Goal: Task Accomplishment & Management: Manage account settings

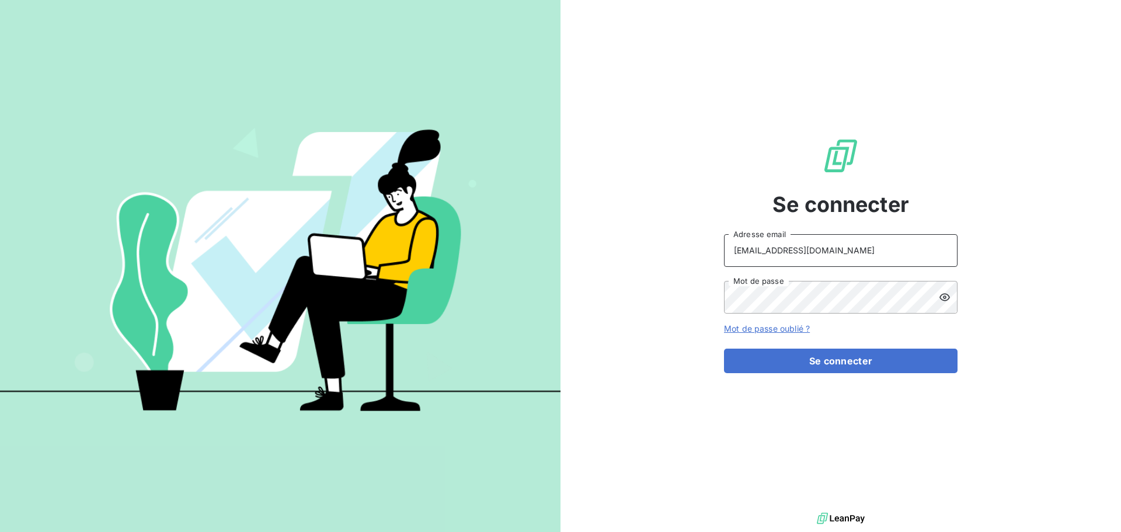
click at [851, 259] on input "[EMAIL_ADDRESS][DOMAIN_NAME]" at bounding box center [841, 250] width 234 height 33
type input "[EMAIL_ADDRESS][DOMAIN_NAME]"
click at [834, 366] on button "Se connecter" at bounding box center [841, 361] width 234 height 25
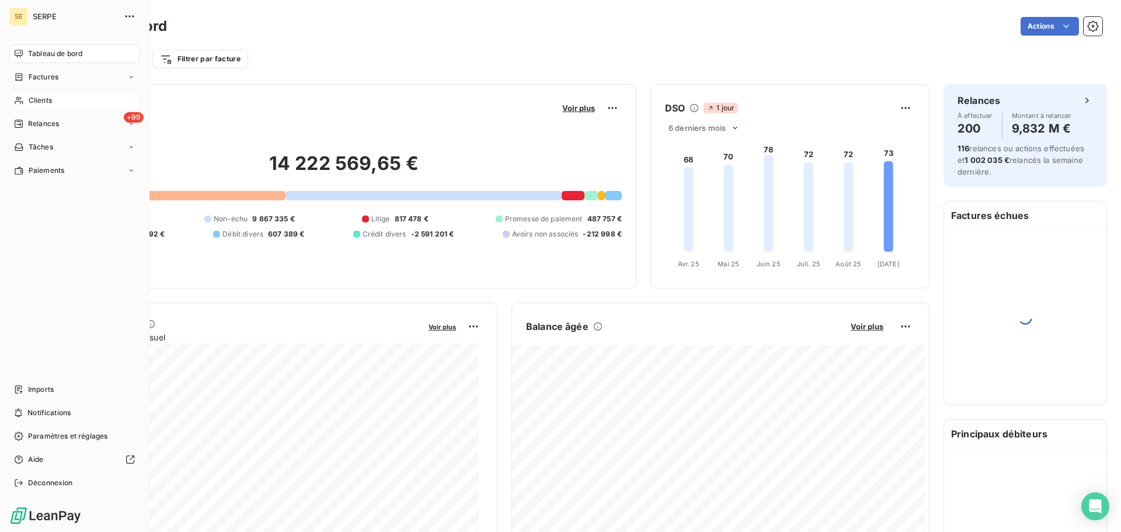
click at [33, 97] on span "Clients" at bounding box center [40, 100] width 23 height 11
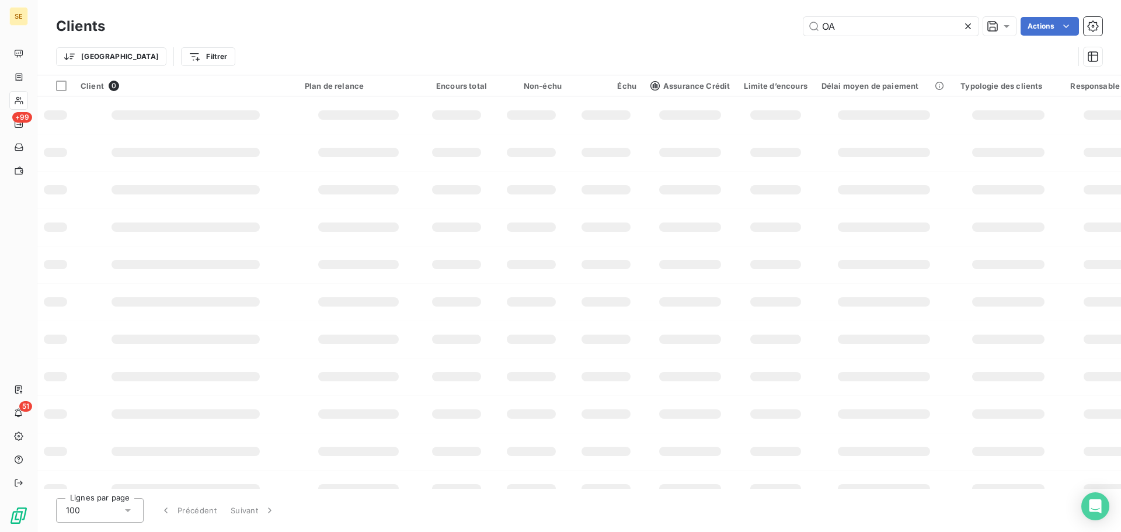
type input "O"
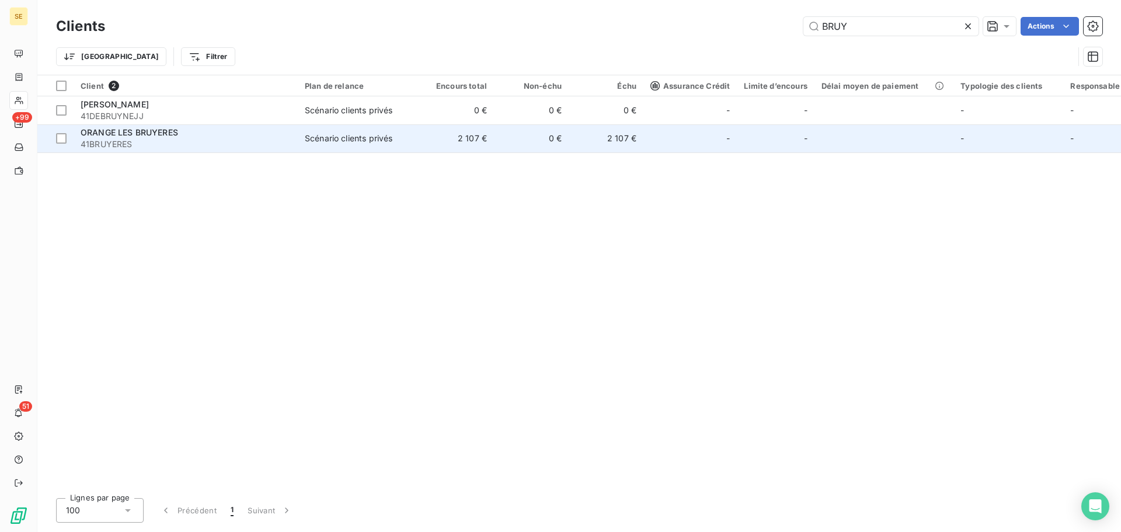
type input "BRUY"
click at [255, 136] on div "ORANGE LES BRUYERES" at bounding box center [186, 133] width 210 height 12
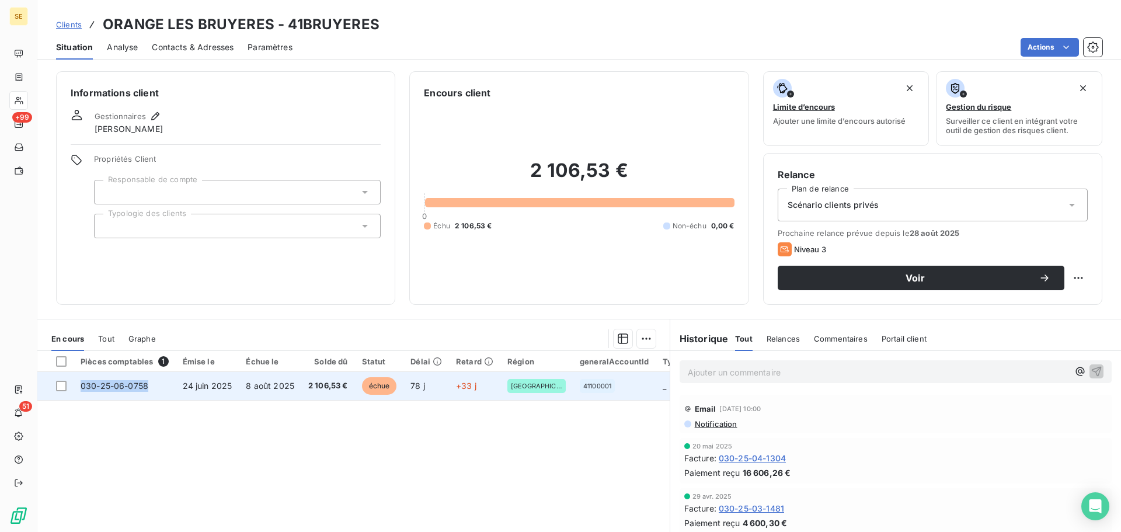
drag, startPoint x: 154, startPoint y: 388, endPoint x: 76, endPoint y: 389, distance: 77.7
click at [76, 389] on td "030-25-06-0758" at bounding box center [125, 386] width 102 height 28
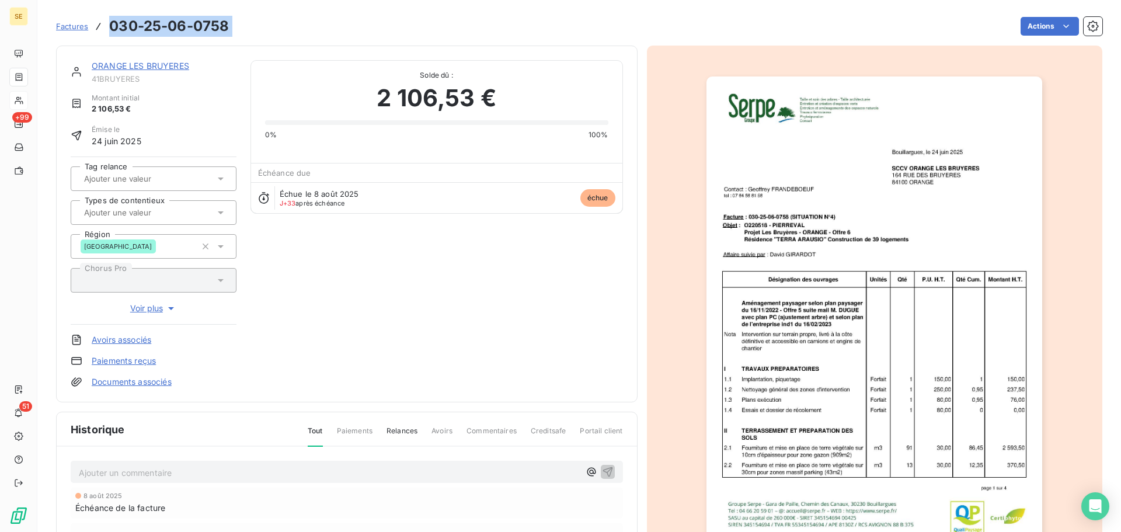
drag, startPoint x: 97, startPoint y: 385, endPoint x: 106, endPoint y: 34, distance: 351.0
click at [106, 34] on div "Factures 030-25-06-0758 Actions" at bounding box center [579, 26] width 1046 height 25
copy section "030-25-06-0758 Actions"
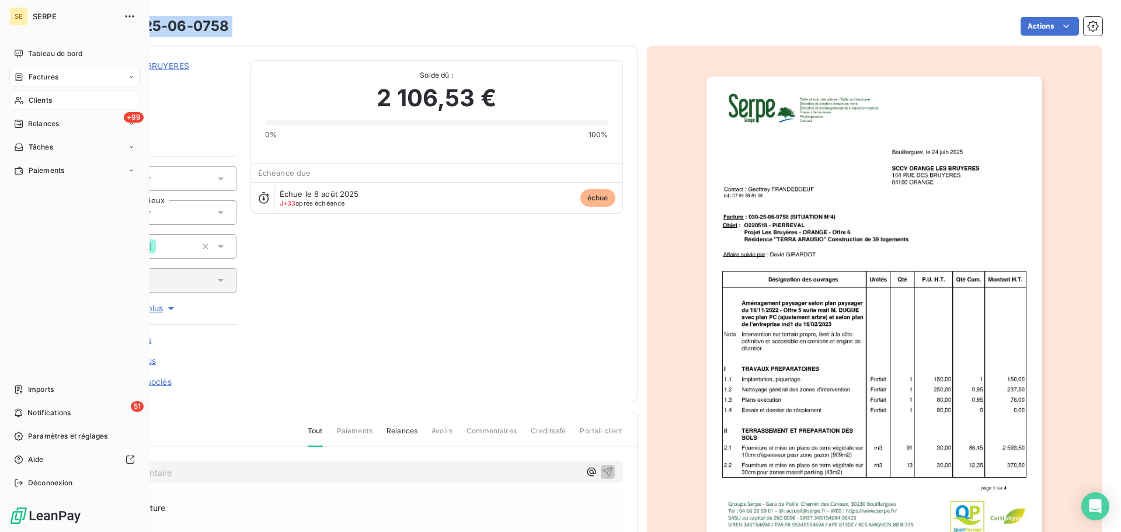
click at [65, 99] on div "Clients" at bounding box center [74, 100] width 130 height 19
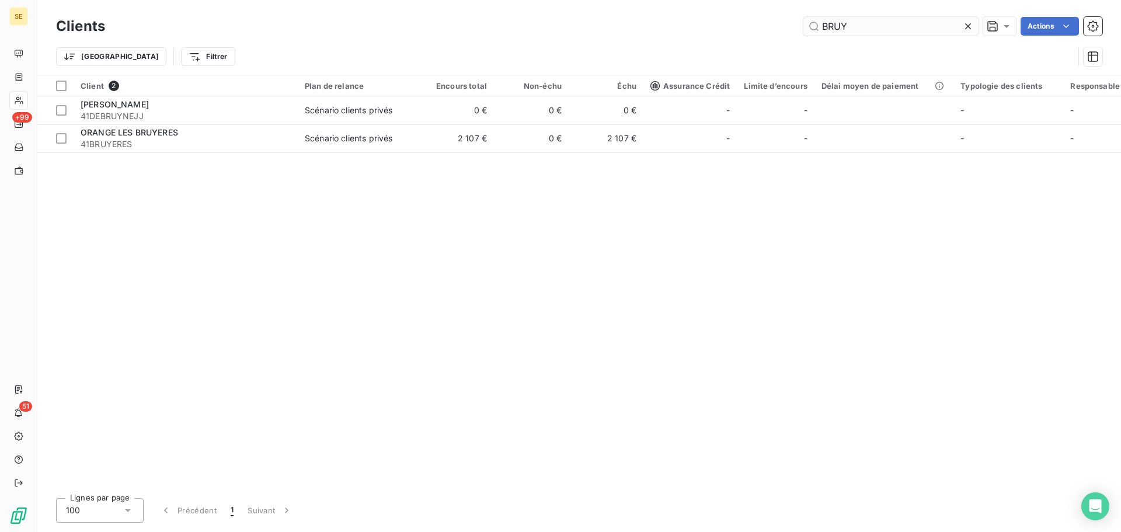
click at [865, 27] on input "BRUY" at bounding box center [890, 26] width 175 height 19
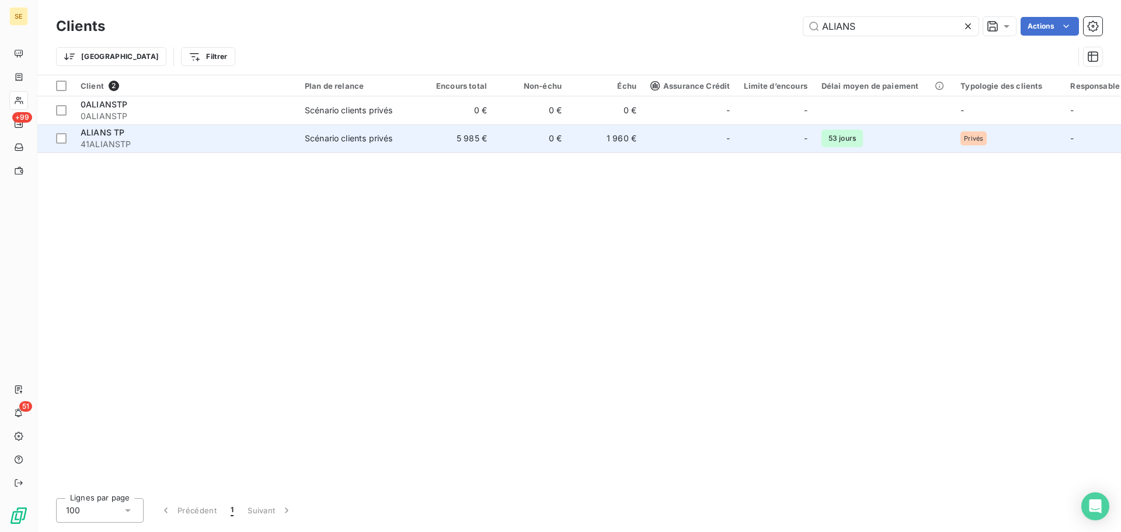
type input "ALIANS"
click at [312, 142] on div "Scénario clients privés" at bounding box center [349, 139] width 88 height 12
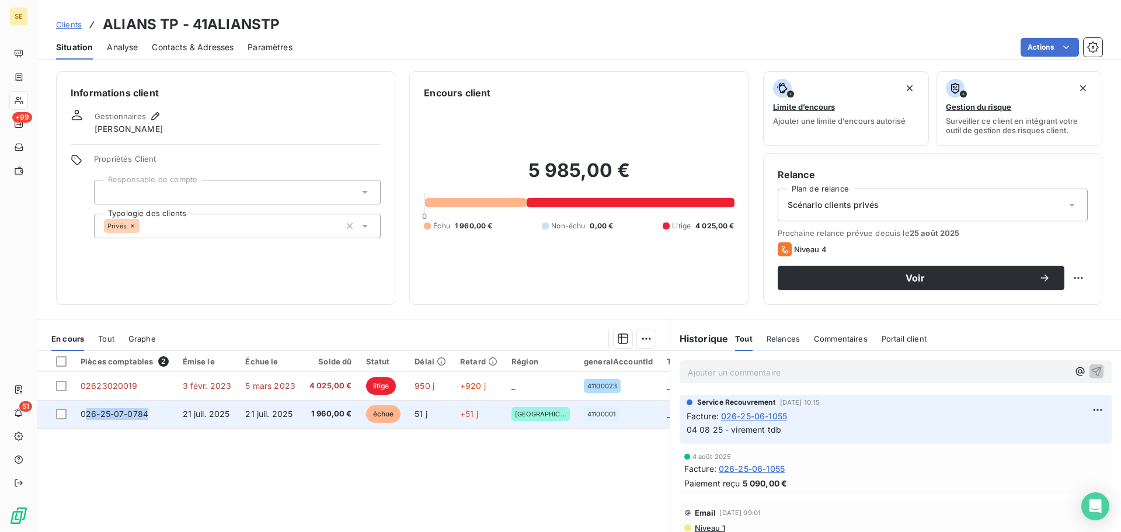
drag, startPoint x: 162, startPoint y: 415, endPoint x: 85, endPoint y: 421, distance: 77.3
click at [85, 421] on td "026-25-07-0784" at bounding box center [125, 414] width 102 height 28
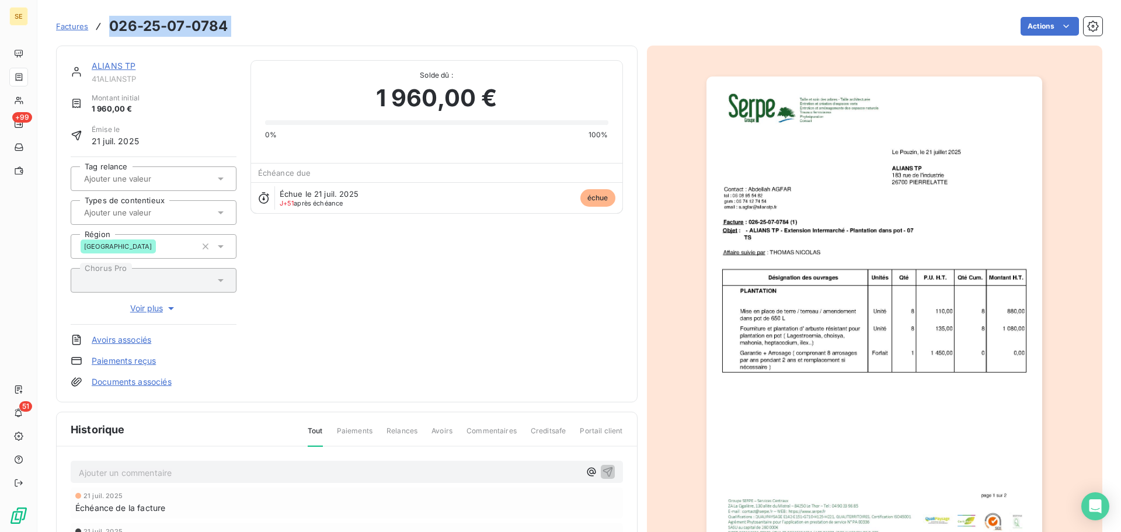
drag, startPoint x: 221, startPoint y: 27, endPoint x: 109, endPoint y: 29, distance: 112.1
click at [109, 29] on div "Factures 026-25-07-0784 Actions" at bounding box center [579, 26] width 1046 height 25
copy section "026-25-07-0784 Actions"
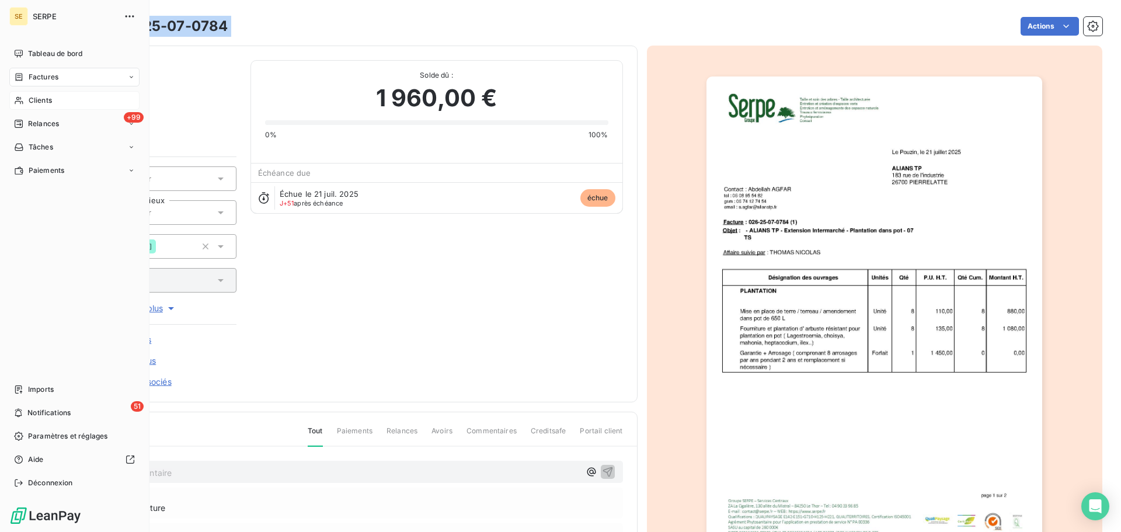
click at [34, 97] on span "Clients" at bounding box center [40, 100] width 23 height 11
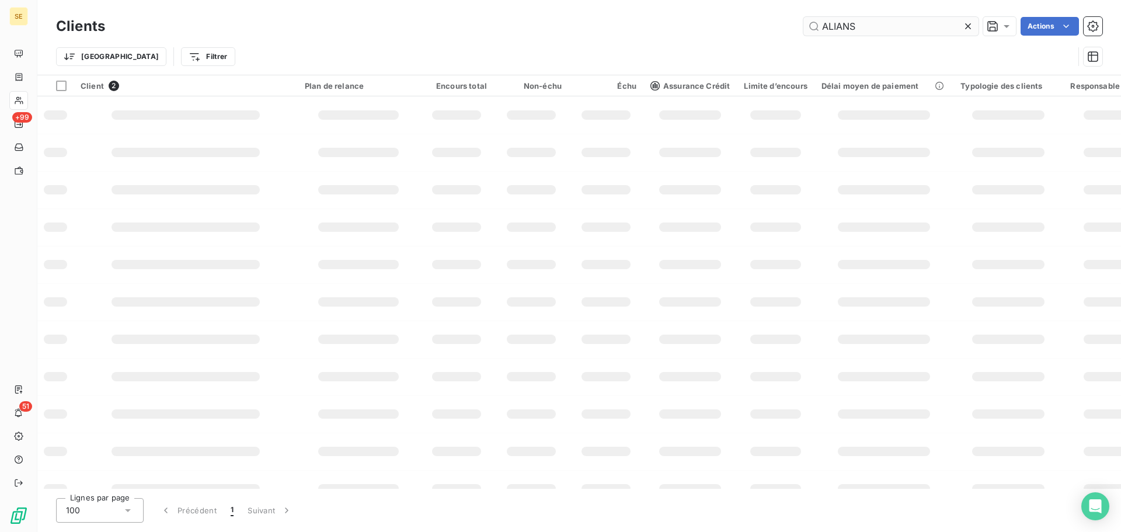
click at [877, 22] on input "ALIANS" at bounding box center [890, 26] width 175 height 19
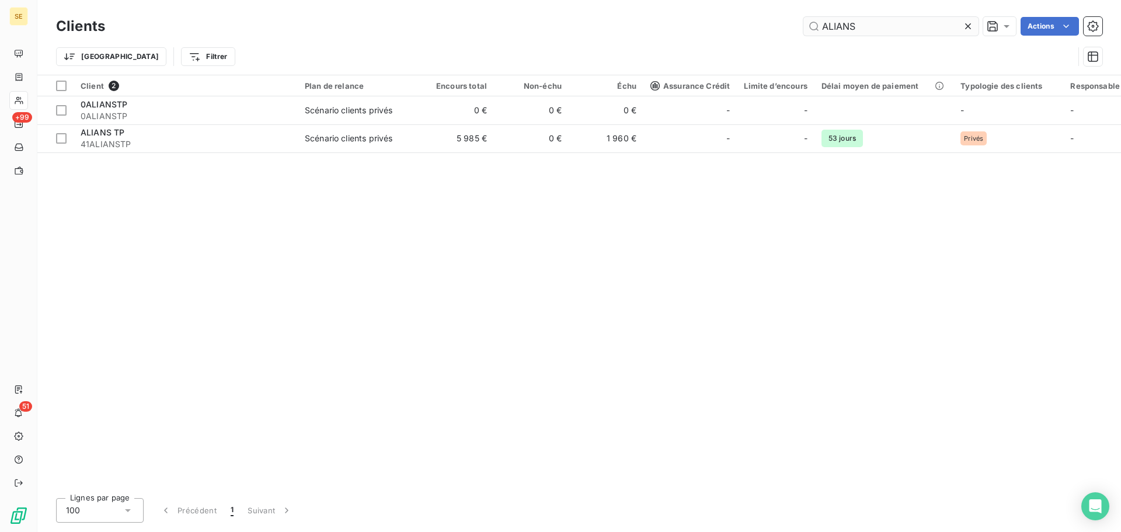
click at [877, 22] on input "ALIANS" at bounding box center [890, 26] width 175 height 19
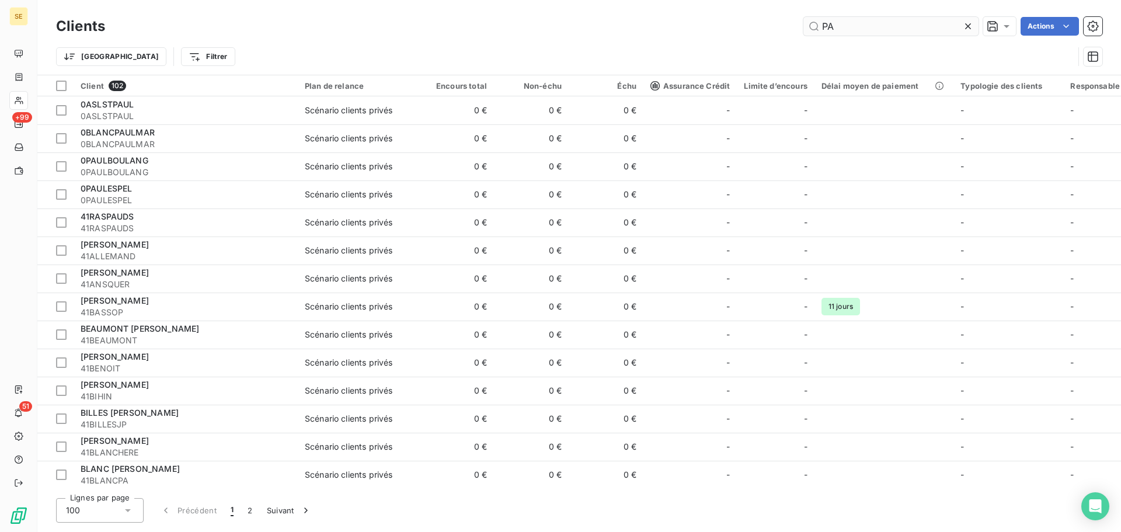
type input "P"
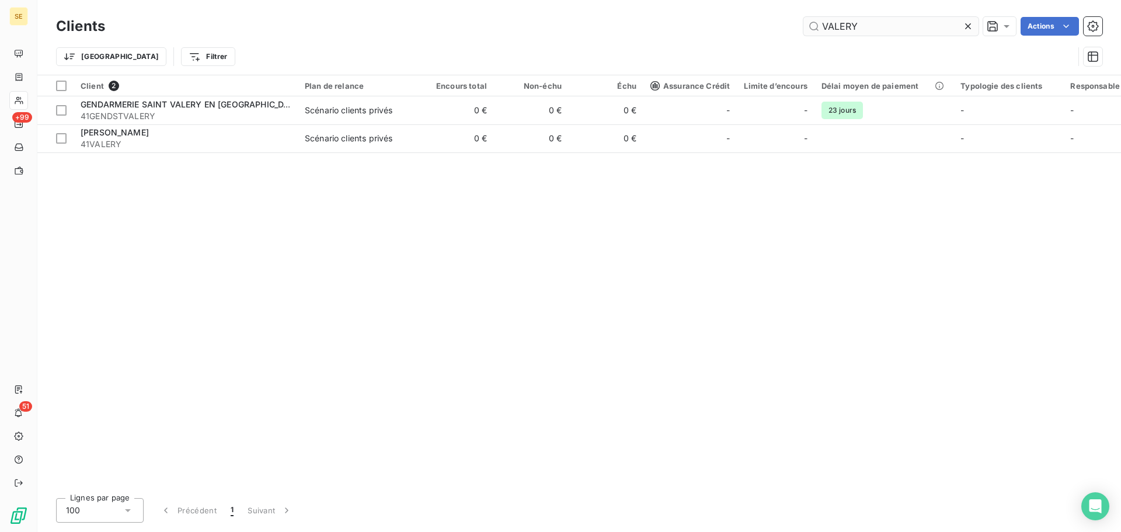
click at [861, 29] on input "VALERY" at bounding box center [890, 26] width 175 height 19
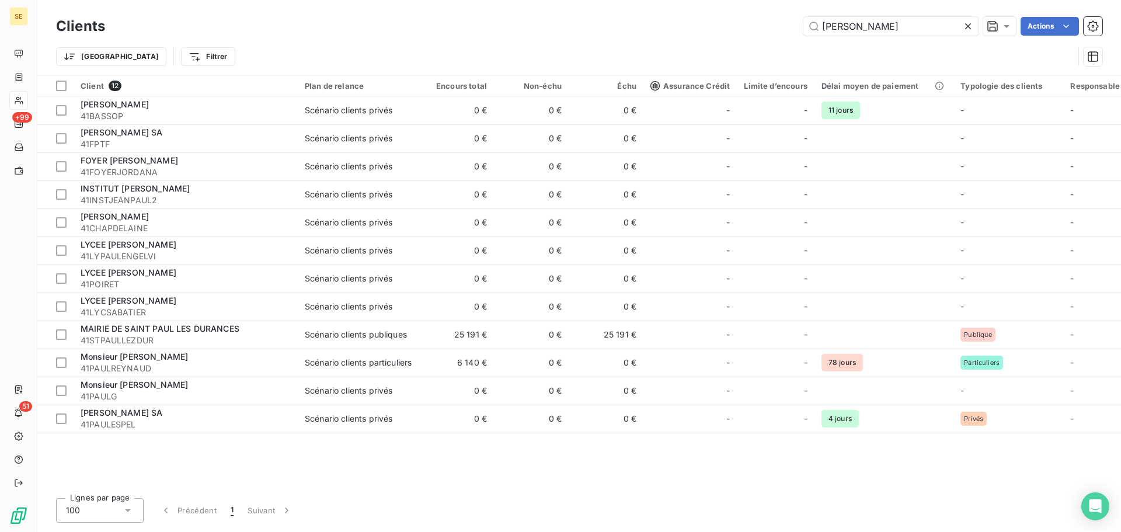
drag, startPoint x: 859, startPoint y: 22, endPoint x: 760, endPoint y: 32, distance: 99.7
click at [760, 32] on div "PAUL Actions" at bounding box center [610, 26] width 983 height 19
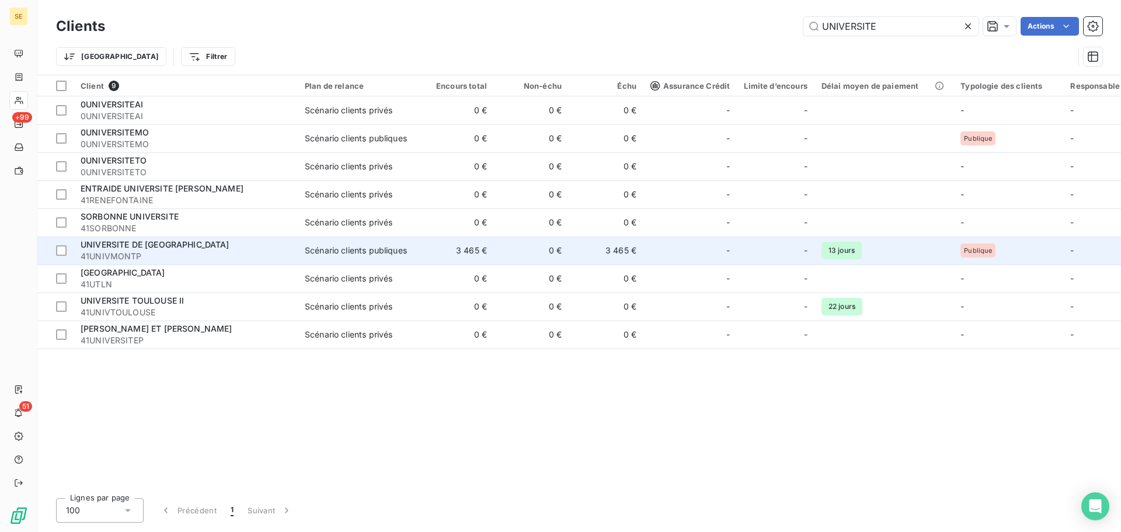
type input "UNIVERSITE"
click at [465, 259] on td "3 465 €" at bounding box center [456, 250] width 75 height 28
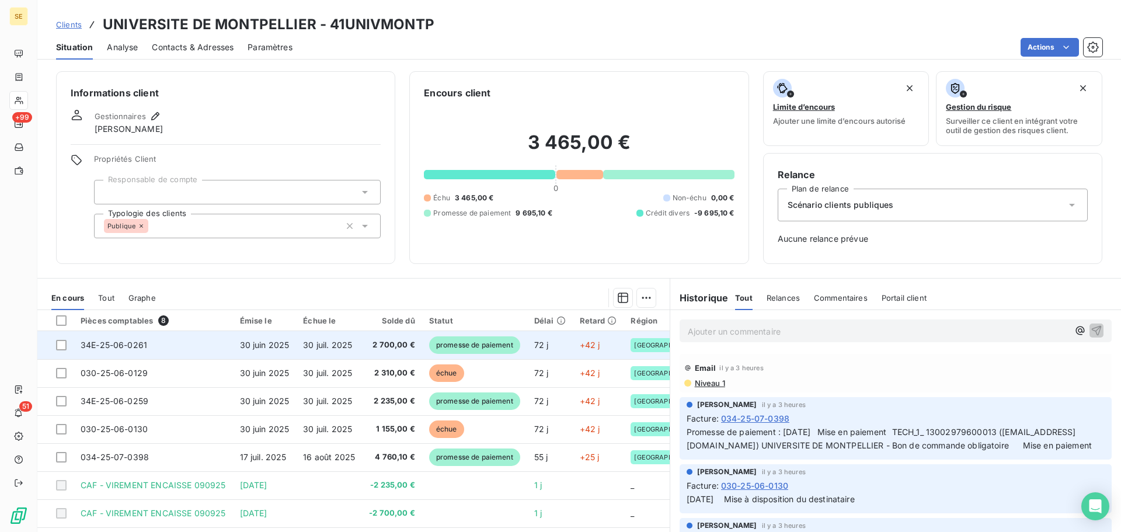
click at [490, 349] on span "promesse de paiement" at bounding box center [474, 345] width 91 height 18
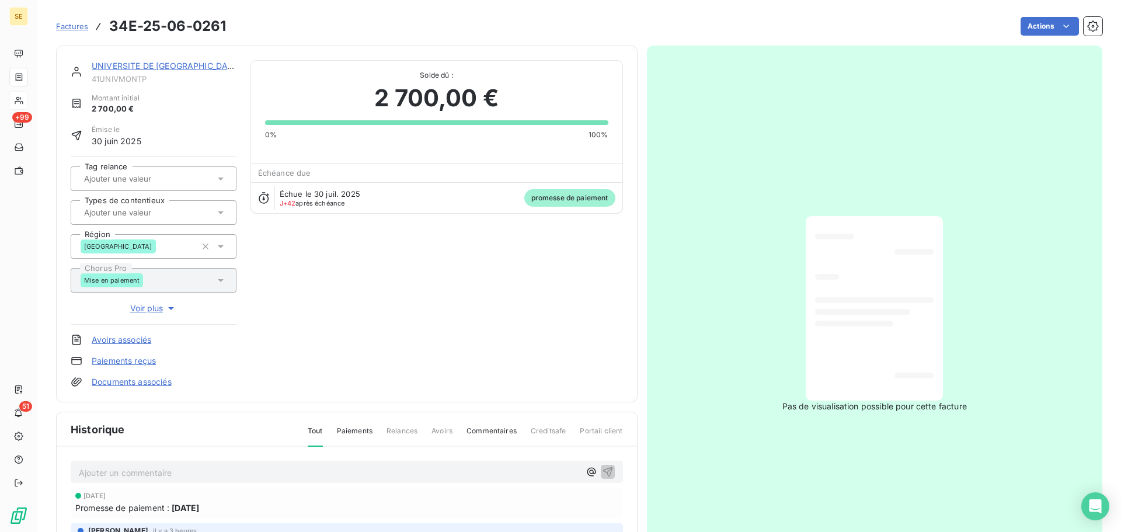
click at [163, 66] on link "UNIVERSITE DE [GEOGRAPHIC_DATA]" at bounding box center [166, 66] width 149 height 10
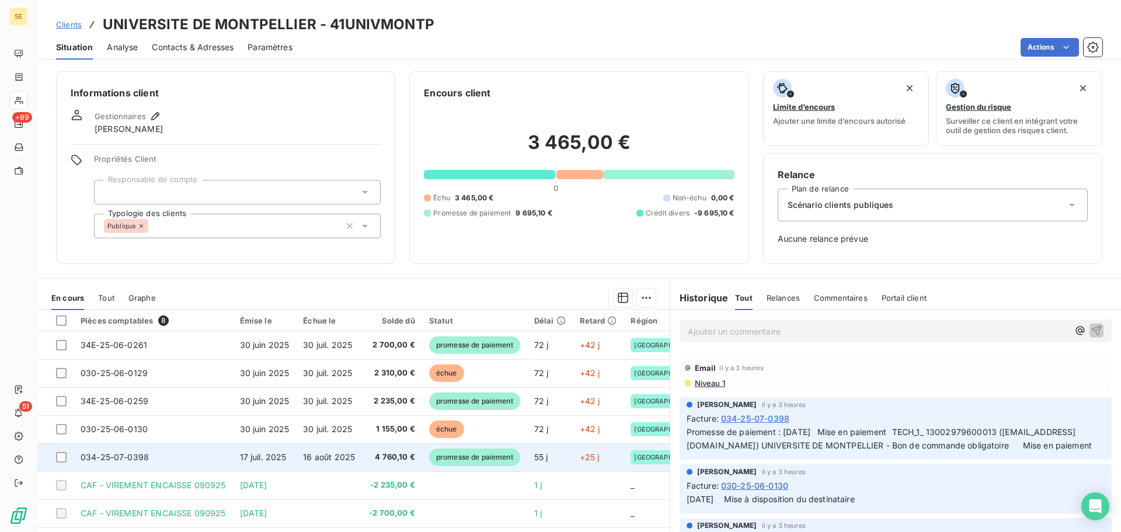
click at [377, 455] on span "4 760,10 €" at bounding box center [392, 457] width 46 height 12
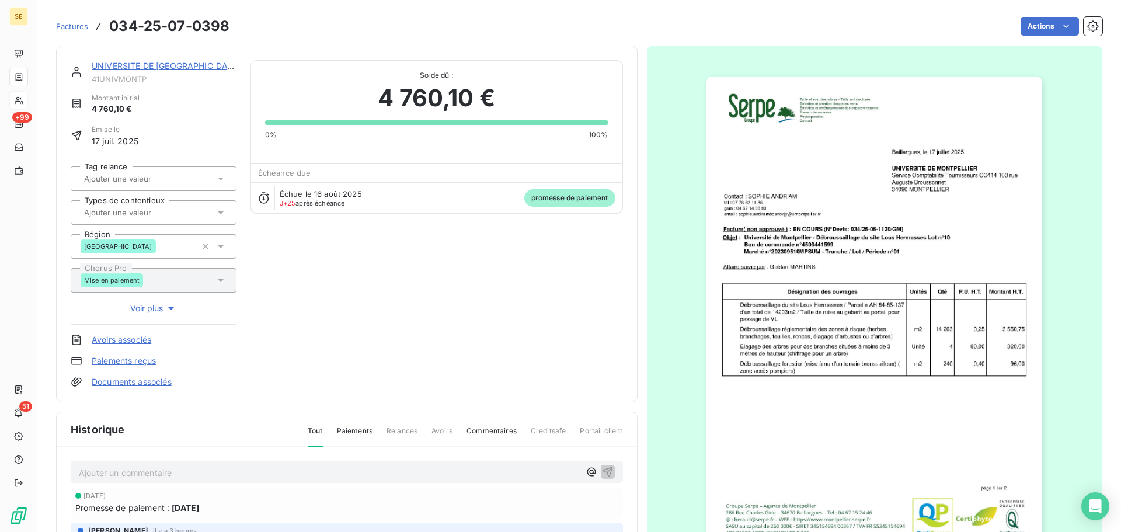
click at [173, 65] on link "UNIVERSITE DE [GEOGRAPHIC_DATA]" at bounding box center [166, 66] width 149 height 10
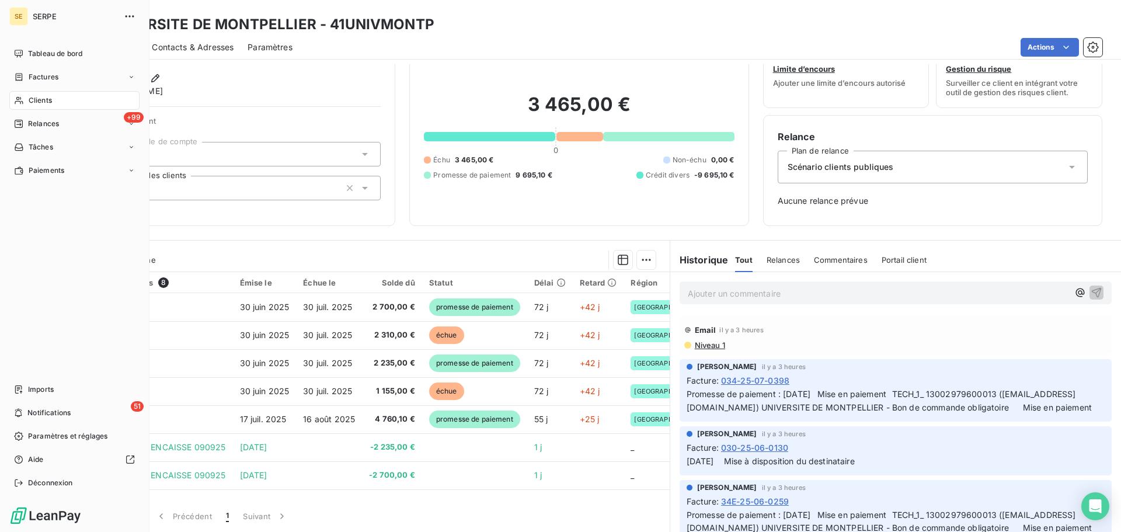
click at [43, 105] on span "Clients" at bounding box center [40, 100] width 23 height 11
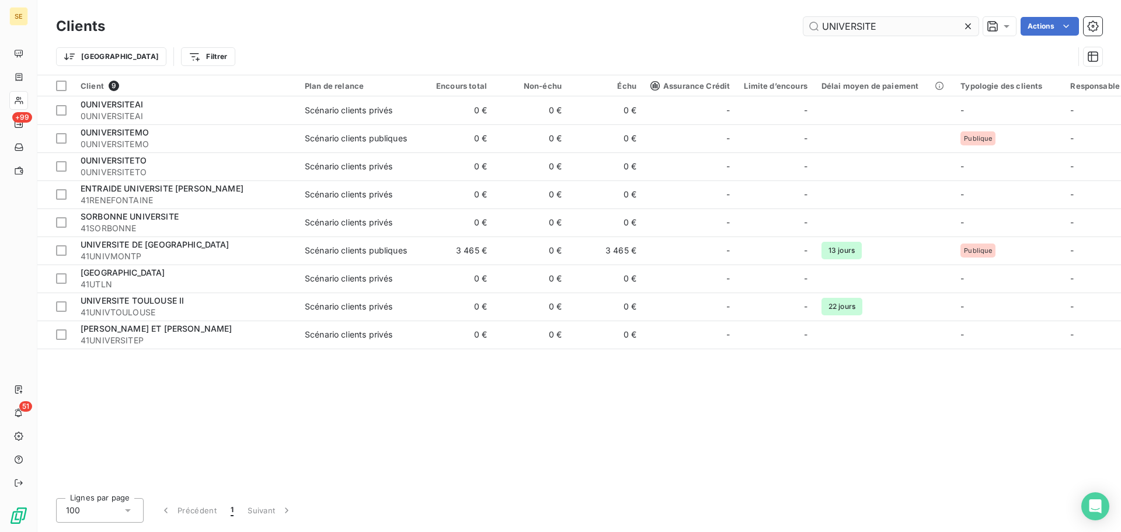
click at [906, 17] on input "UNIVERSITE" at bounding box center [890, 26] width 175 height 19
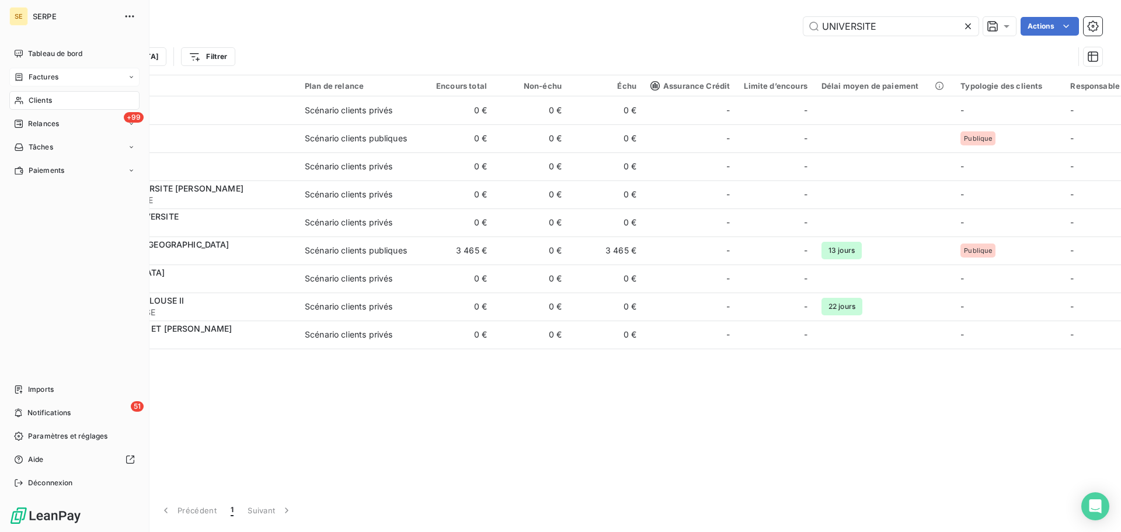
click at [62, 82] on div "Factures" at bounding box center [74, 77] width 130 height 19
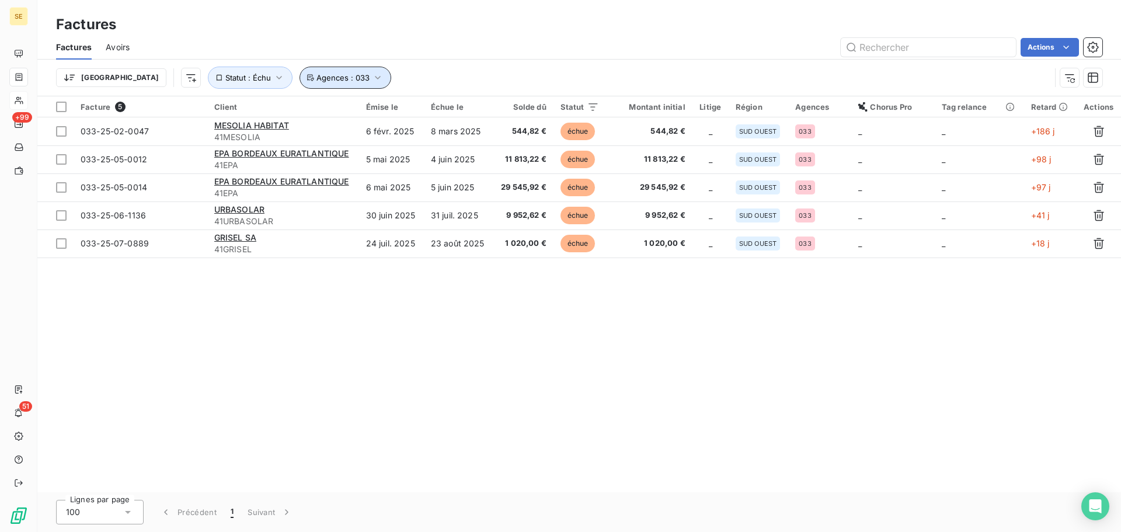
click at [300, 72] on button "Agences : 033" at bounding box center [346, 78] width 92 height 22
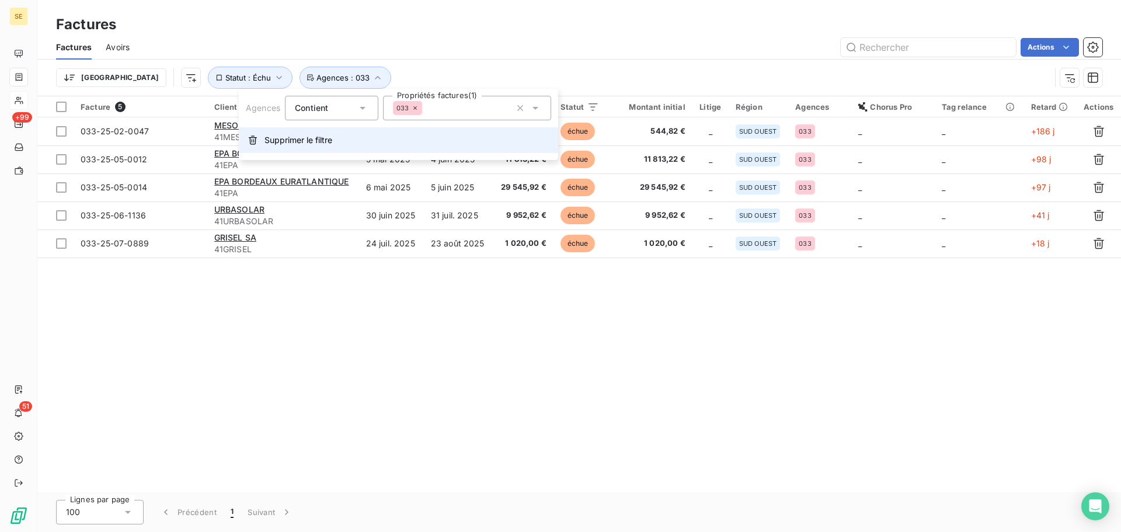
click at [346, 148] on button "Supprimer le filtre" at bounding box center [398, 140] width 319 height 26
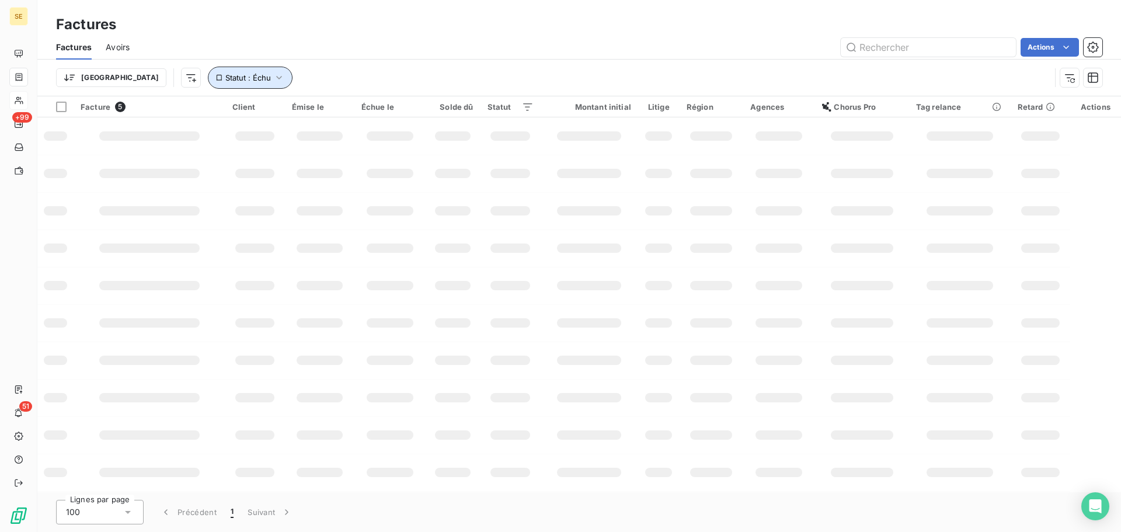
click at [225, 73] on span "Statut : Échu" at bounding box center [248, 77] width 46 height 9
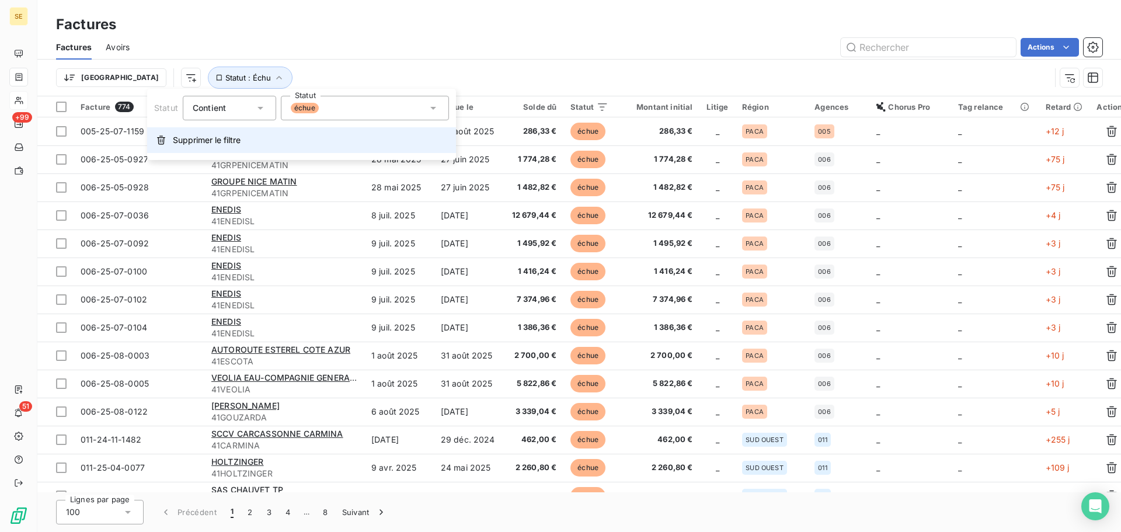
click at [192, 142] on span "Supprimer le filtre" at bounding box center [207, 140] width 68 height 12
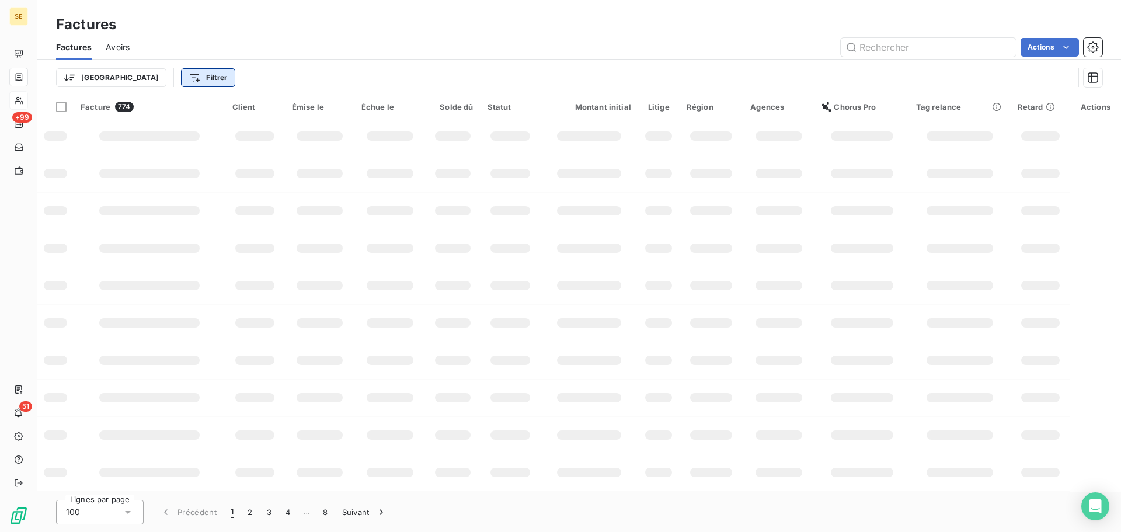
click at [137, 82] on html "SE +99 51 Factures Factures Avoirs Actions Trier Filtrer Facture 774 Client Émi…" at bounding box center [560, 266] width 1121 height 532
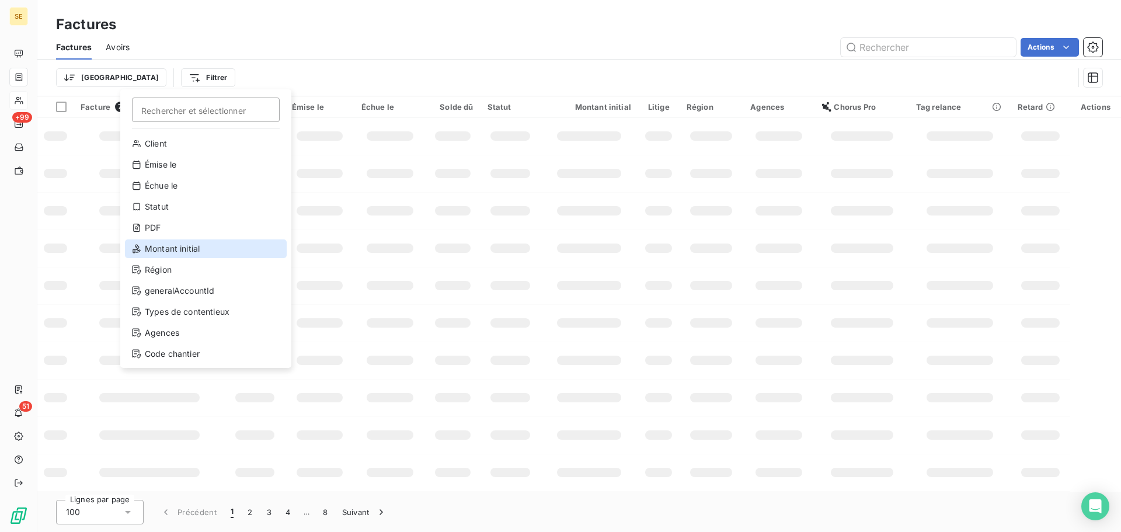
click at [158, 244] on div "Montant initial" at bounding box center [206, 248] width 162 height 19
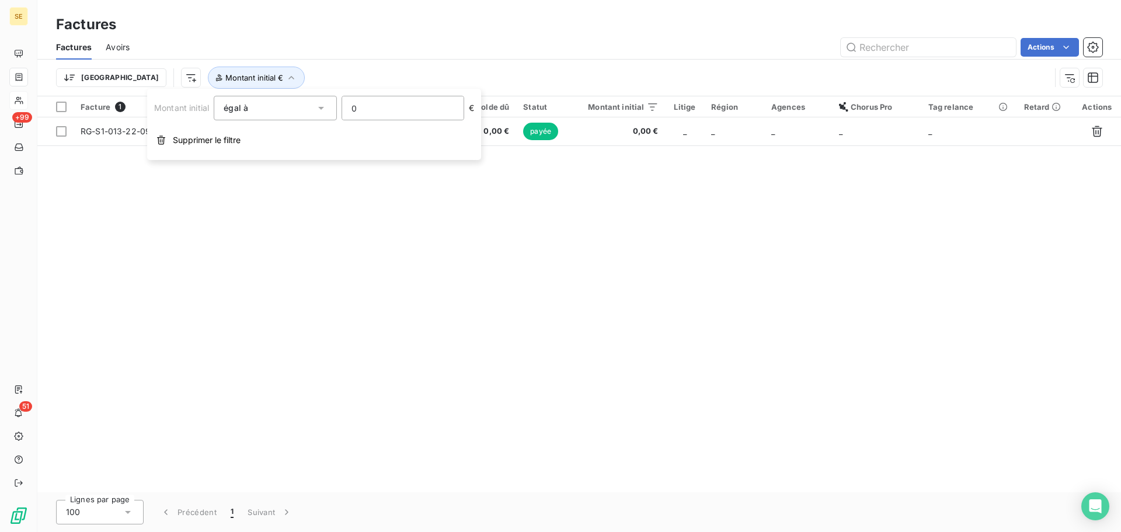
click at [382, 107] on input "0" at bounding box center [402, 107] width 121 height 23
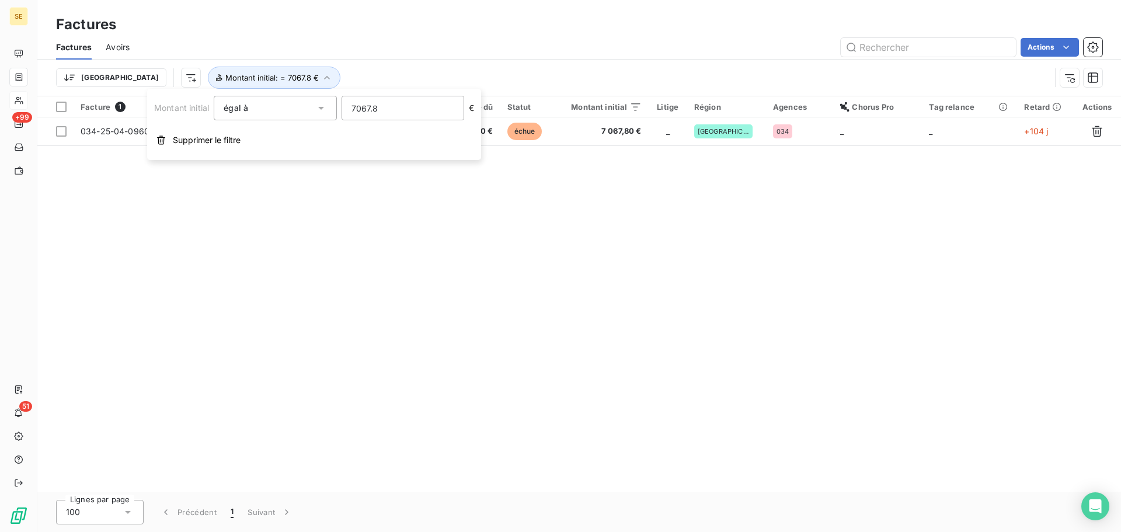
type input "7067.80"
click at [290, 335] on div "Facture 1 Client Émise le Échue le Solde dû Statut Montant initial Litige Régio…" at bounding box center [579, 294] width 1084 height 396
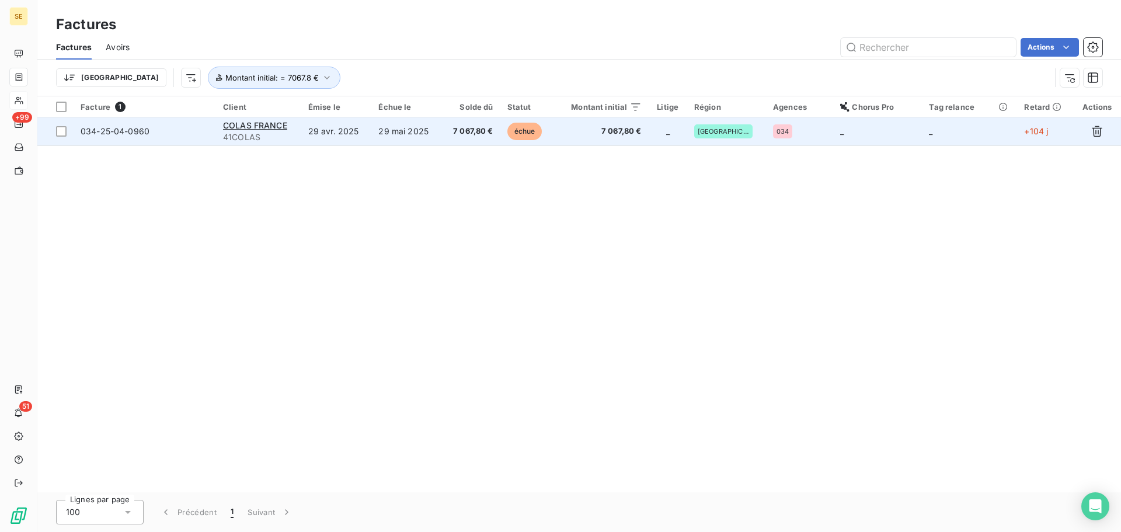
click at [128, 137] on td "034-25-04-0960" at bounding box center [145, 131] width 142 height 28
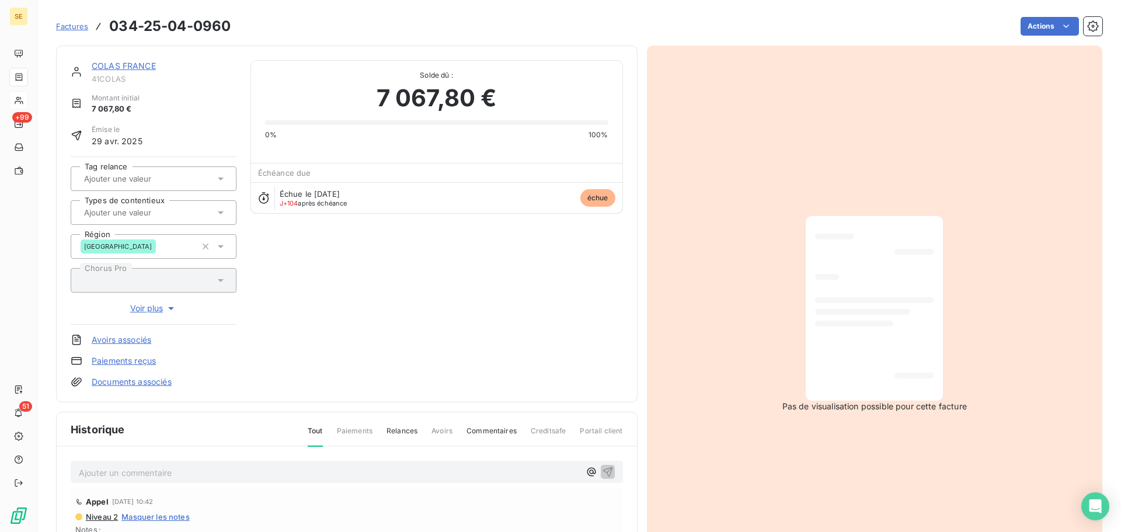
click at [131, 68] on link "COLAS FRANCE" at bounding box center [124, 66] width 64 height 10
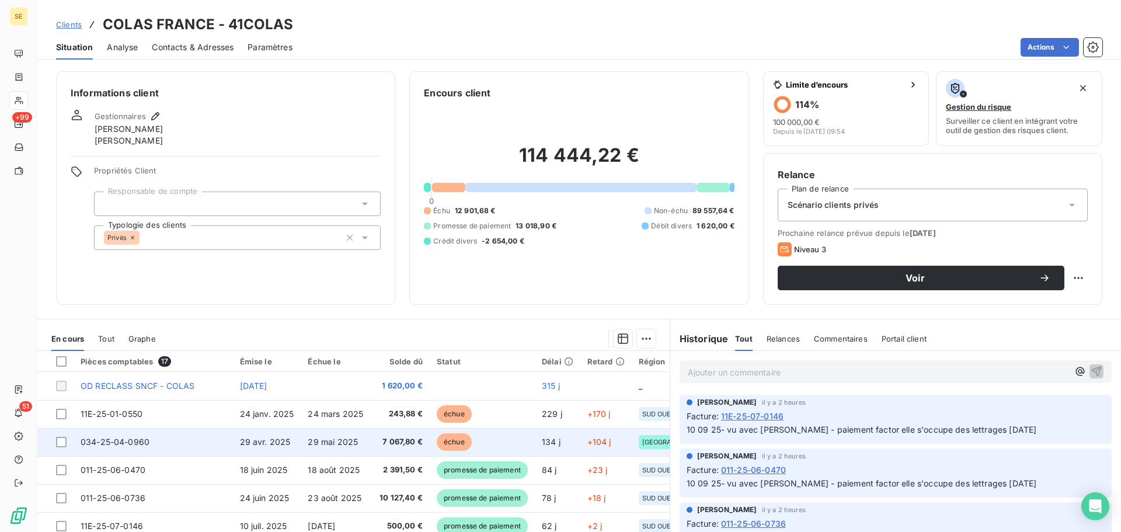
click at [285, 440] on span "29 avr. 2025" at bounding box center [265, 442] width 51 height 10
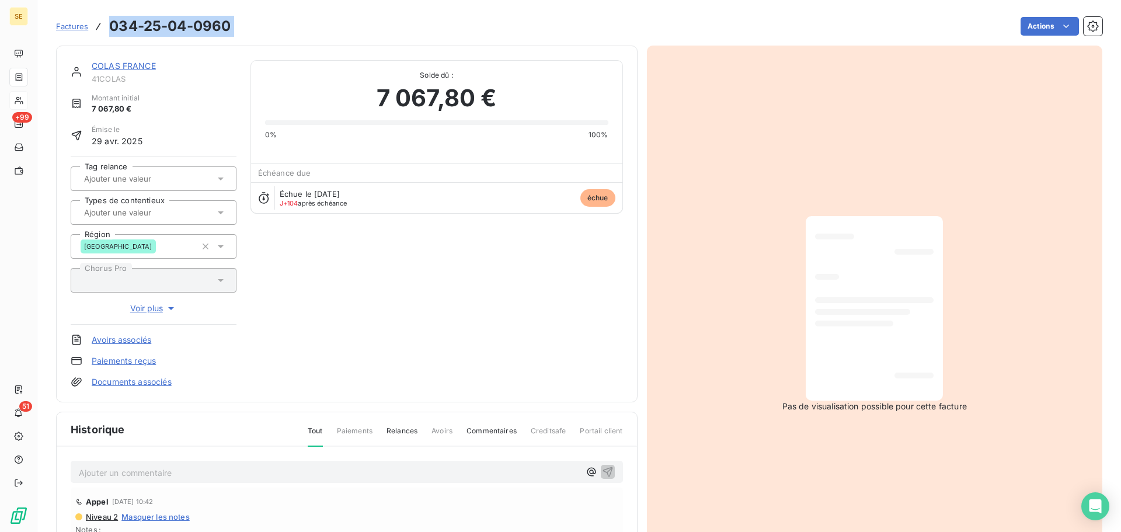
drag, startPoint x: 239, startPoint y: 27, endPoint x: 108, endPoint y: 30, distance: 130.8
click at [108, 30] on div "Factures 034-25-04-0960 Actions" at bounding box center [579, 26] width 1046 height 25
copy section "034-25-04-0960 Actions"
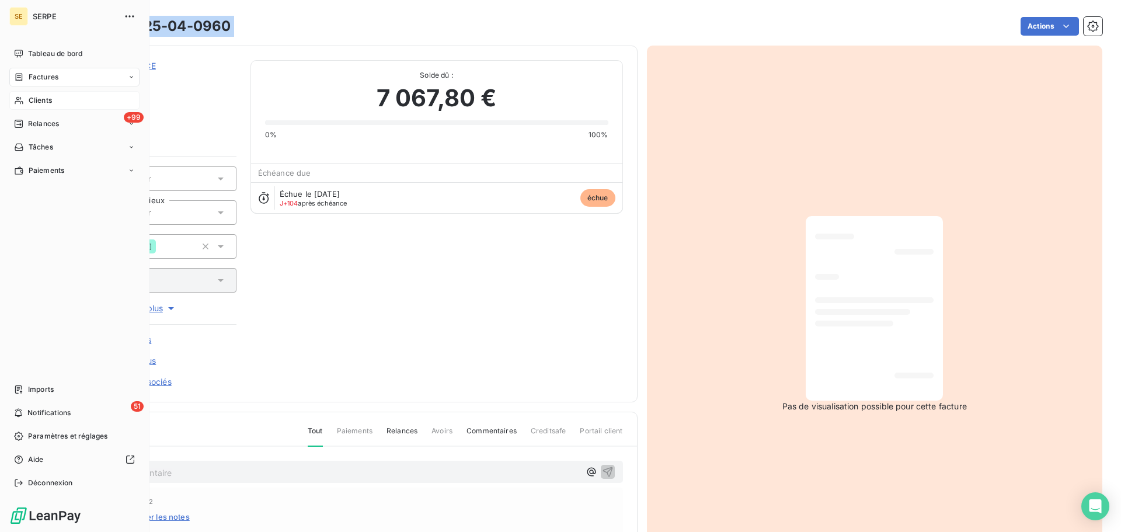
click at [32, 74] on span "Factures" at bounding box center [44, 77] width 30 height 11
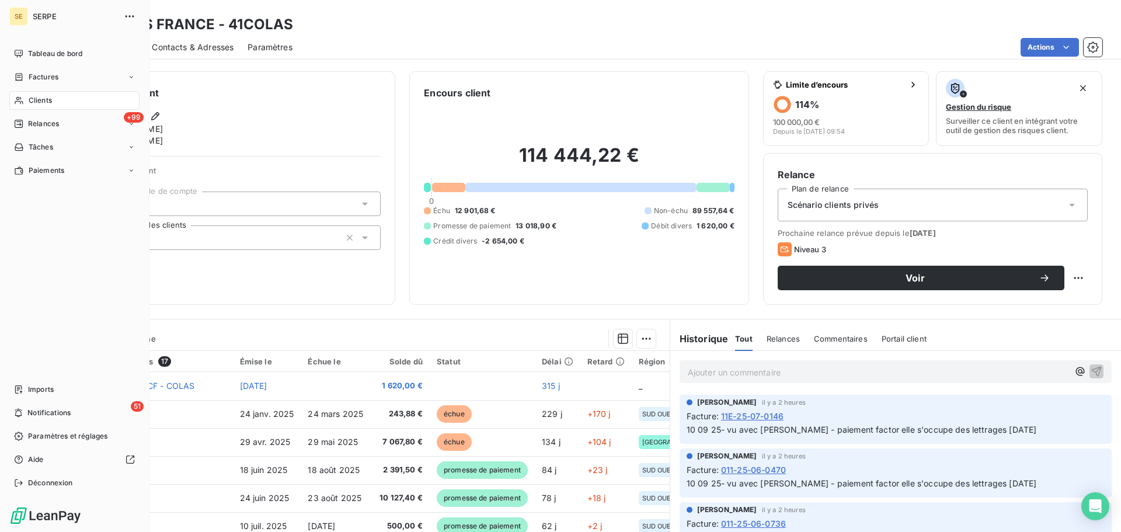
click at [32, 86] on nav "Tableau de bord Factures Clients +99 Relances Tâches Paiements" at bounding box center [74, 111] width 130 height 135
click at [34, 77] on span "Factures" at bounding box center [44, 77] width 30 height 11
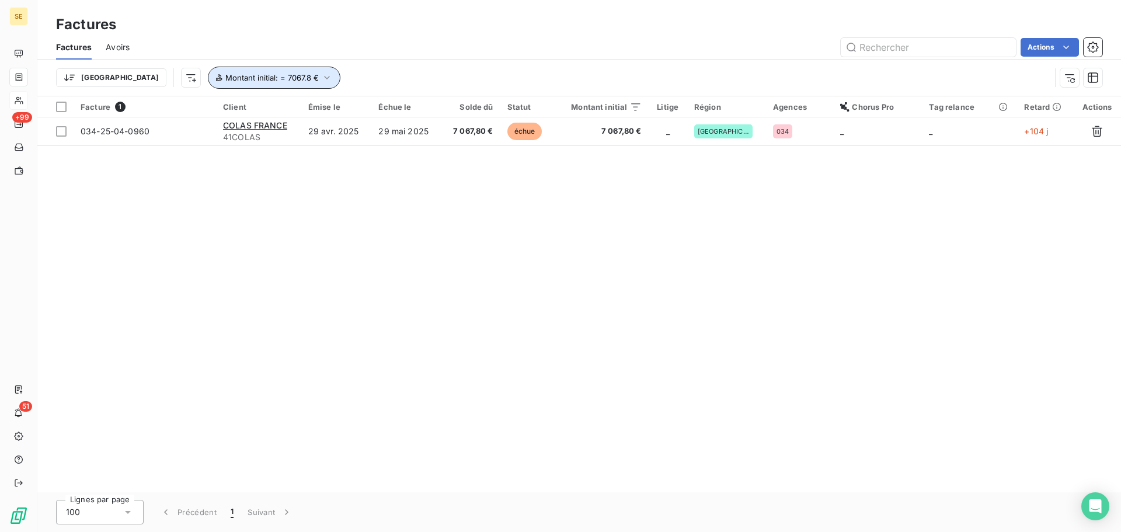
click at [259, 73] on button "Montant initial : = 7067.8 €" at bounding box center [274, 78] width 133 height 22
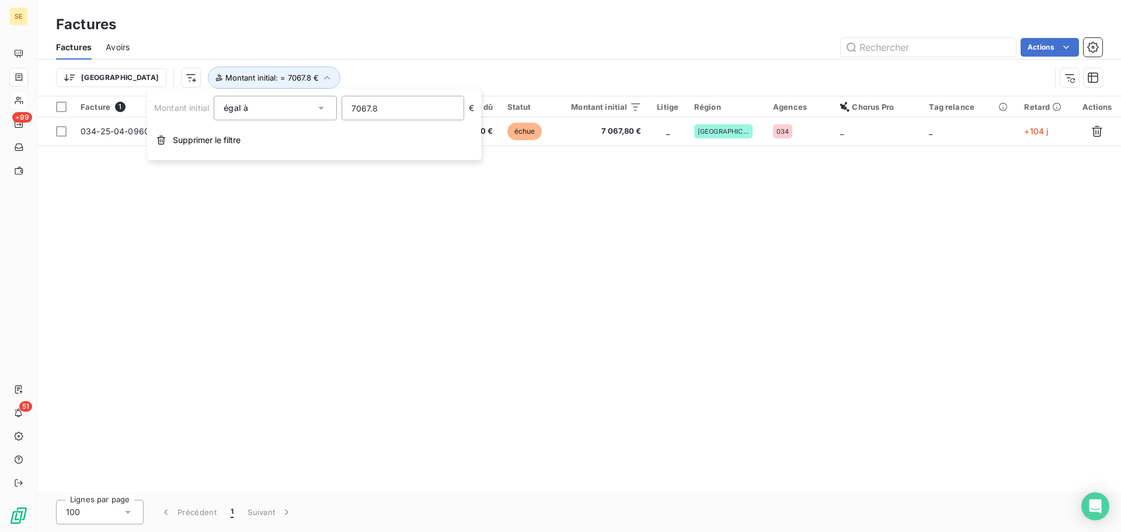
drag, startPoint x: 389, startPoint y: 113, endPoint x: 339, endPoint y: 111, distance: 50.8
click at [339, 111] on div "Montant initial égal à eq 7067.8 €" at bounding box center [314, 108] width 320 height 25
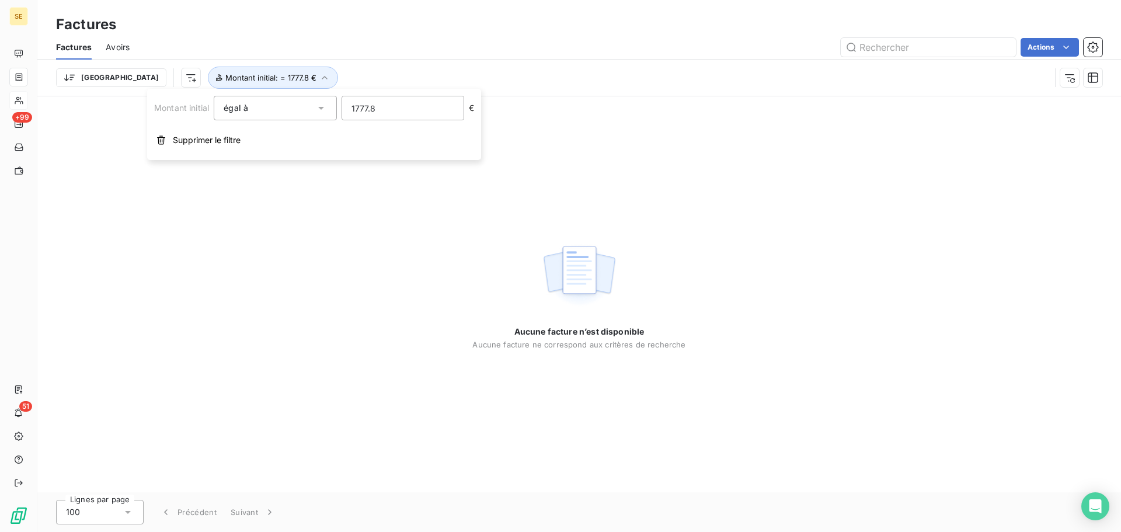
type input "1777.88"
click at [743, 234] on div "Aucune facture n’est disponible Aucune facture ne correspond aux critères de re…" at bounding box center [579, 294] width 1084 height 396
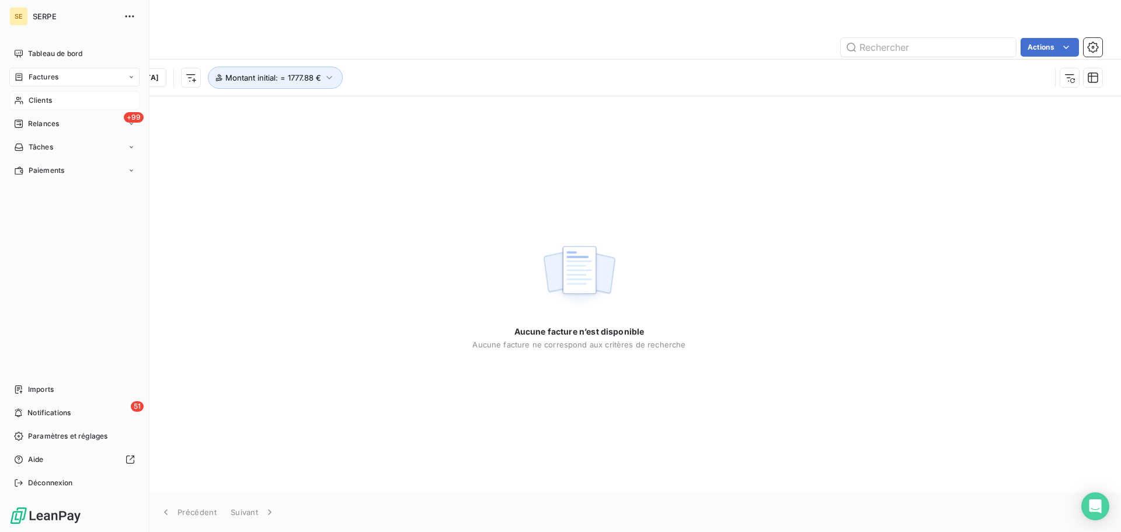
click at [29, 95] on span "Clients" at bounding box center [40, 100] width 23 height 11
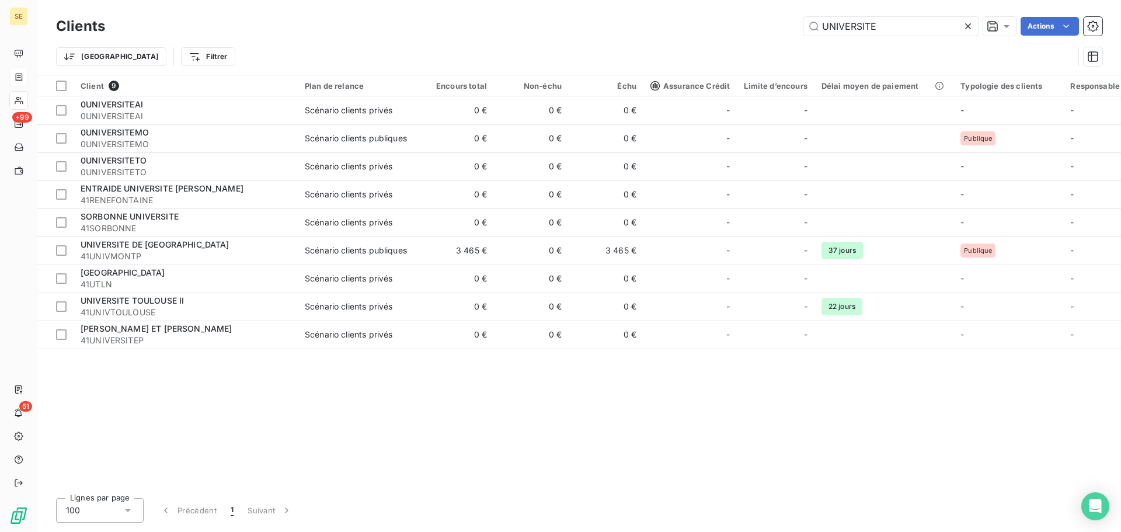
drag, startPoint x: 909, startPoint y: 24, endPoint x: 727, endPoint y: 32, distance: 181.8
click at [729, 32] on div "UNIVERSITE Actions" at bounding box center [610, 26] width 983 height 19
type input "M"
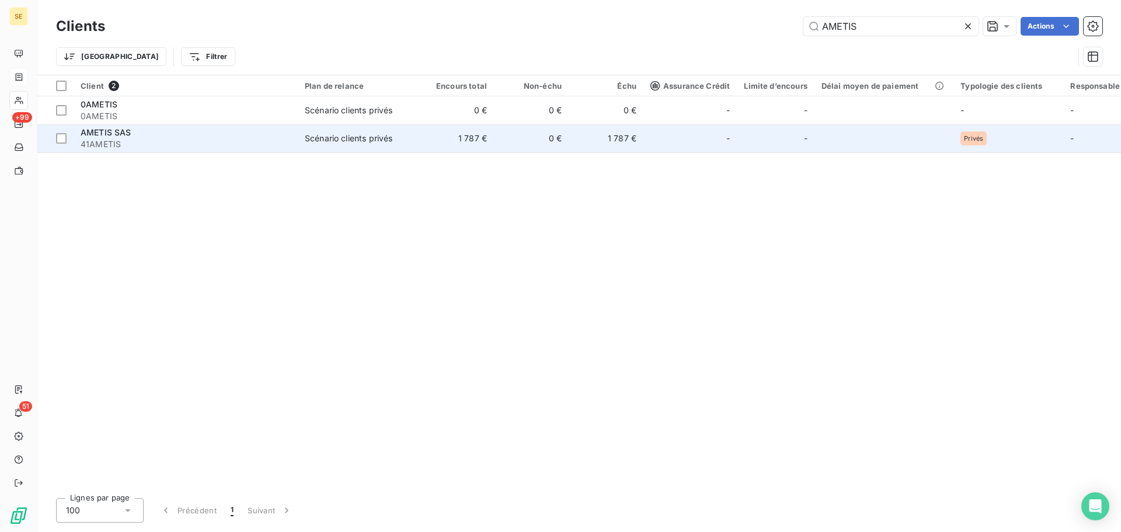
type input "AMETIS"
click at [316, 133] on div "Scénario clients privés" at bounding box center [349, 139] width 88 height 12
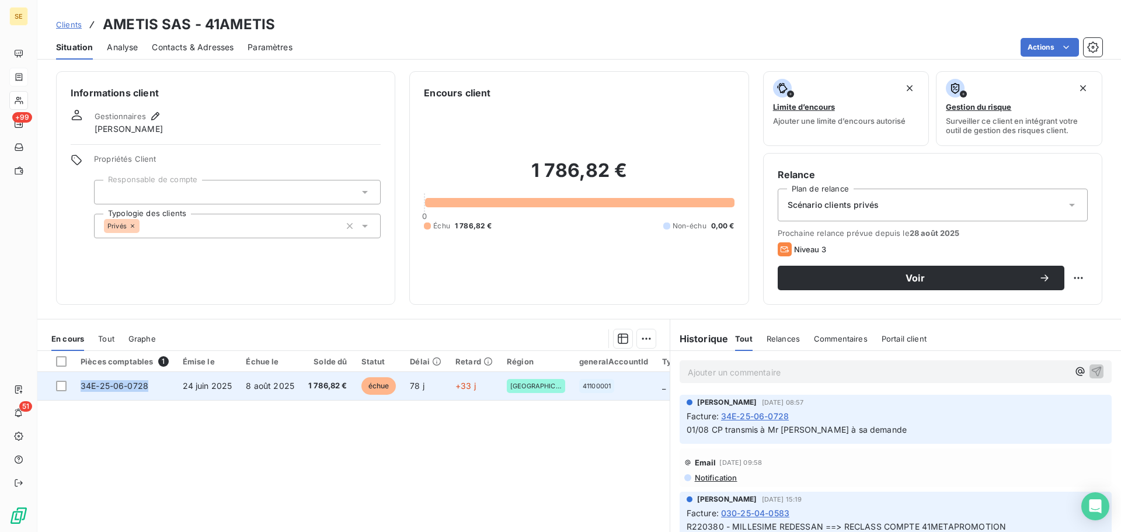
drag, startPoint x: 162, startPoint y: 388, endPoint x: 81, endPoint y: 386, distance: 80.6
click at [81, 386] on td "34E-25-06-0728" at bounding box center [125, 386] width 102 height 28
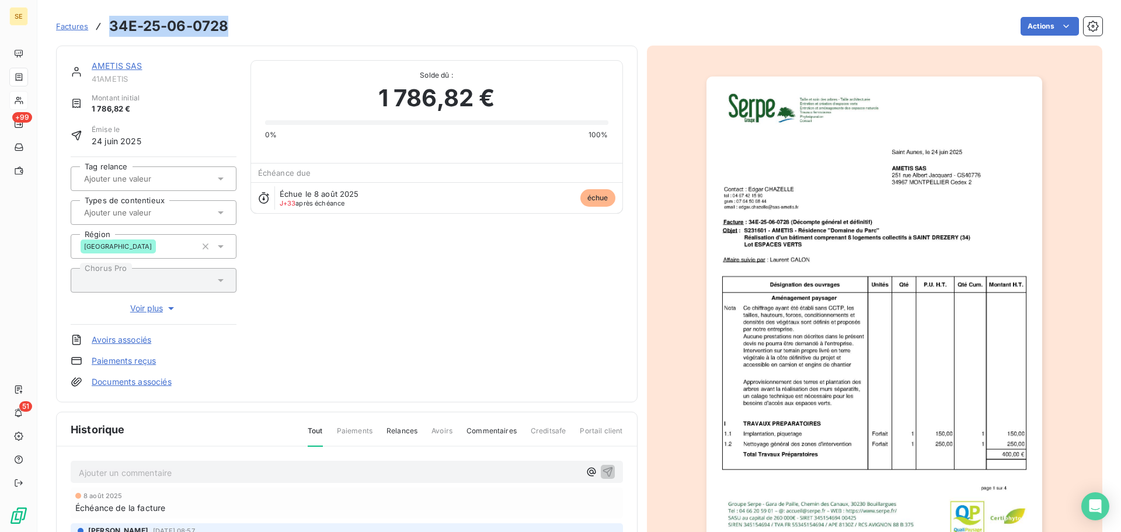
drag, startPoint x: 234, startPoint y: 27, endPoint x: 97, endPoint y: 34, distance: 137.4
click at [97, 34] on div "Factures 34E-25-06-0728 Actions" at bounding box center [579, 26] width 1046 height 25
copy h3 "34E-25-06-0728"
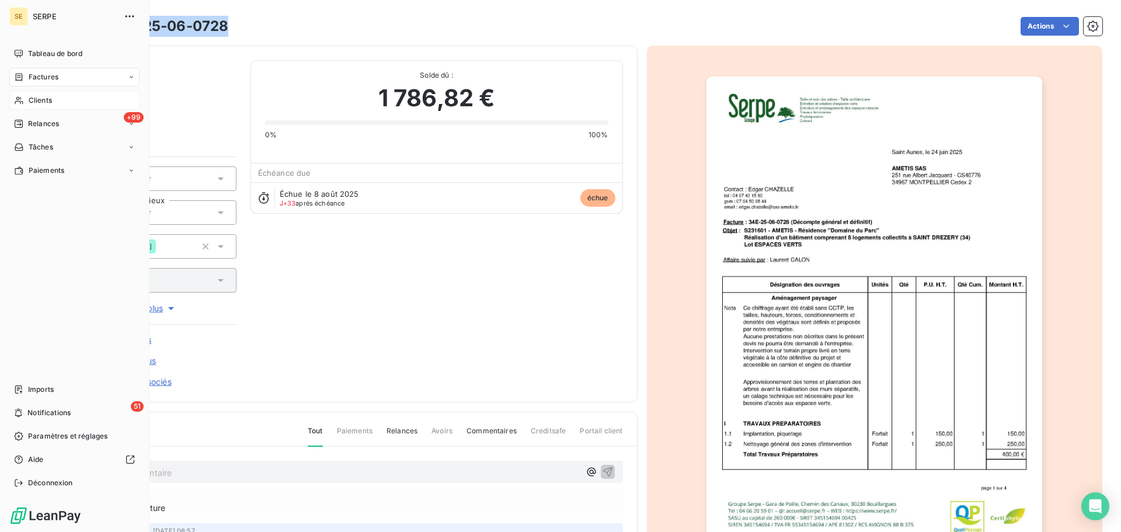
drag, startPoint x: 41, startPoint y: 98, endPoint x: 51, endPoint y: 94, distance: 11.3
click at [41, 98] on span "Clients" at bounding box center [40, 100] width 23 height 11
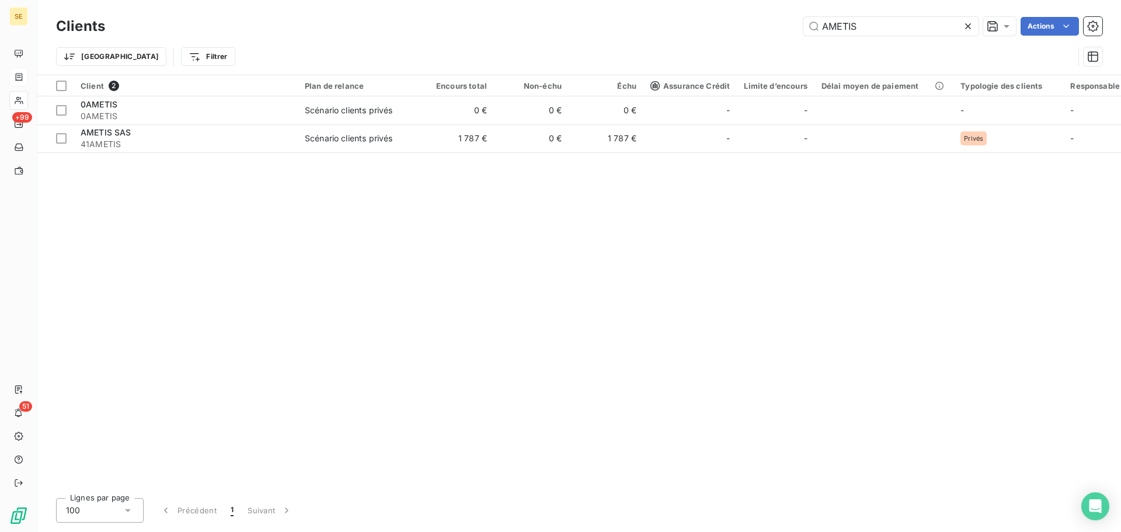
drag, startPoint x: 869, startPoint y: 29, endPoint x: 753, endPoint y: 26, distance: 116.8
click at [757, 25] on div "AMETIS Actions" at bounding box center [610, 26] width 983 height 19
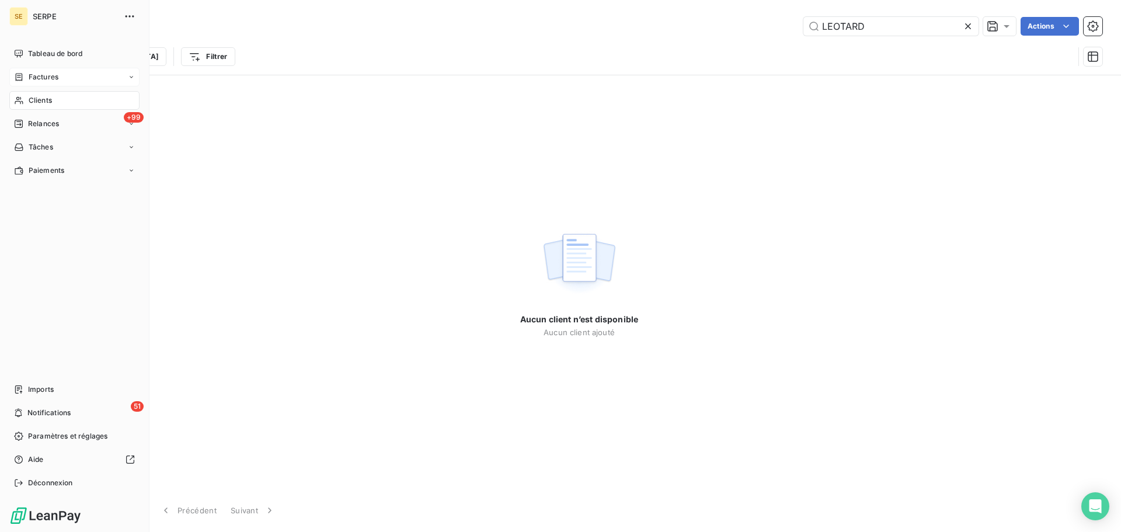
click at [68, 103] on div "Clients" at bounding box center [74, 100] width 130 height 19
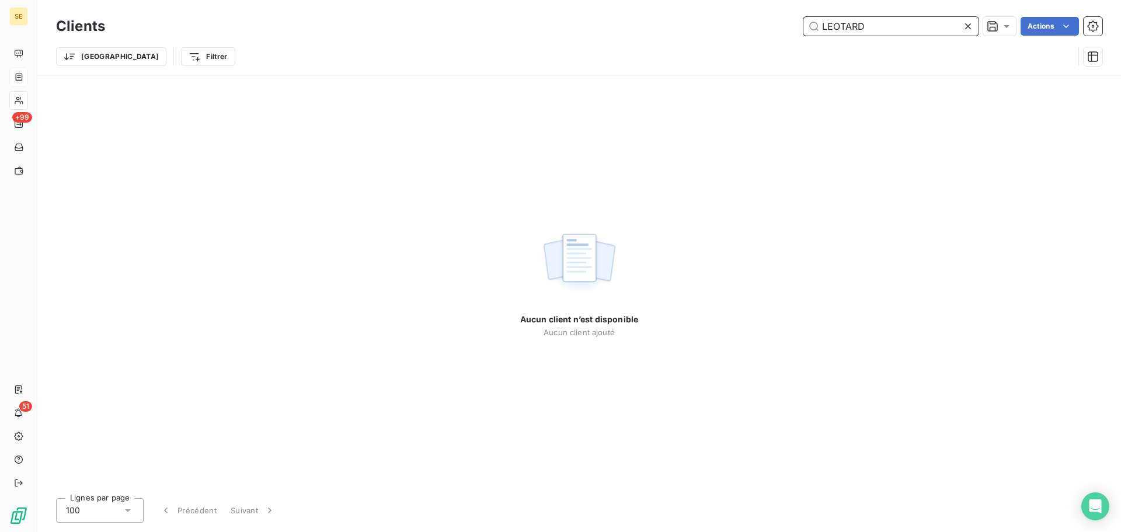
click at [891, 28] on input "LEOTARD" at bounding box center [890, 26] width 175 height 19
click at [890, 28] on input "LEOTARD" at bounding box center [890, 26] width 175 height 19
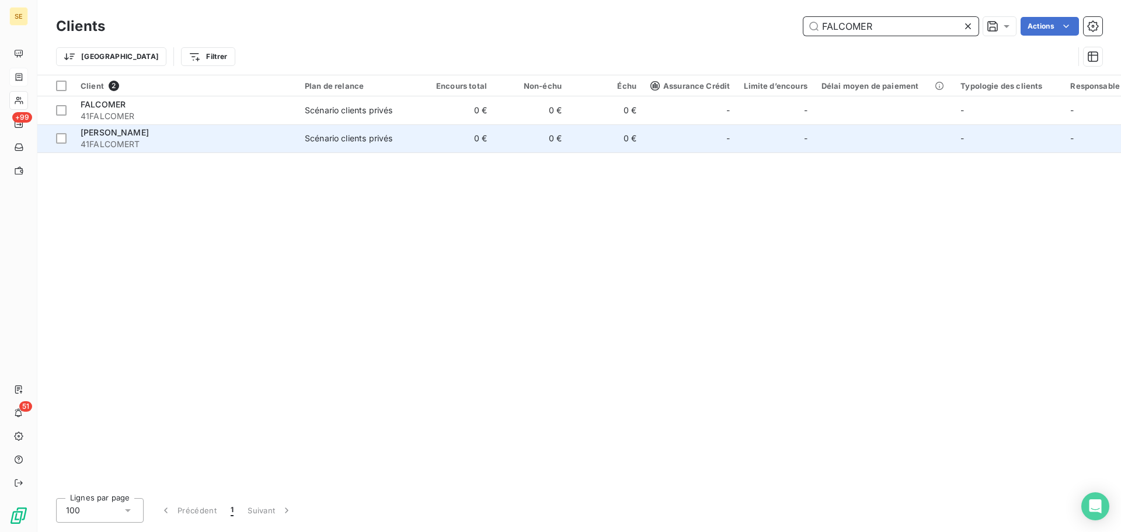
type input "FALCOMER"
click at [353, 137] on div "Scénario clients privés" at bounding box center [349, 139] width 88 height 12
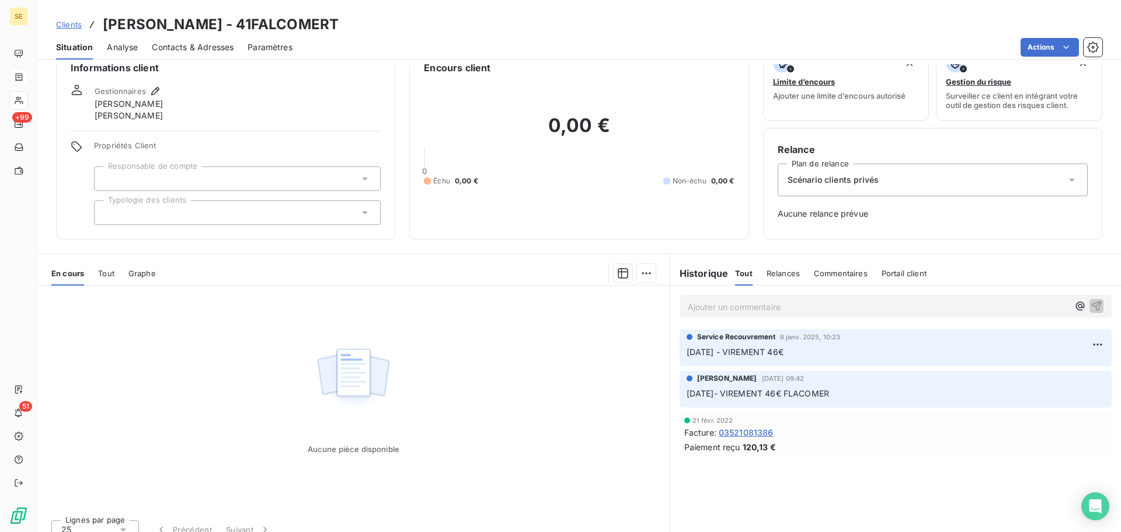
scroll to position [39, 0]
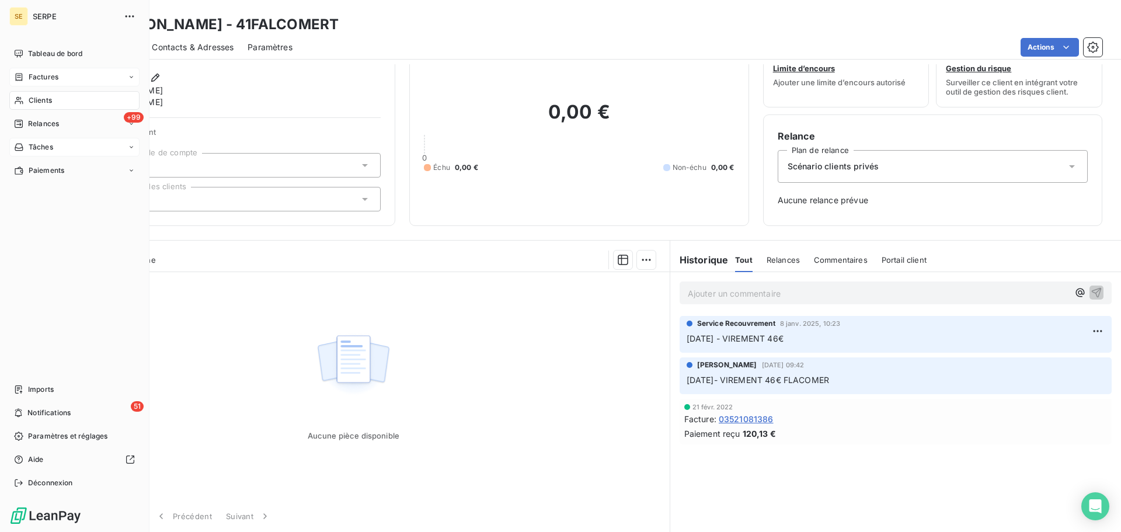
click at [55, 142] on div "Tâches" at bounding box center [74, 147] width 130 height 19
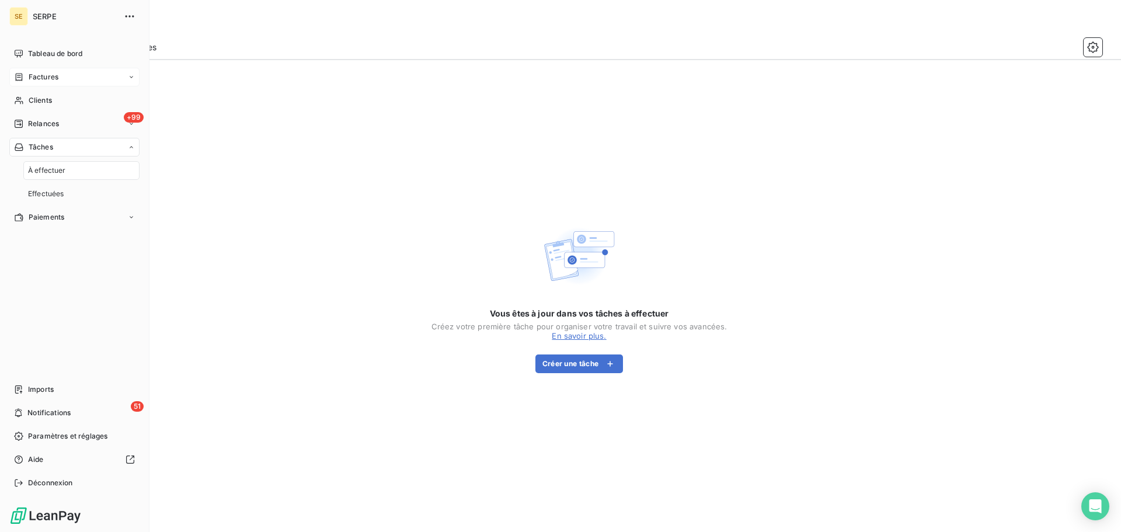
click at [69, 72] on div "Factures" at bounding box center [74, 77] width 130 height 19
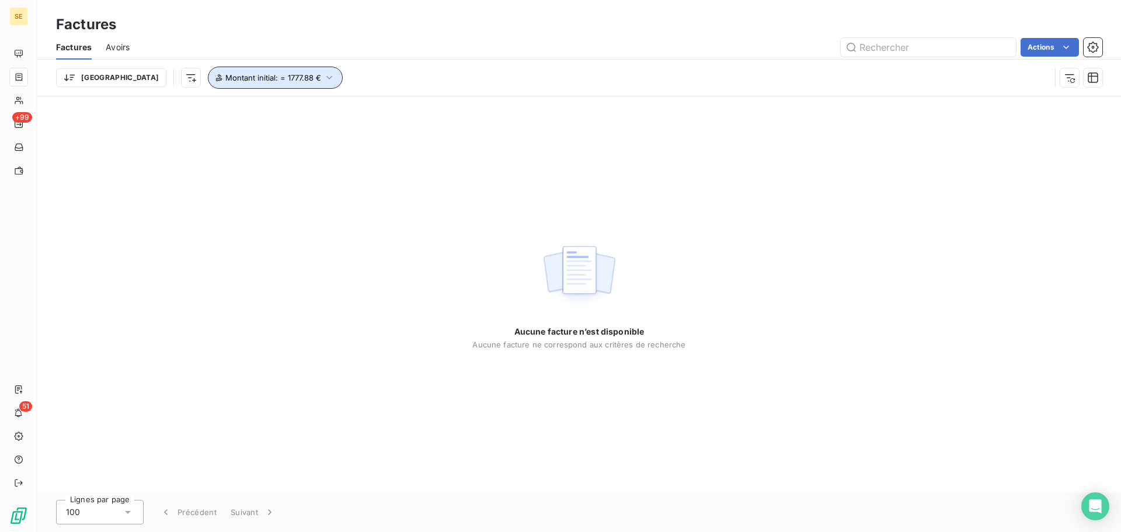
click at [259, 71] on button "Montant initial : = 1777.88 €" at bounding box center [275, 78] width 135 height 22
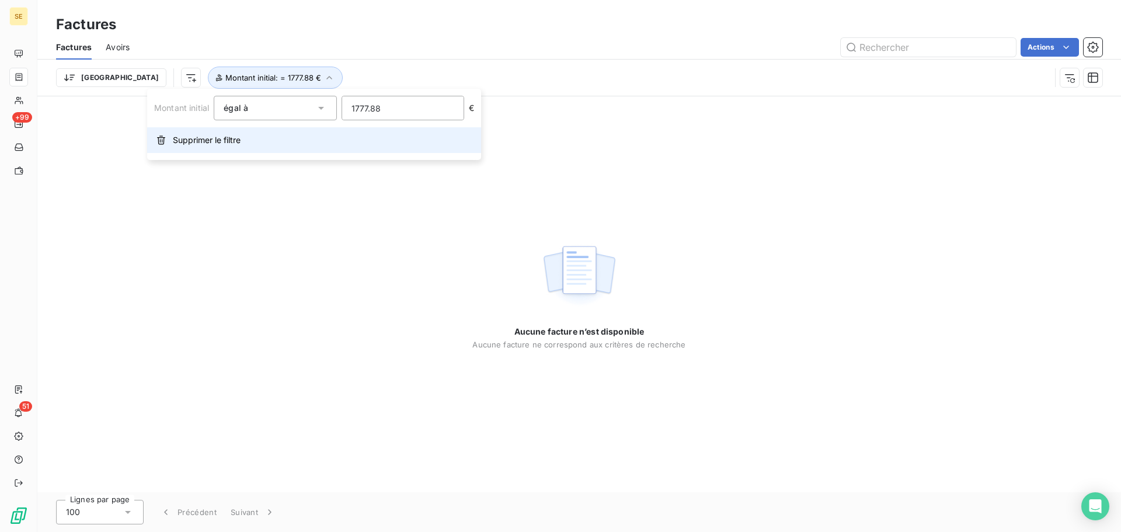
click at [256, 142] on button "Supprimer le filtre" at bounding box center [314, 140] width 334 height 26
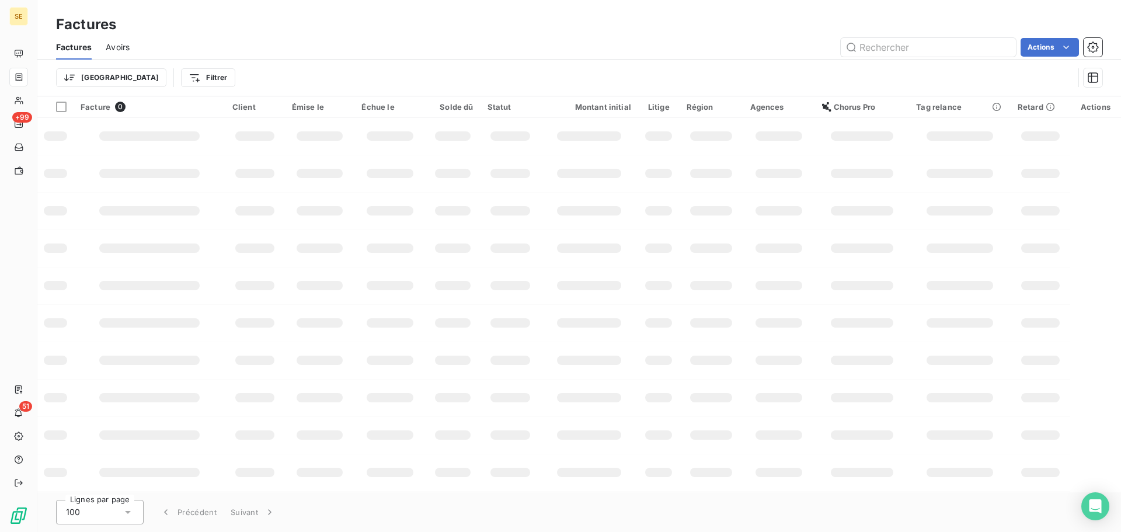
click at [379, 34] on div "Factures" at bounding box center [579, 24] width 1084 height 21
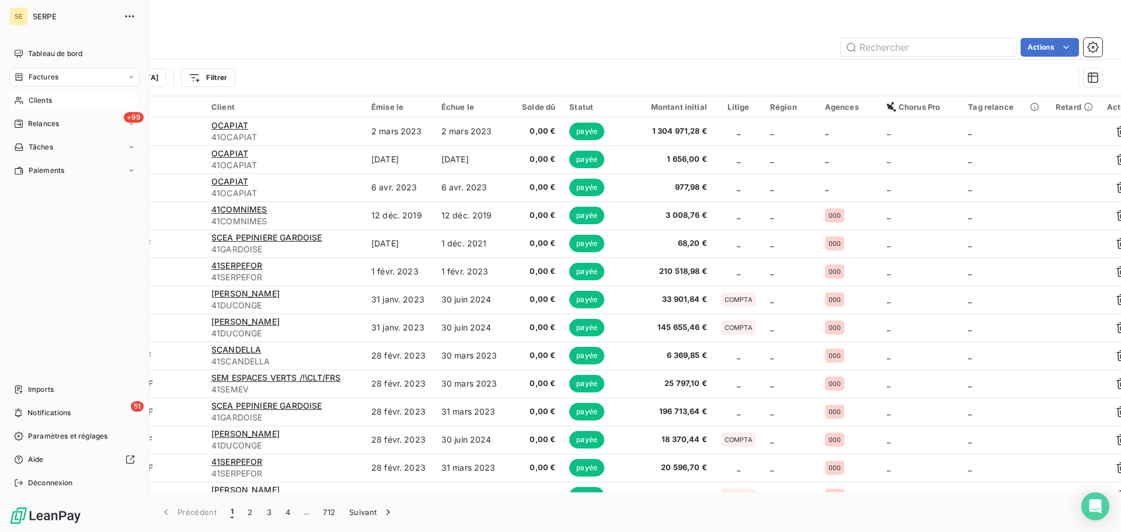
click at [34, 104] on span "Clients" at bounding box center [40, 100] width 23 height 11
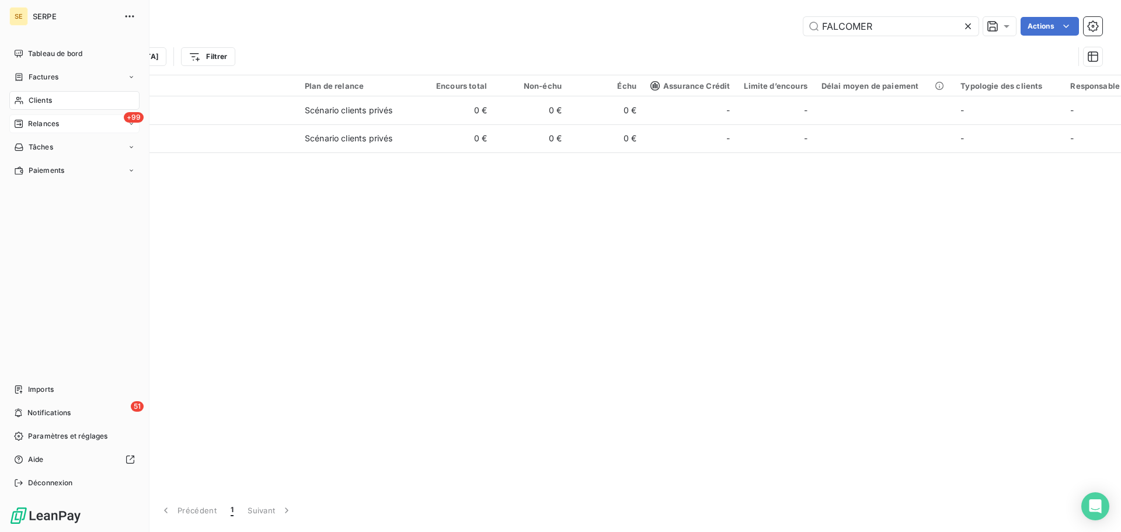
click at [41, 124] on span "Relances" at bounding box center [43, 124] width 31 height 11
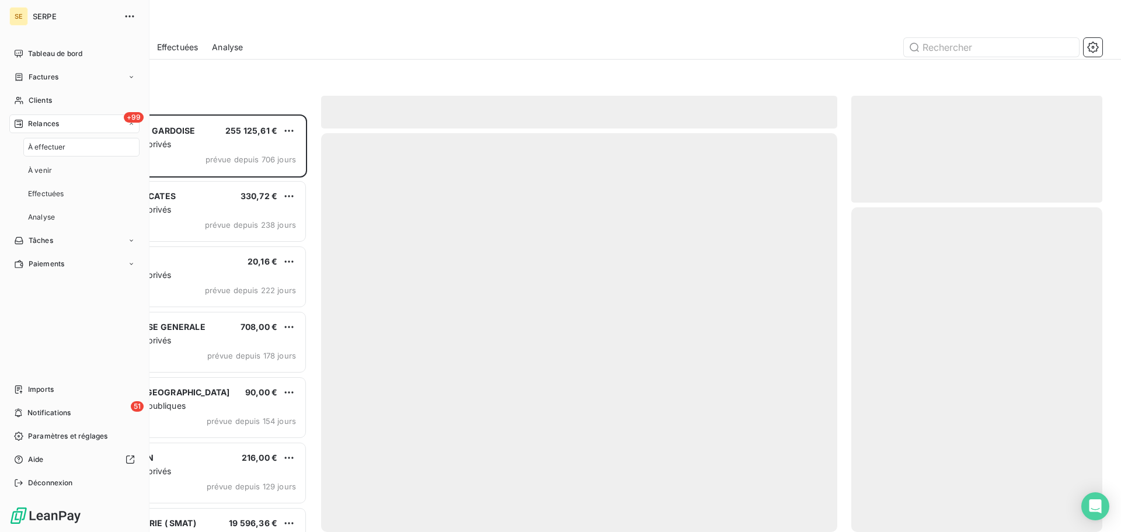
scroll to position [409, 242]
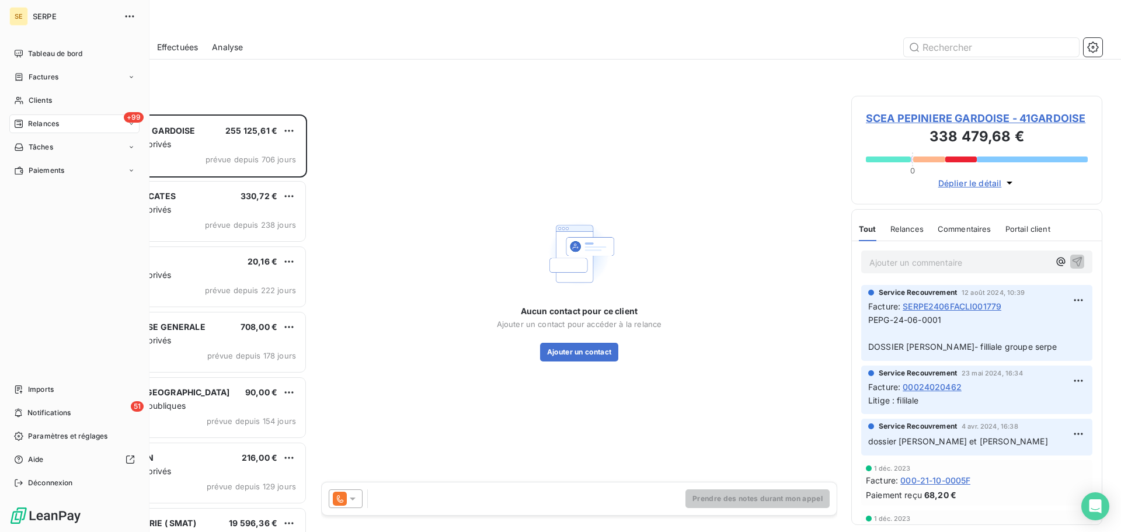
click at [51, 74] on span "Factures" at bounding box center [44, 77] width 30 height 11
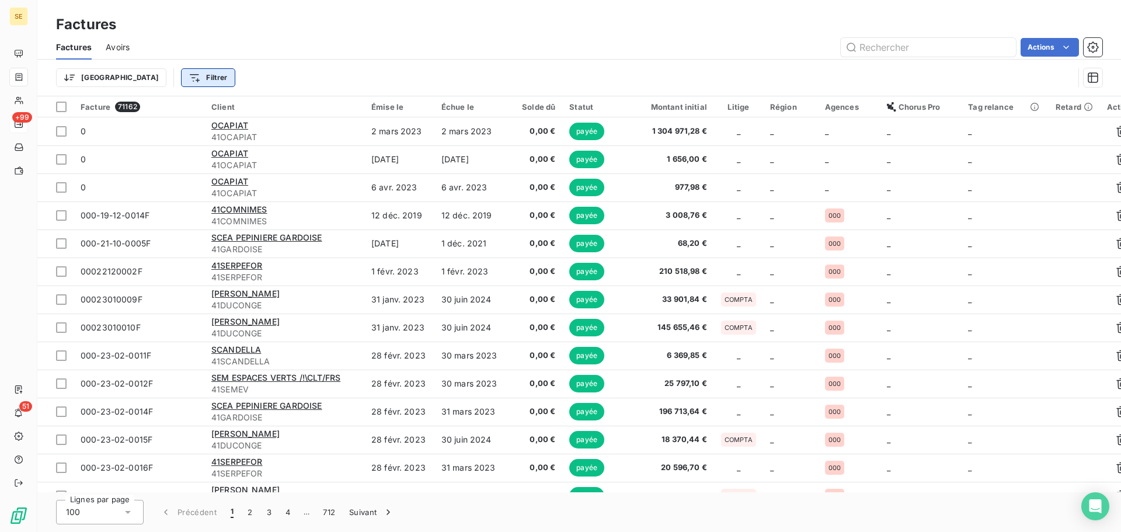
click at [151, 74] on html "SE +99 51 Factures Factures Avoirs Actions Trier Filtrer Facture 71162 Client É…" at bounding box center [560, 266] width 1121 height 532
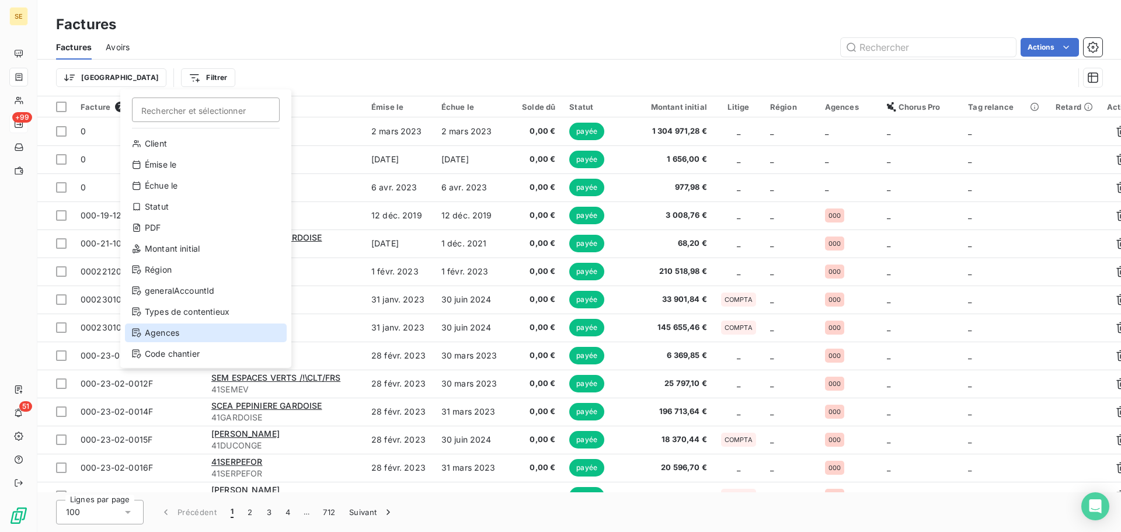
click at [172, 329] on div "Agences" at bounding box center [206, 332] width 162 height 19
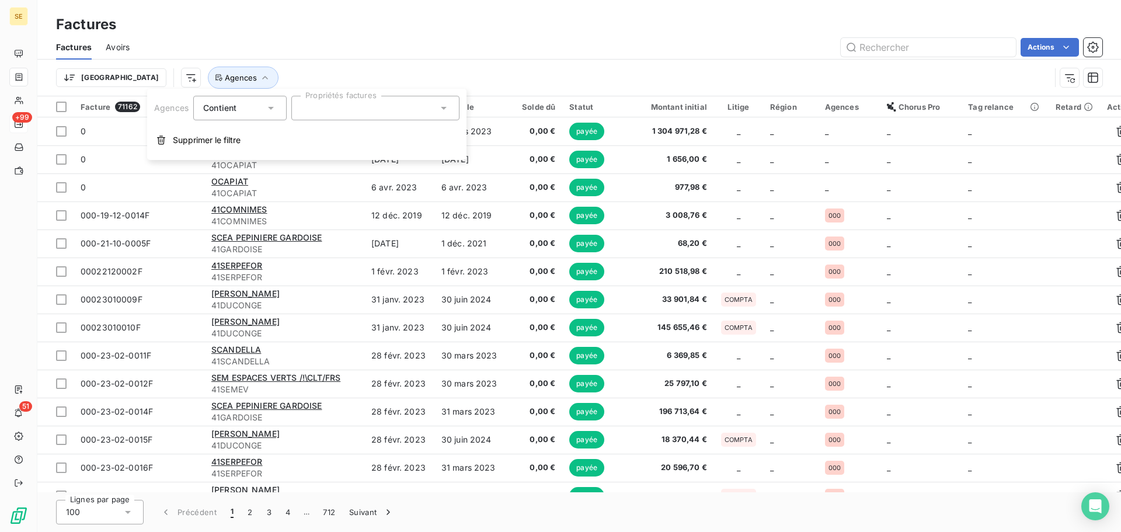
click at [345, 107] on div at bounding box center [375, 108] width 168 height 25
type input "066"
click at [308, 132] on div at bounding box center [306, 136] width 11 height 11
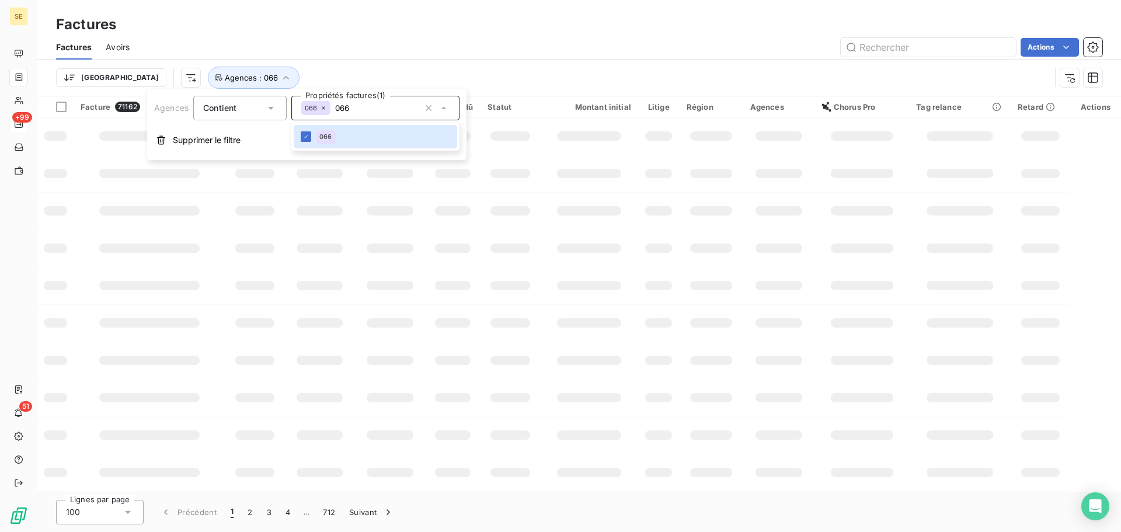
click at [403, 52] on div "Actions" at bounding box center [623, 47] width 959 height 19
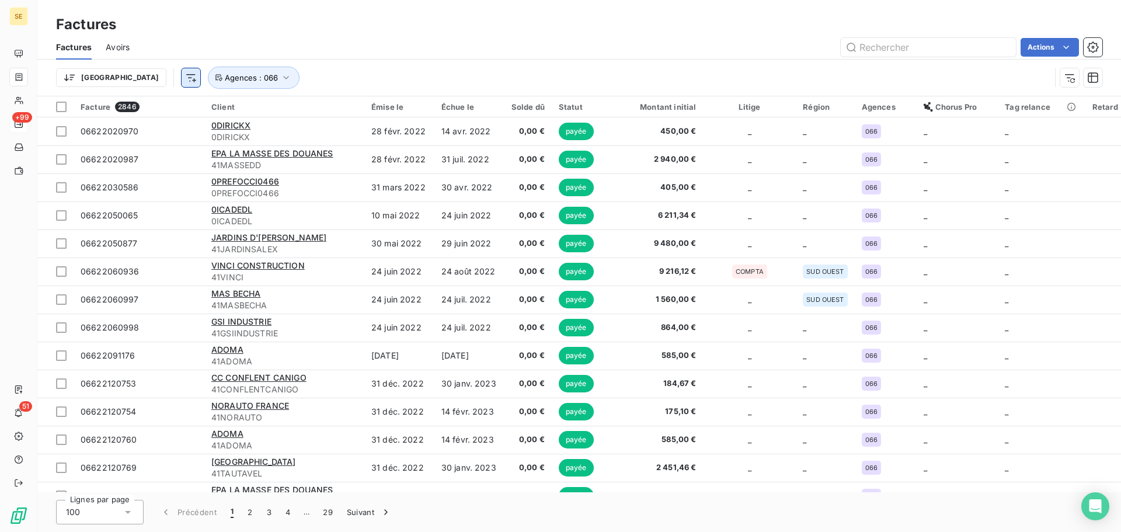
click at [122, 74] on html "SE +99 51 Factures Factures Avoirs Actions Trier Agences : 066 Facture 2846 Cli…" at bounding box center [560, 266] width 1121 height 532
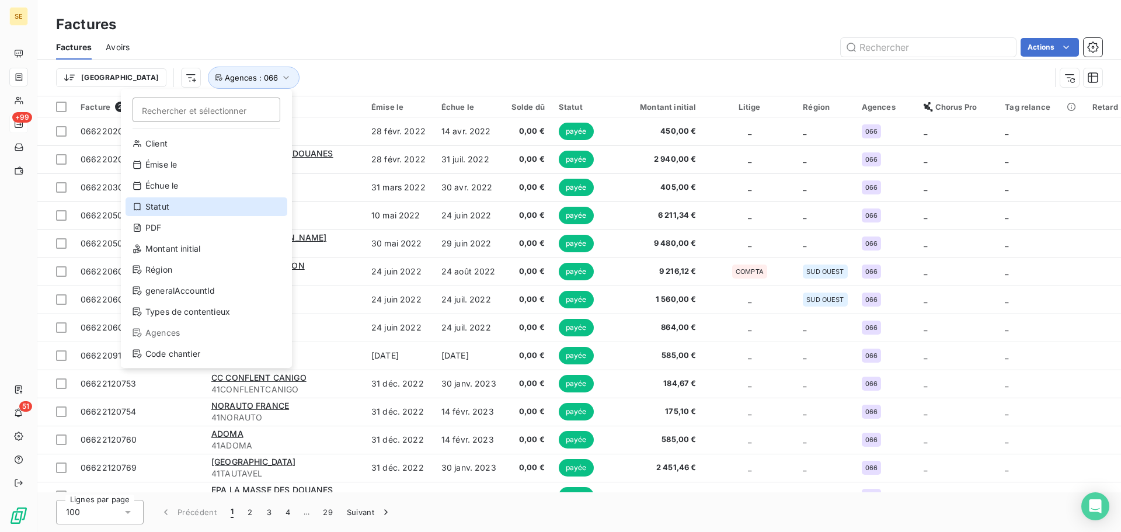
click at [167, 205] on div "Statut" at bounding box center [207, 206] width 162 height 19
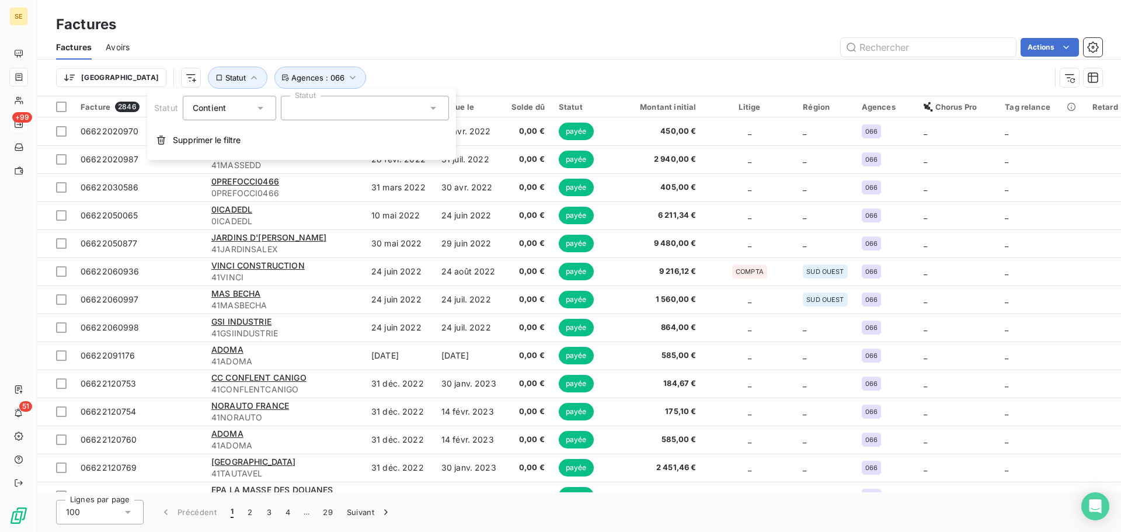
click at [384, 113] on div at bounding box center [365, 108] width 168 height 25
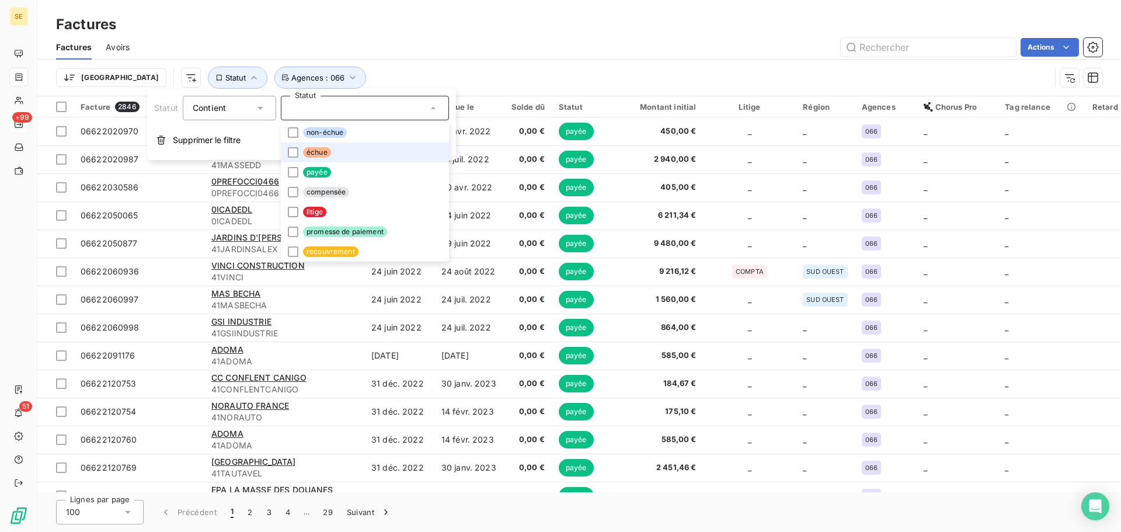
click at [356, 153] on li "échue" at bounding box center [365, 152] width 168 height 20
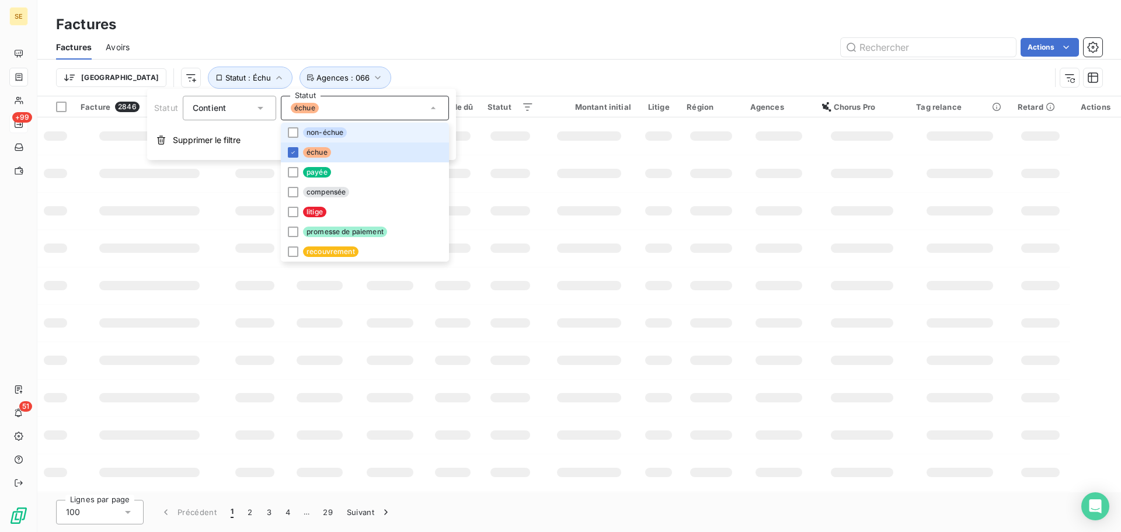
click at [430, 50] on div "Actions" at bounding box center [623, 47] width 959 height 19
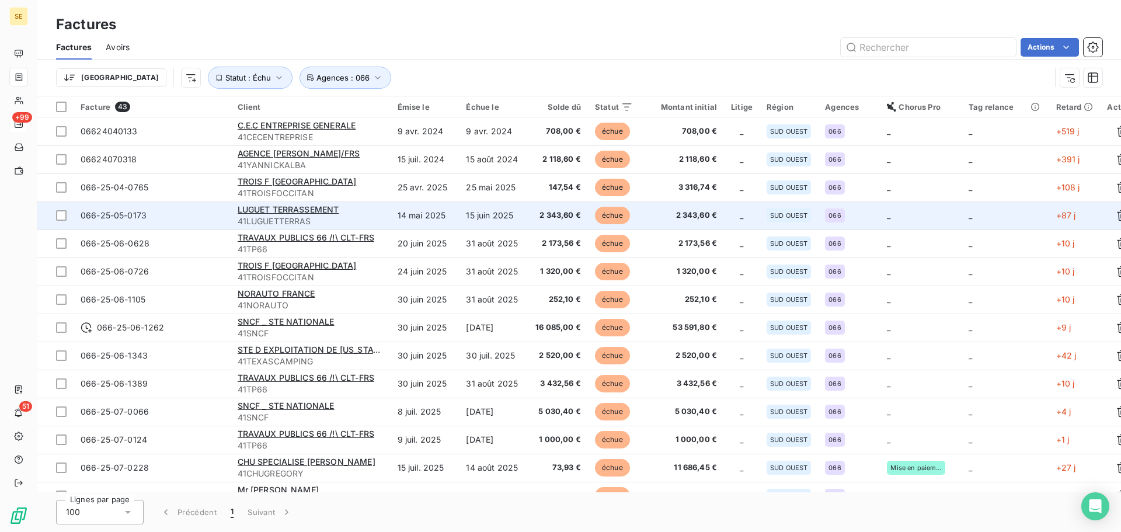
click at [349, 215] on span "41LUGUETTERRAS" at bounding box center [311, 221] width 146 height 12
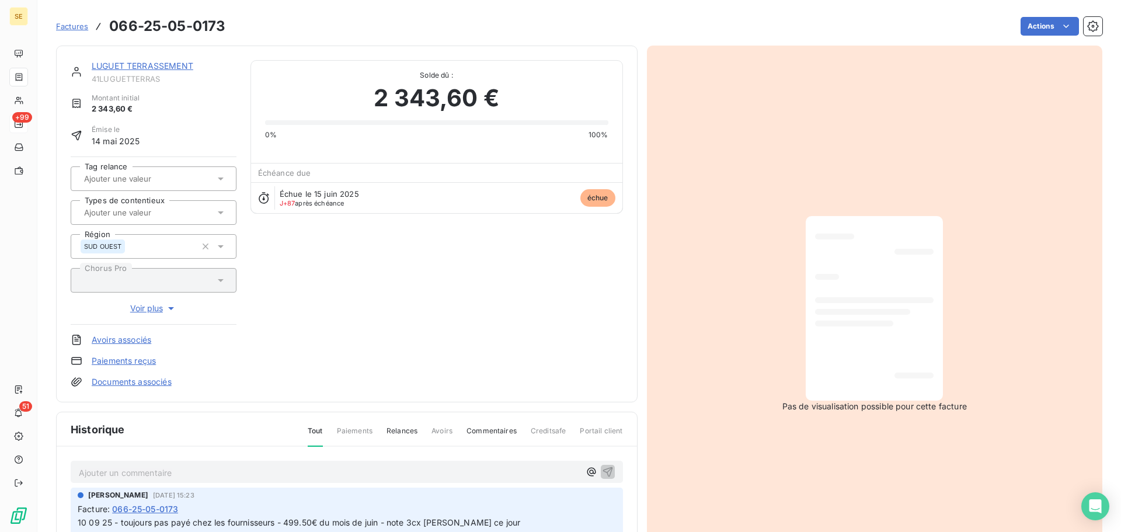
click at [170, 64] on link "LUGUET TERRASSEMENT" at bounding box center [143, 66] width 102 height 10
click at [173, 66] on link "LUGUET TERRASSEMENT" at bounding box center [143, 66] width 102 height 10
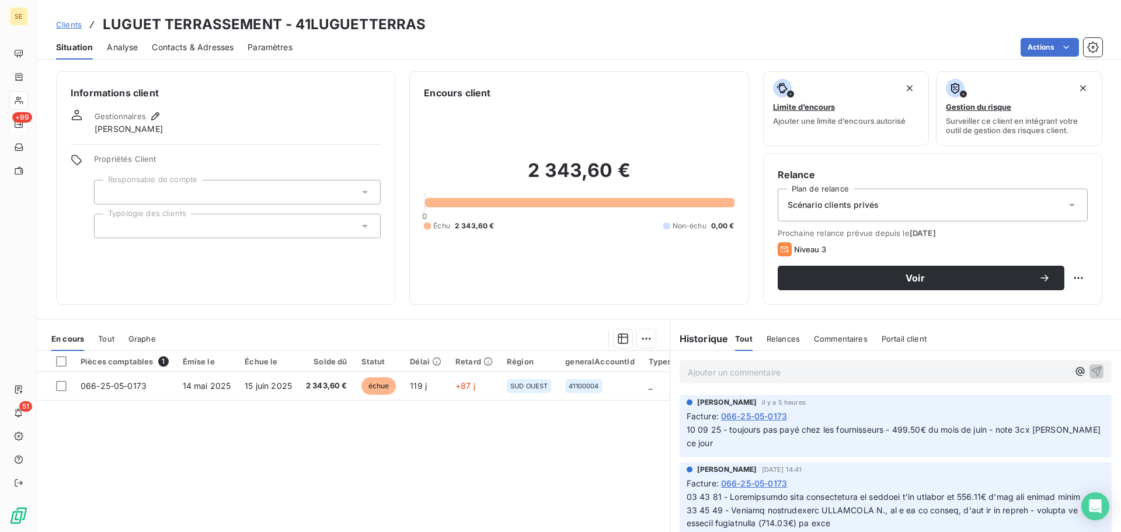
click at [272, 225] on div at bounding box center [237, 226] width 287 height 25
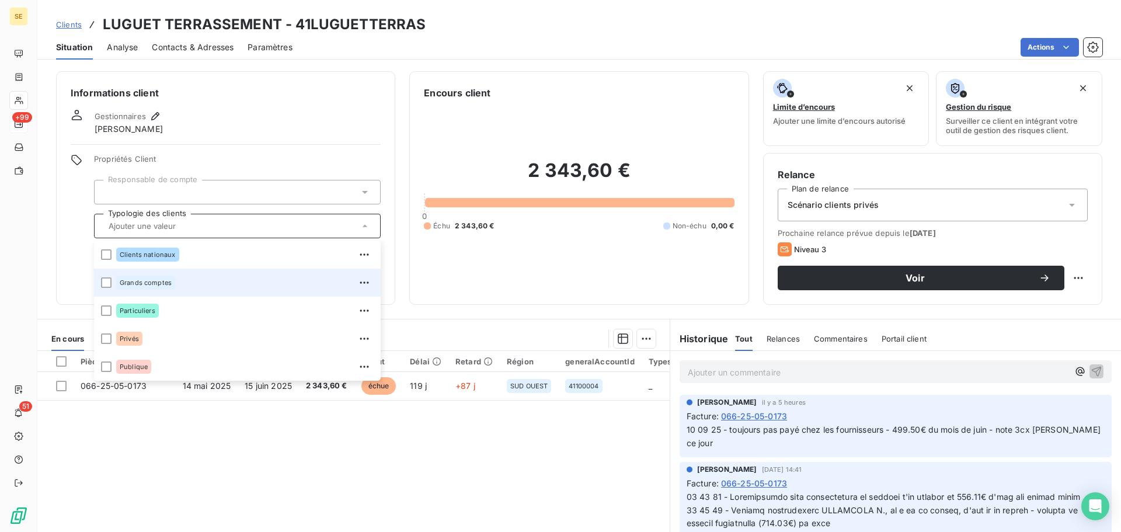
scroll to position [79, 0]
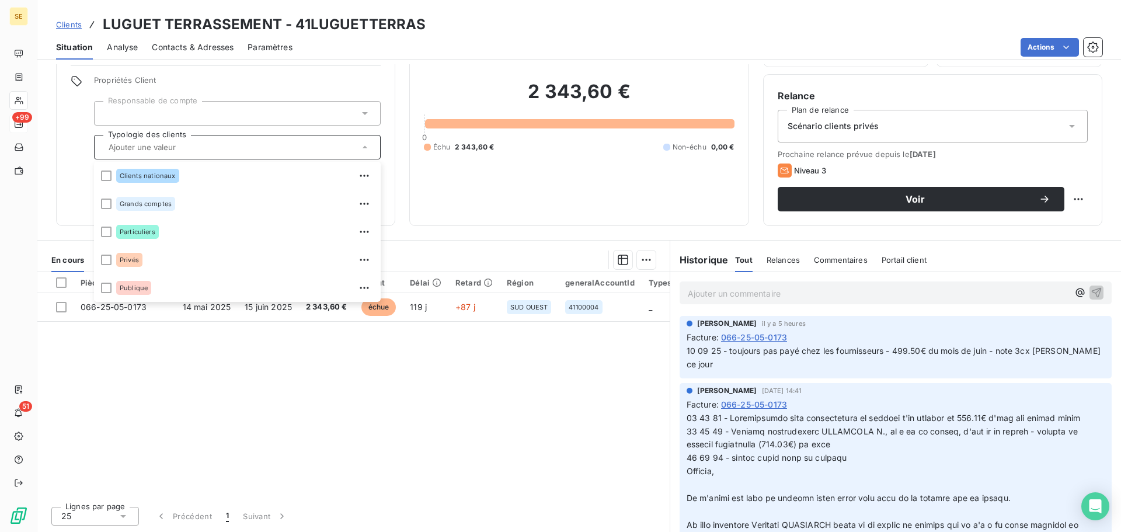
click at [333, 78] on span "Propriétés Client" at bounding box center [237, 83] width 287 height 16
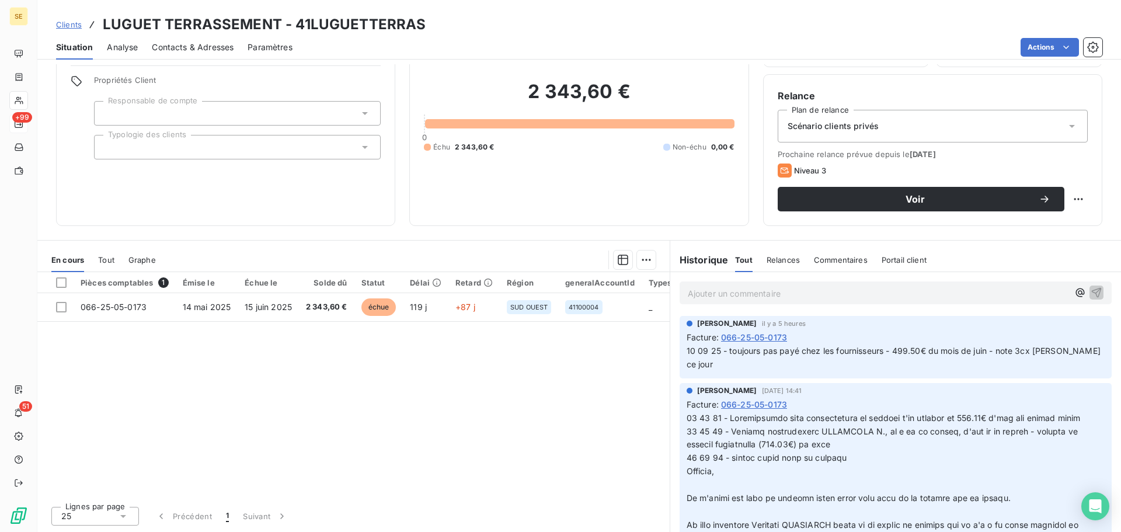
scroll to position [0, 0]
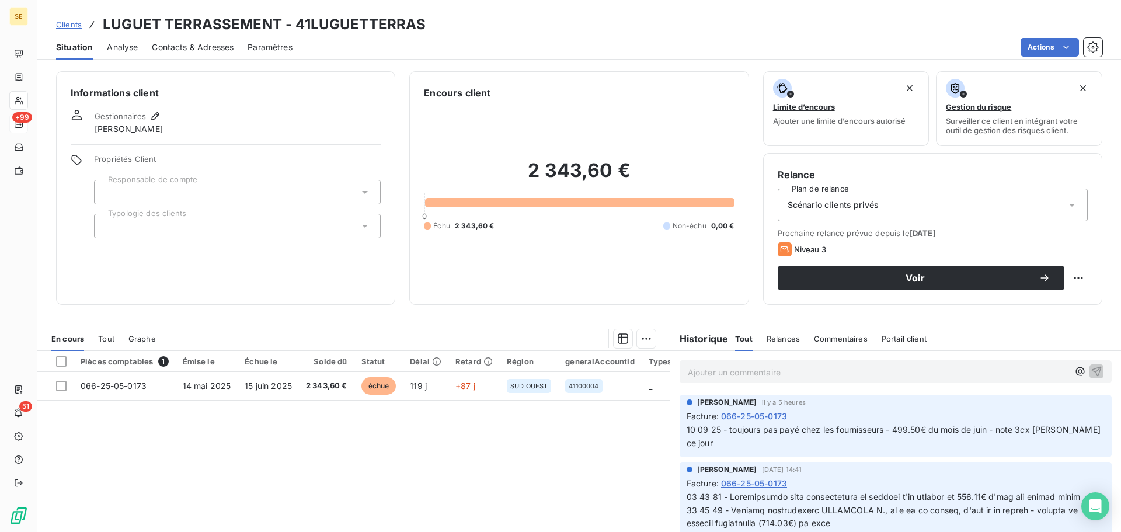
click at [866, 204] on span "Scénario clients privés" at bounding box center [833, 205] width 91 height 12
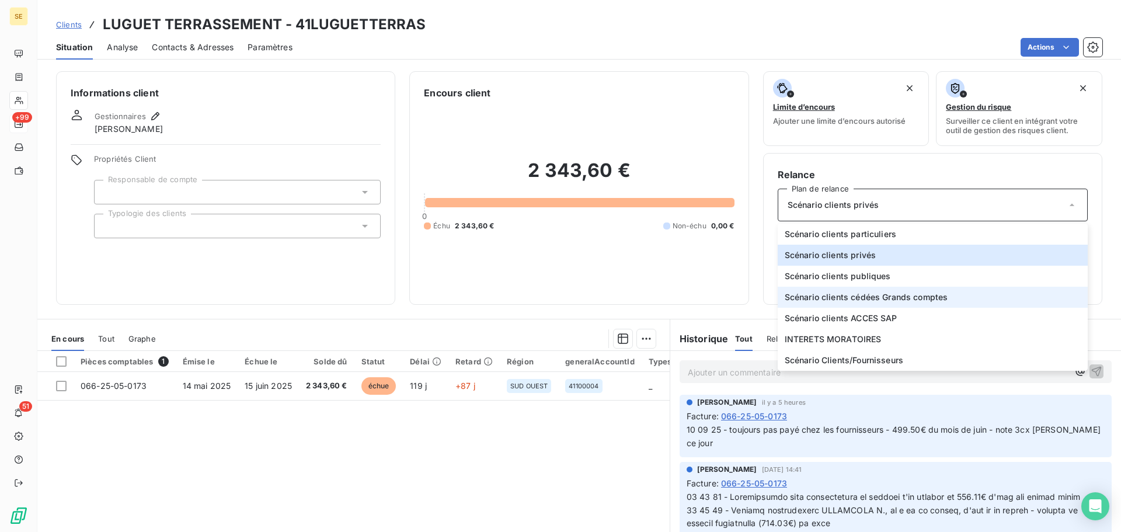
scroll to position [79, 0]
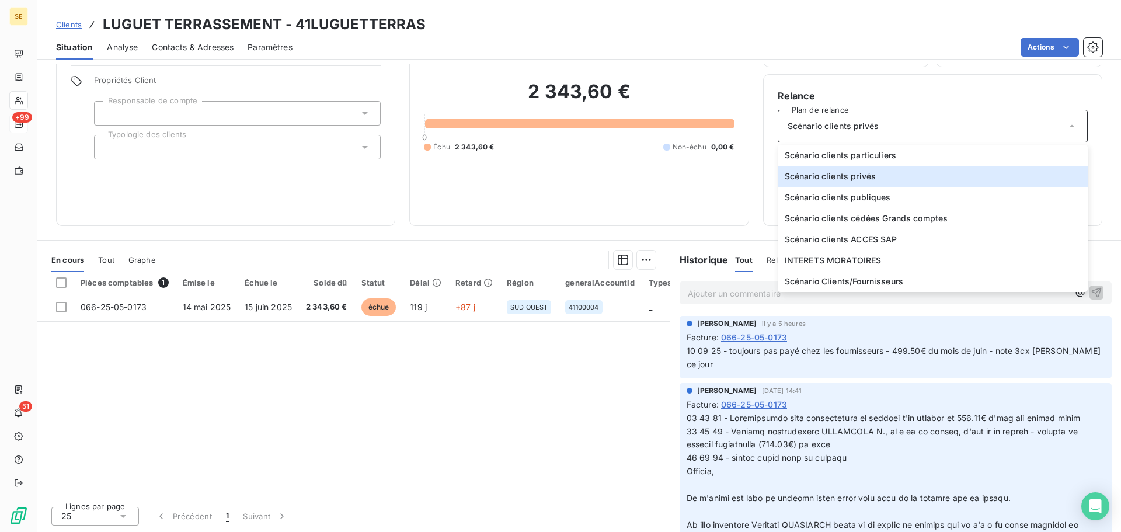
click at [593, 166] on div "2 343,60 € 0 Échu 2 343,60 € Non-échu 0,00 €" at bounding box center [579, 116] width 310 height 190
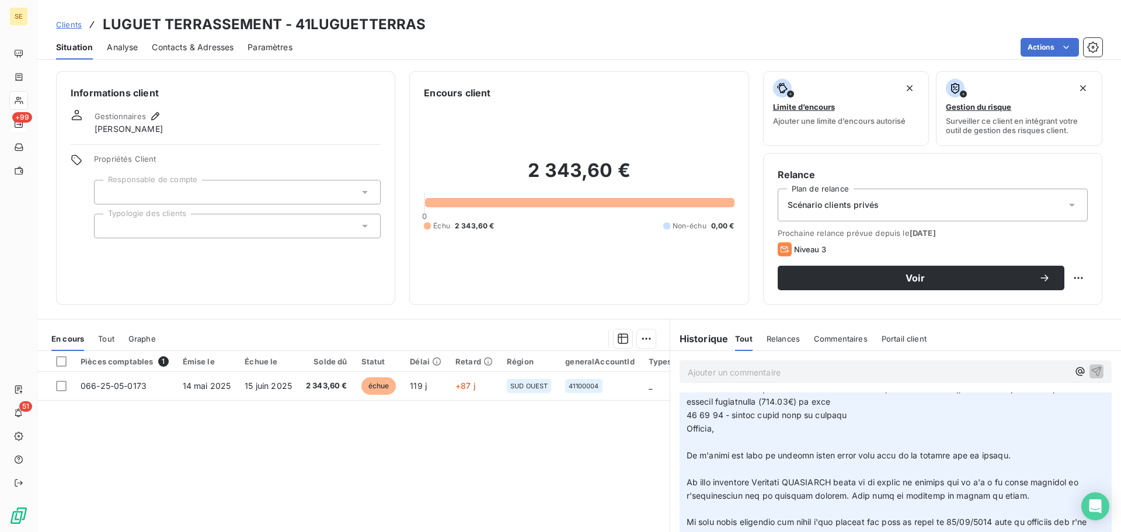
scroll to position [156, 0]
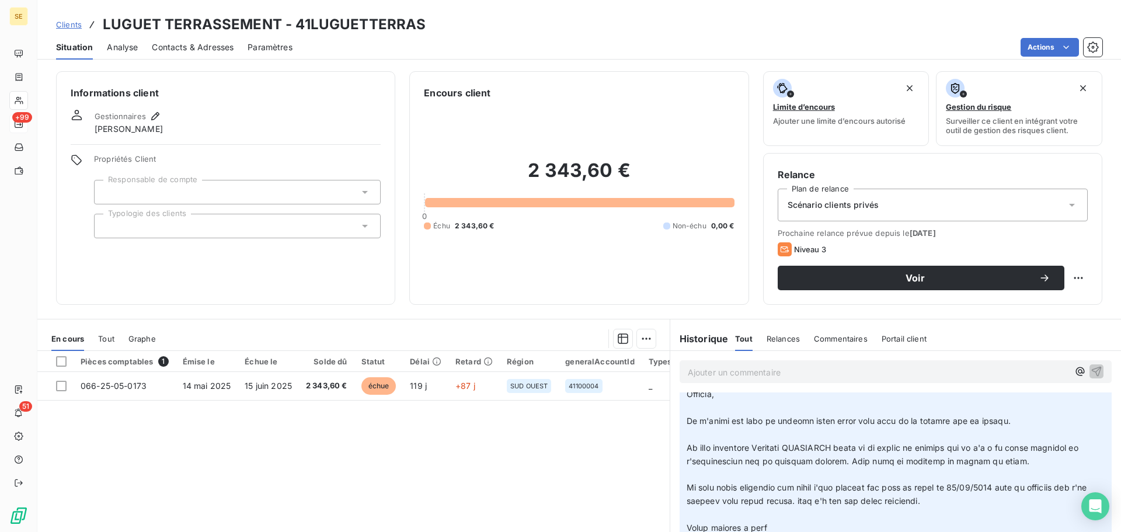
click at [925, 203] on div "Scénario clients privés" at bounding box center [933, 205] width 310 height 33
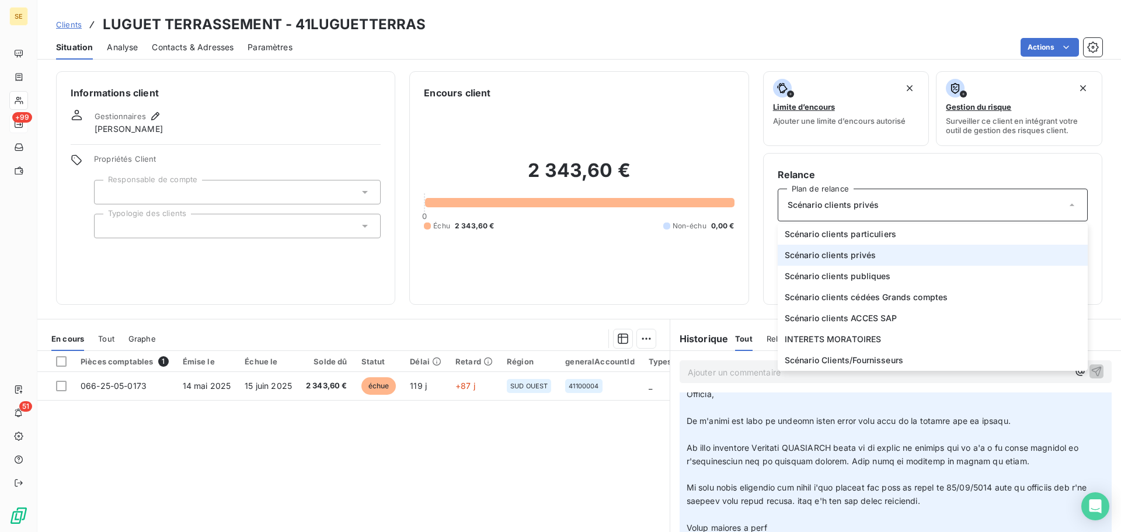
click at [538, 286] on div "2 343,60 € 0 Échu 2 343,60 € Non-échu 0,00 €" at bounding box center [579, 195] width 310 height 190
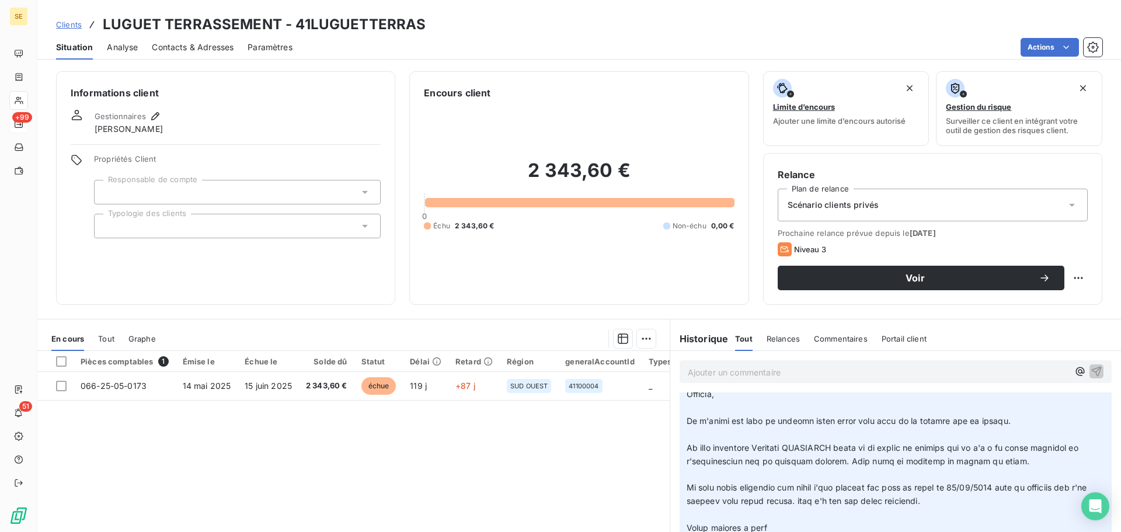
click at [884, 203] on div "Scénario clients privés" at bounding box center [933, 205] width 310 height 33
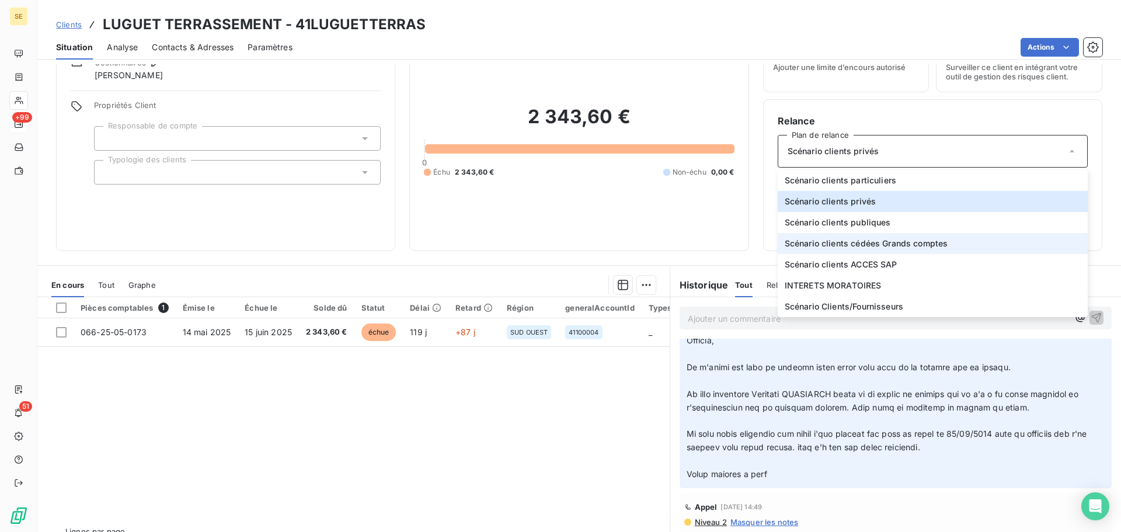
scroll to position [79, 0]
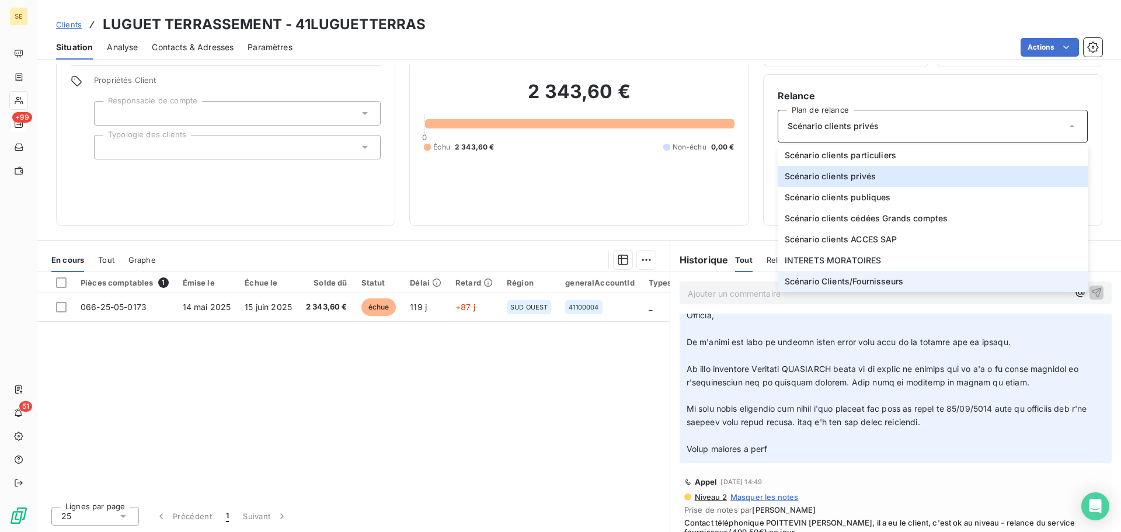
click at [939, 277] on li "Scénario Clients/Fournisseurs" at bounding box center [933, 281] width 310 height 21
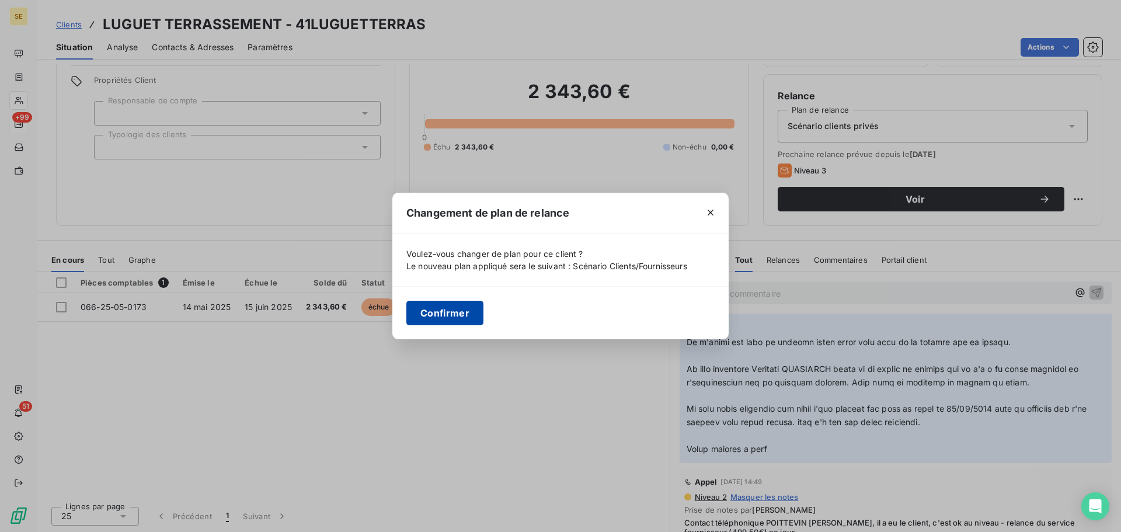
click at [445, 311] on button "Confirmer" at bounding box center [444, 313] width 77 height 25
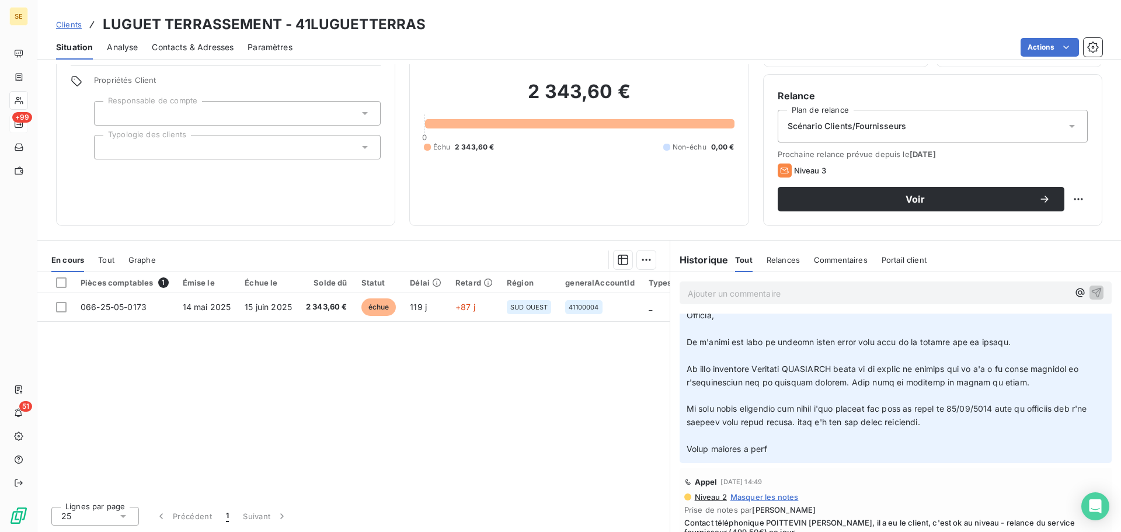
scroll to position [0, 0]
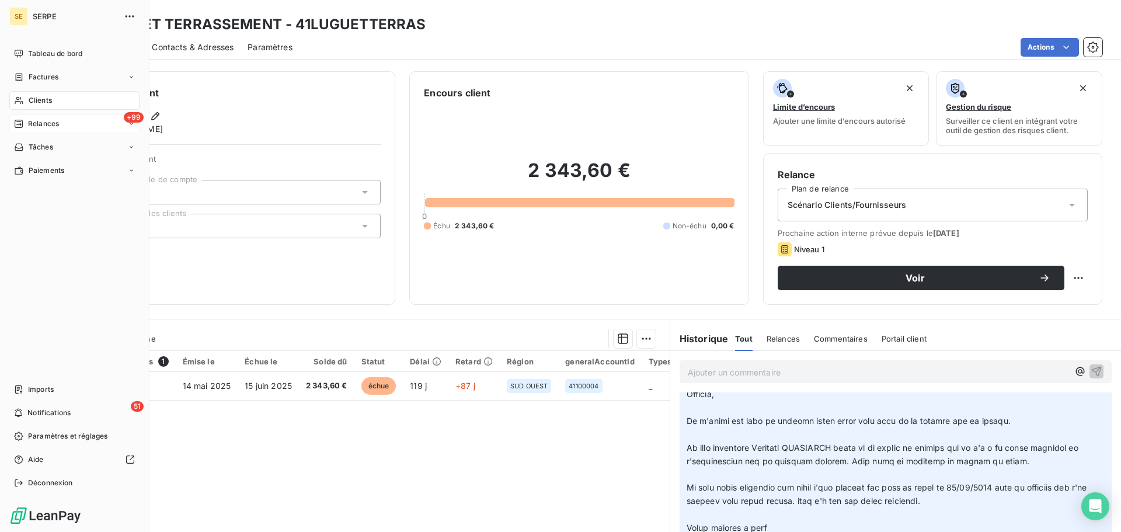
click at [59, 92] on div "Clients" at bounding box center [74, 100] width 130 height 19
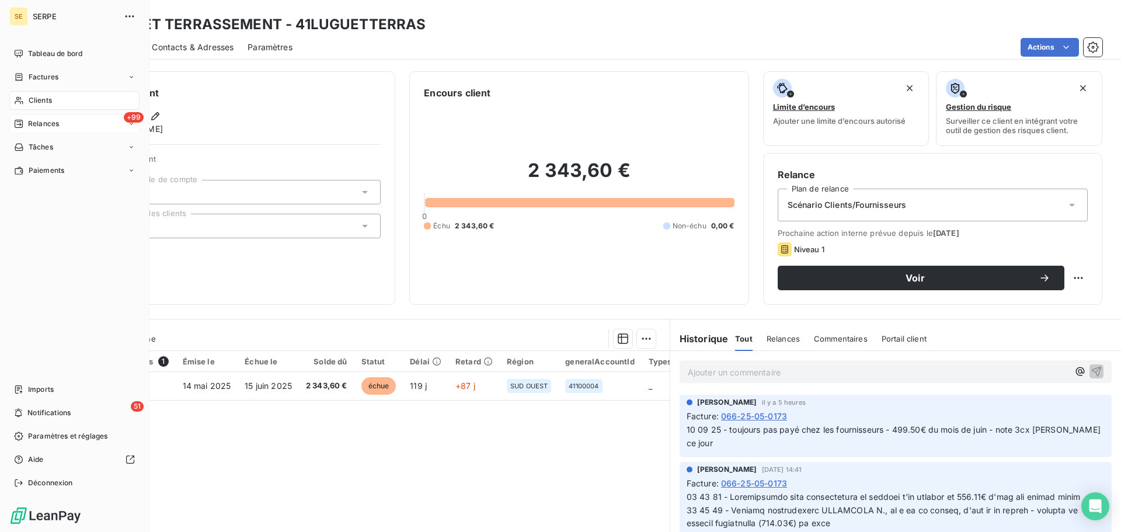
click at [40, 76] on span "Factures" at bounding box center [44, 77] width 30 height 11
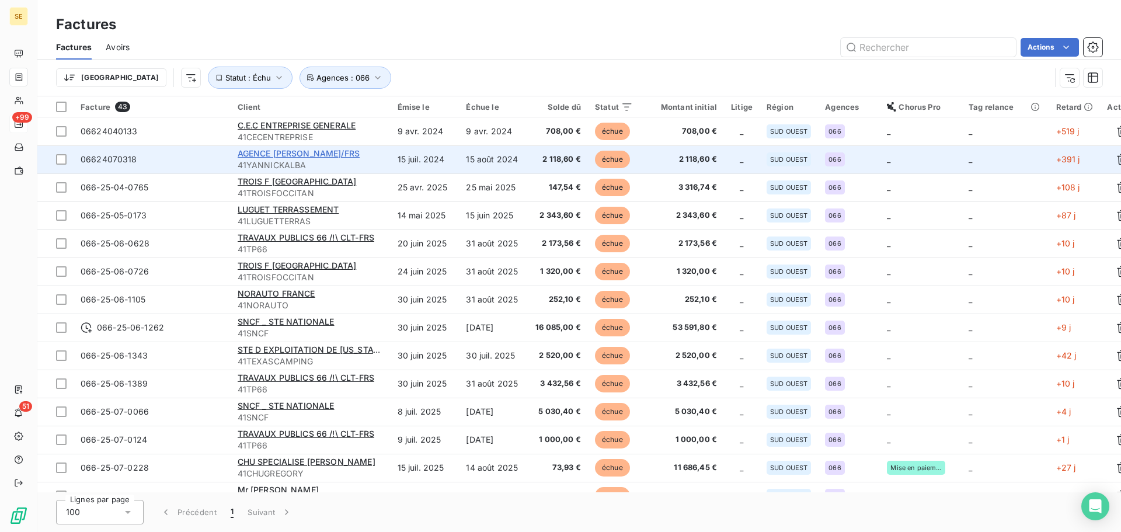
click at [321, 150] on span "AGENCE [PERSON_NAME]/FRS" at bounding box center [299, 153] width 123 height 10
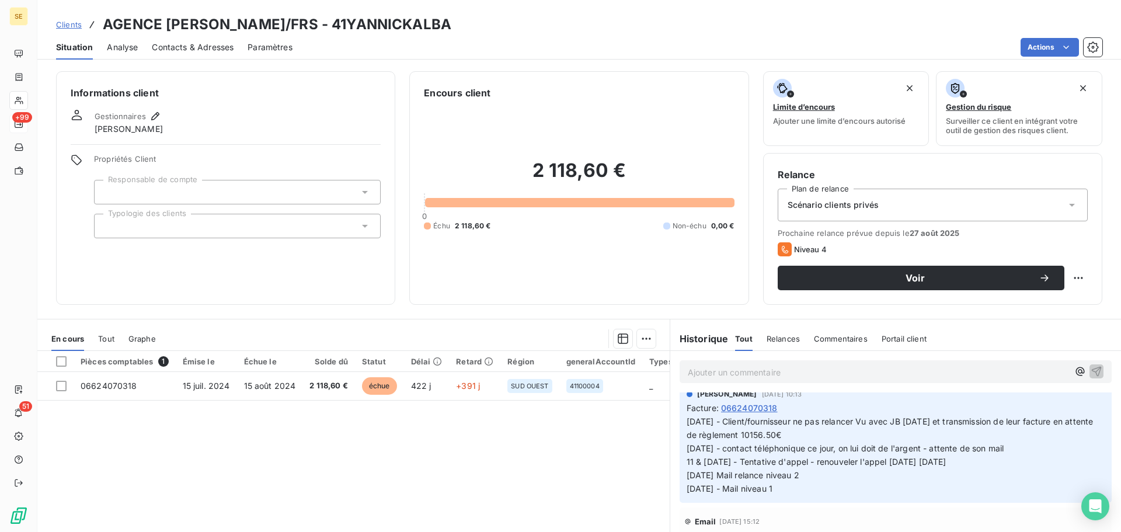
scroll to position [75, 0]
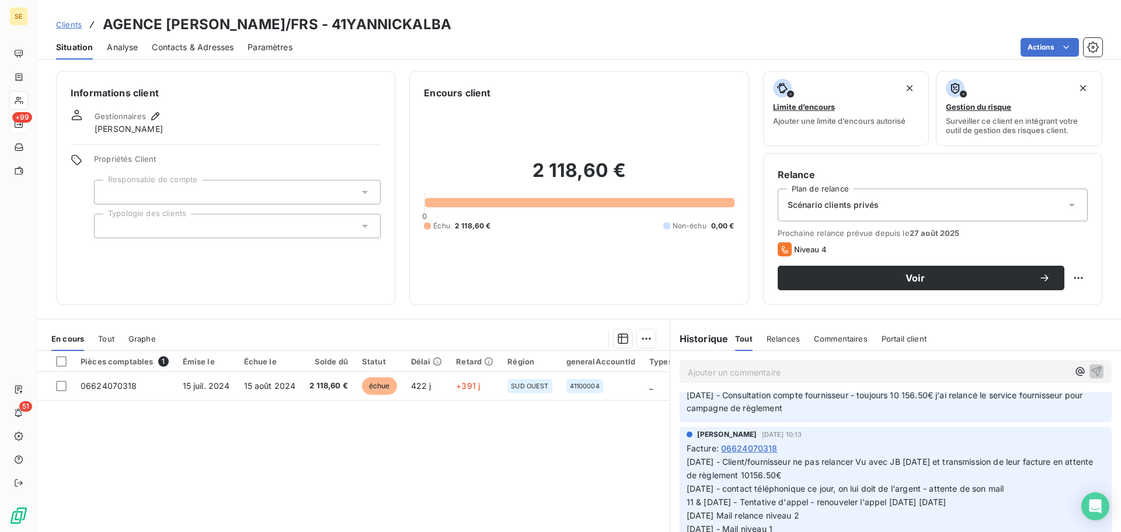
click at [963, 210] on div "Scénario clients privés" at bounding box center [933, 205] width 310 height 33
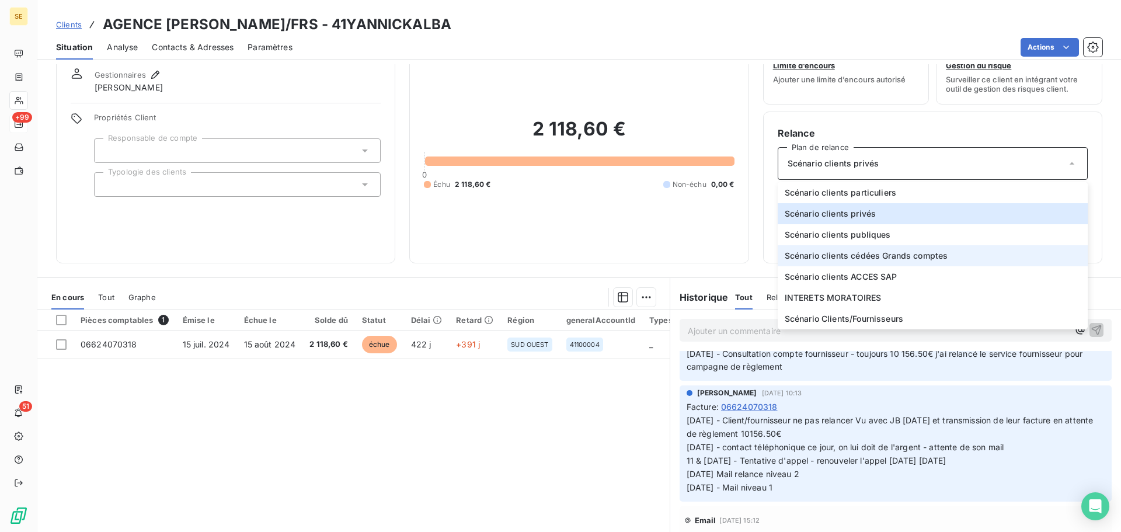
scroll to position [79, 0]
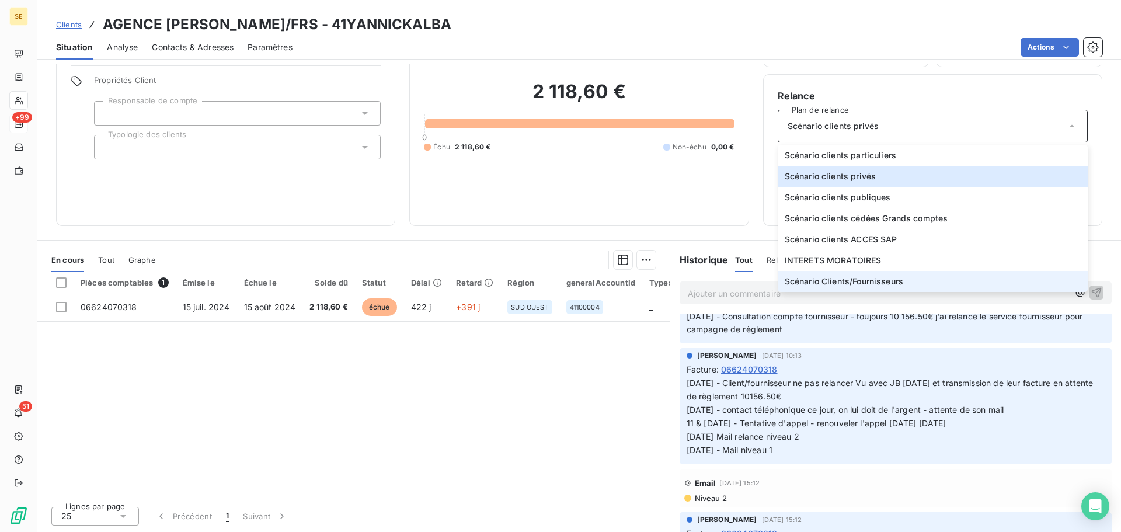
click at [907, 280] on li "Scénario Clients/Fournisseurs" at bounding box center [933, 281] width 310 height 21
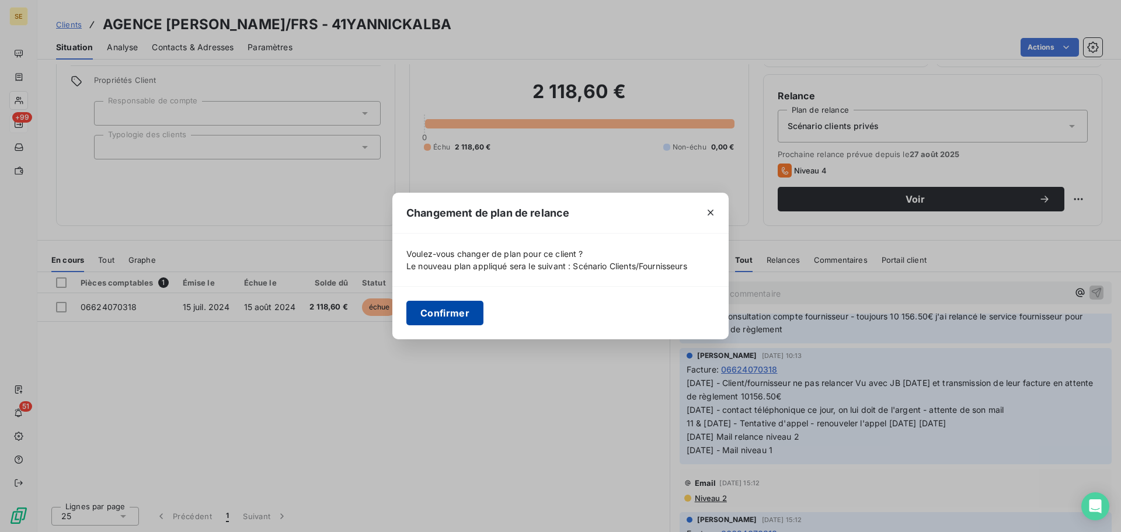
click at [449, 314] on button "Confirmer" at bounding box center [444, 313] width 77 height 25
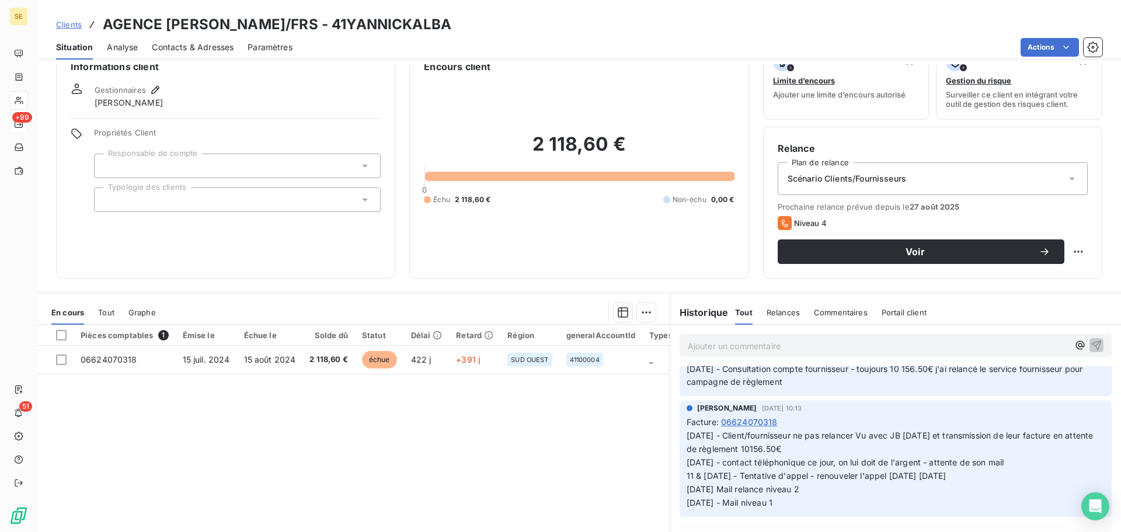
scroll to position [0, 0]
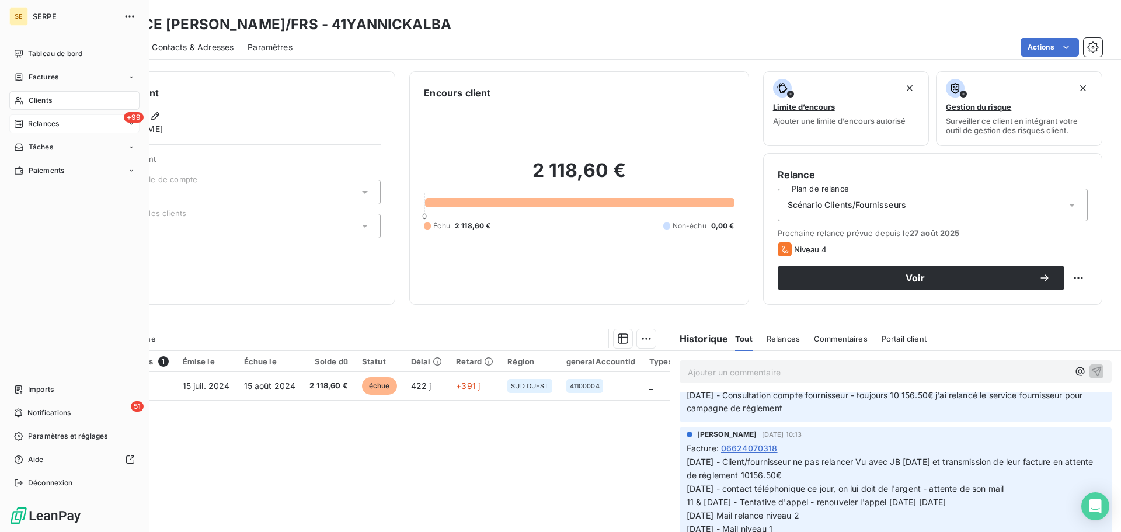
click at [48, 82] on span "Factures" at bounding box center [44, 77] width 30 height 11
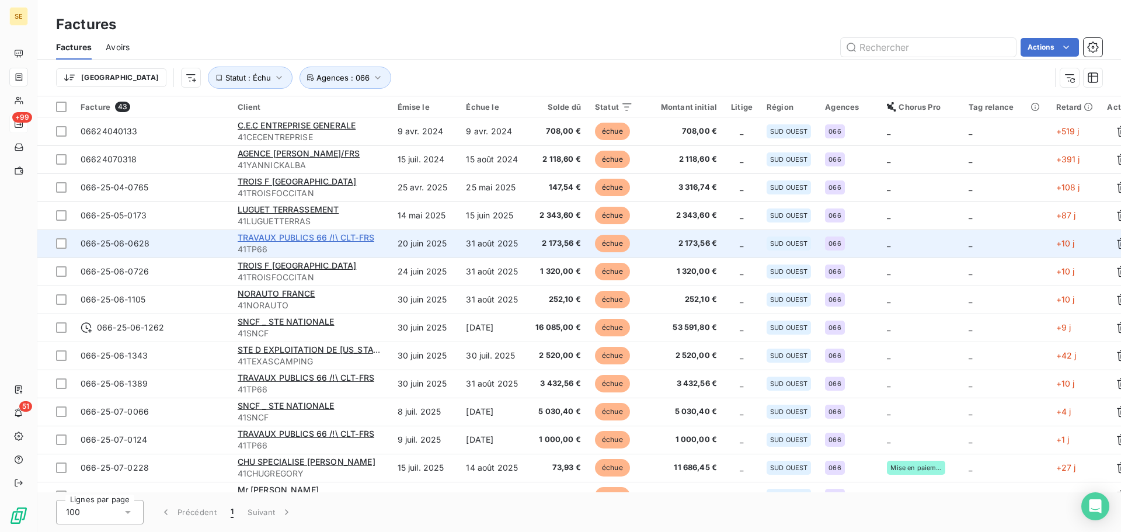
click at [334, 242] on span "TRAVAUX PUBLICS 66 /!\ CLT-FRS" at bounding box center [306, 237] width 137 height 10
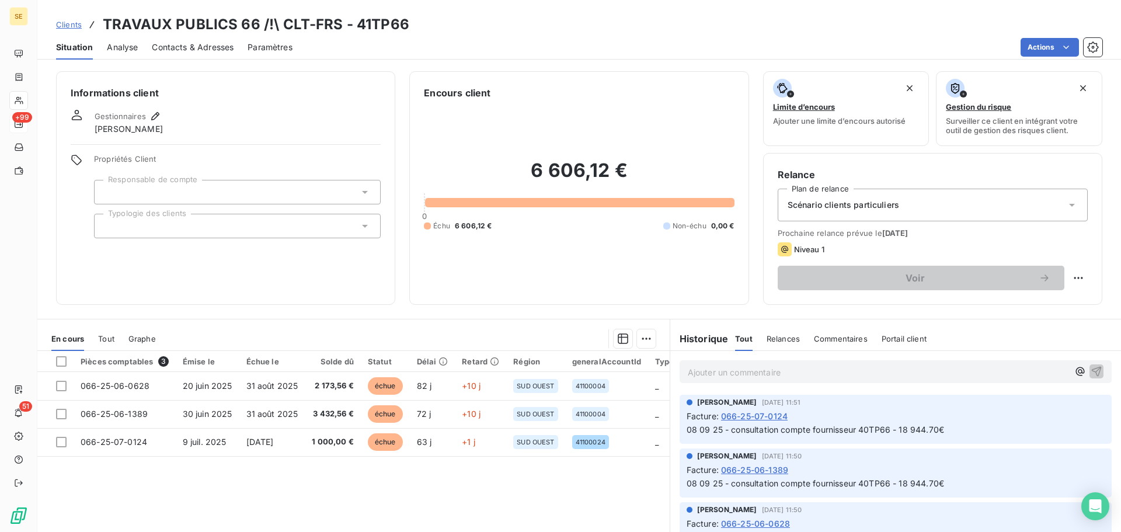
click at [932, 210] on div "Scénario clients particuliers" at bounding box center [933, 205] width 310 height 33
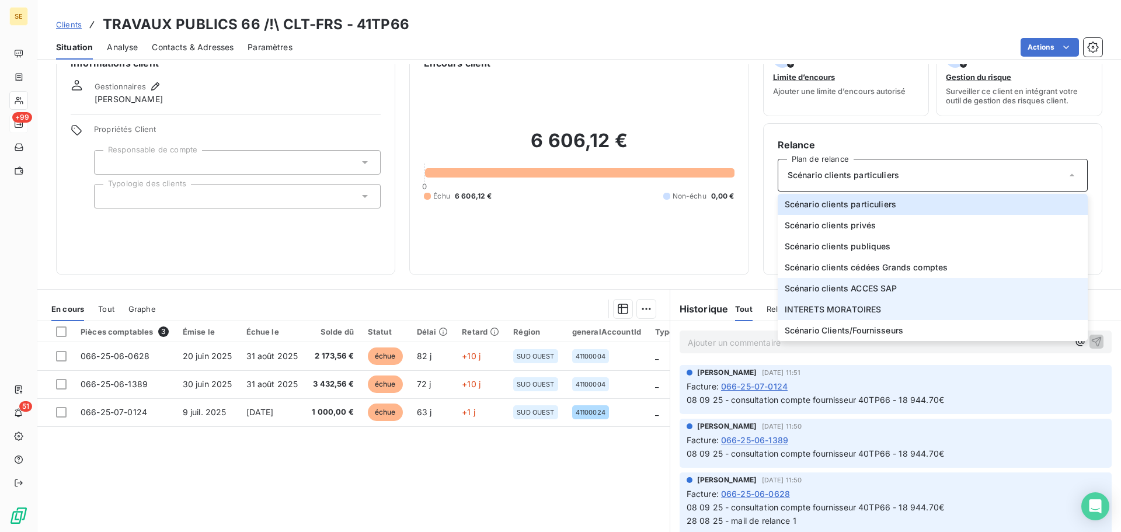
scroll to position [79, 0]
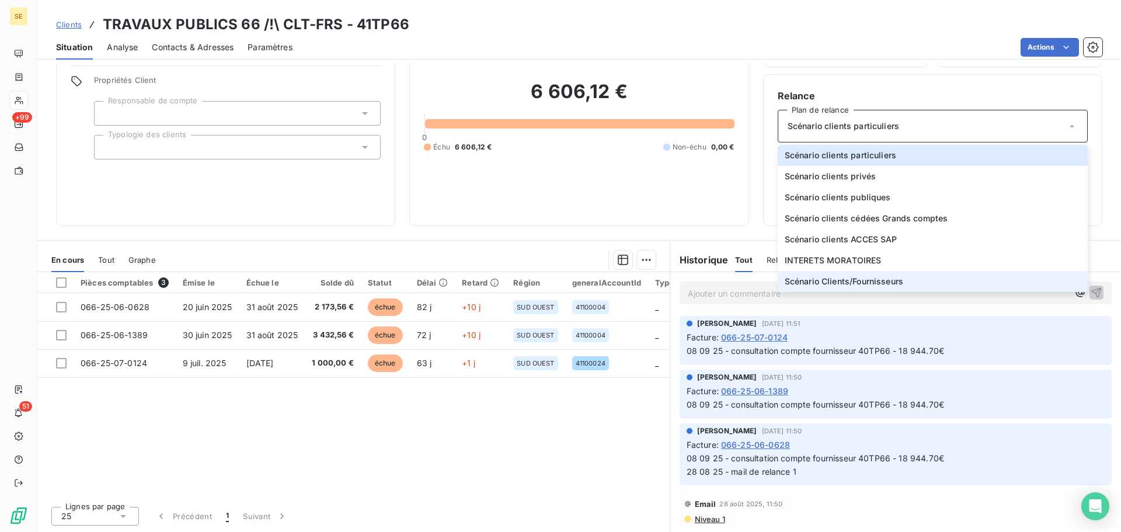
click at [907, 274] on li "Scénario Clients/Fournisseurs" at bounding box center [933, 281] width 310 height 21
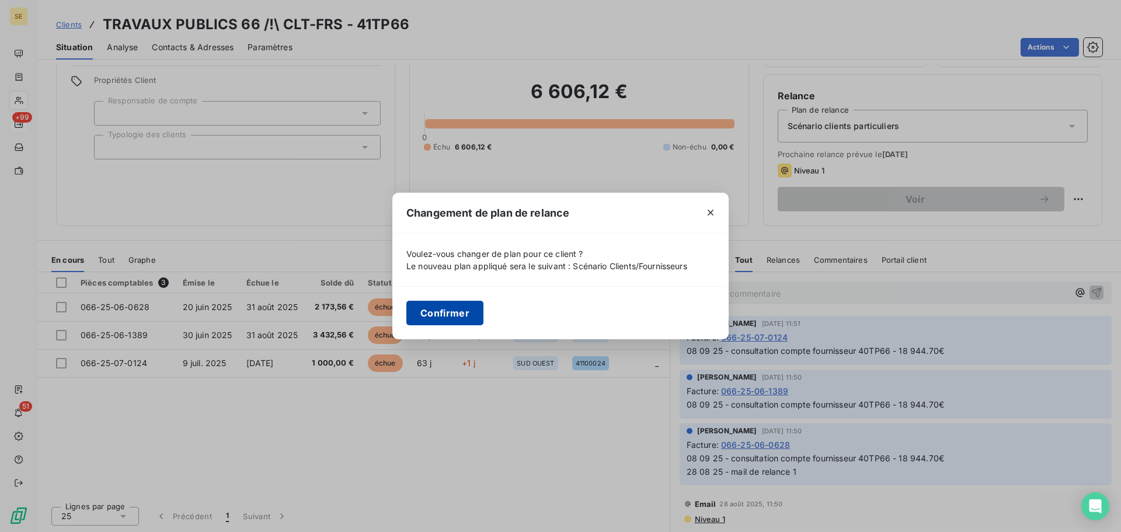
click at [451, 302] on button "Confirmer" at bounding box center [444, 313] width 77 height 25
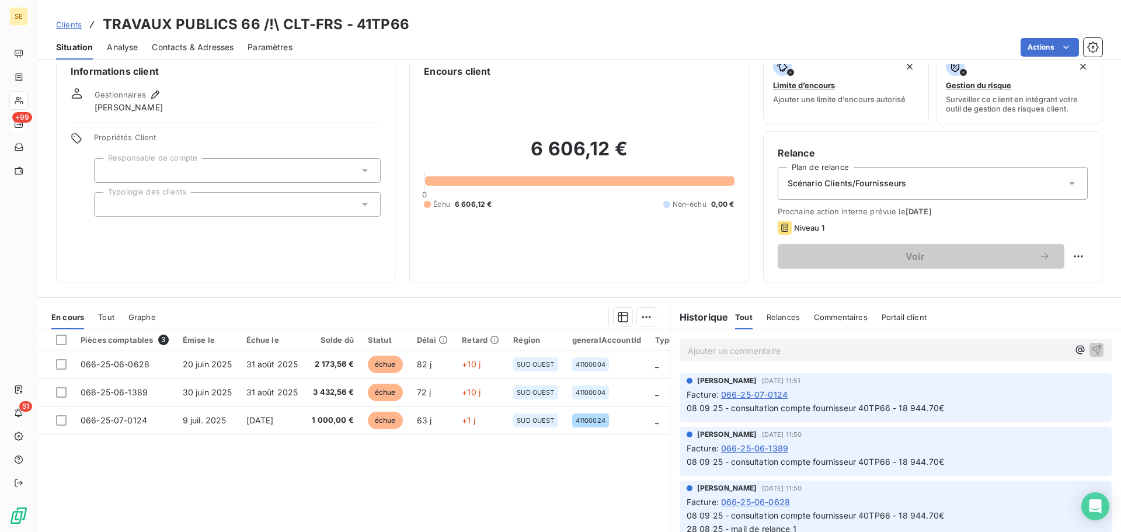
scroll to position [0, 0]
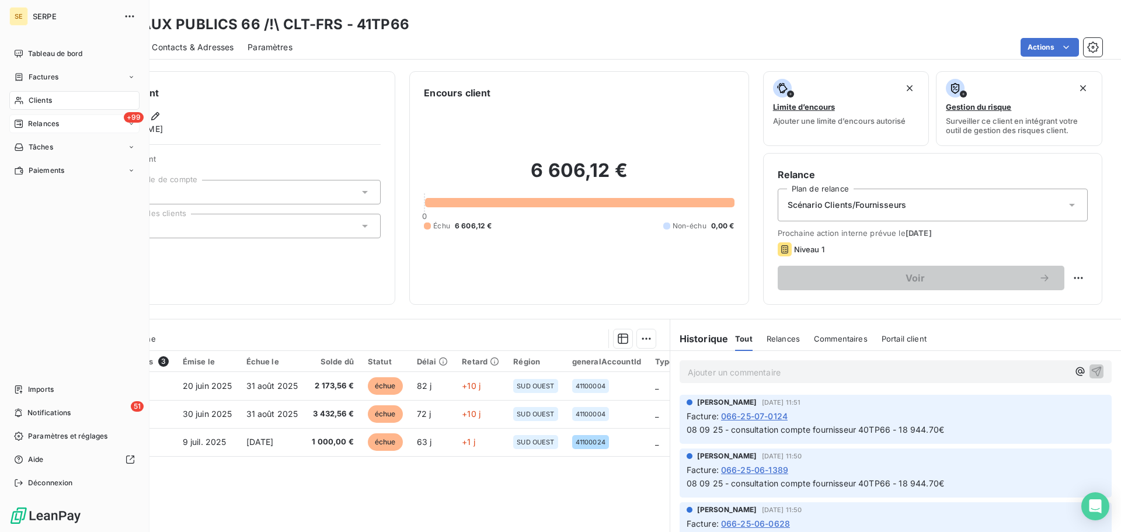
click at [53, 121] on span "Relances" at bounding box center [43, 124] width 31 height 11
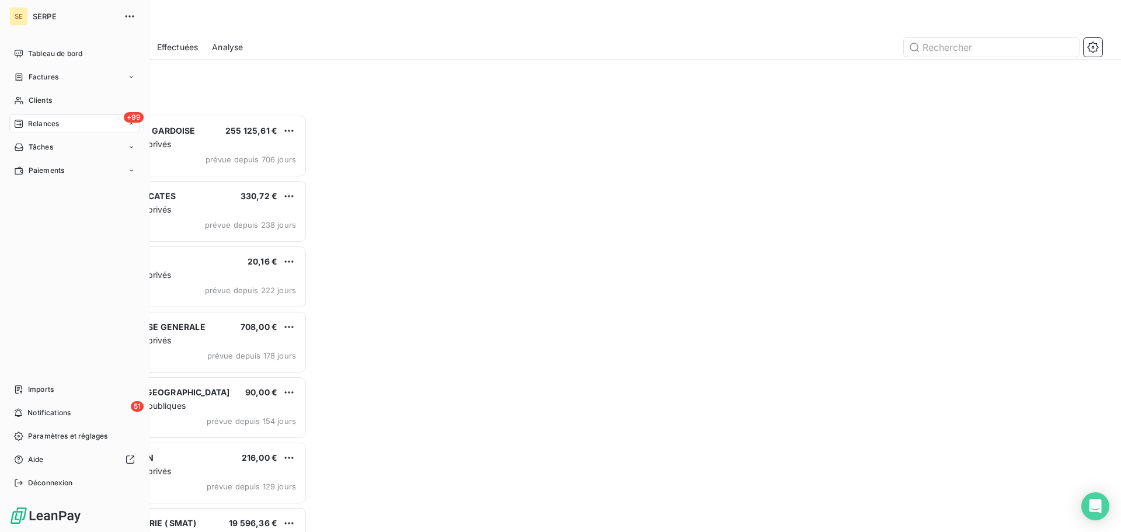
scroll to position [409, 242]
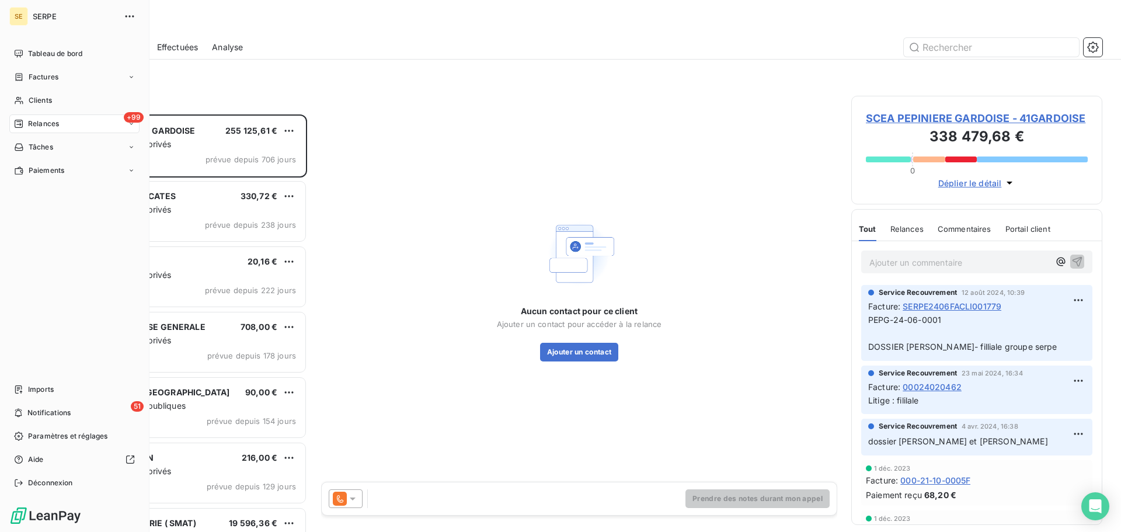
click at [46, 75] on span "Factures" at bounding box center [44, 77] width 30 height 11
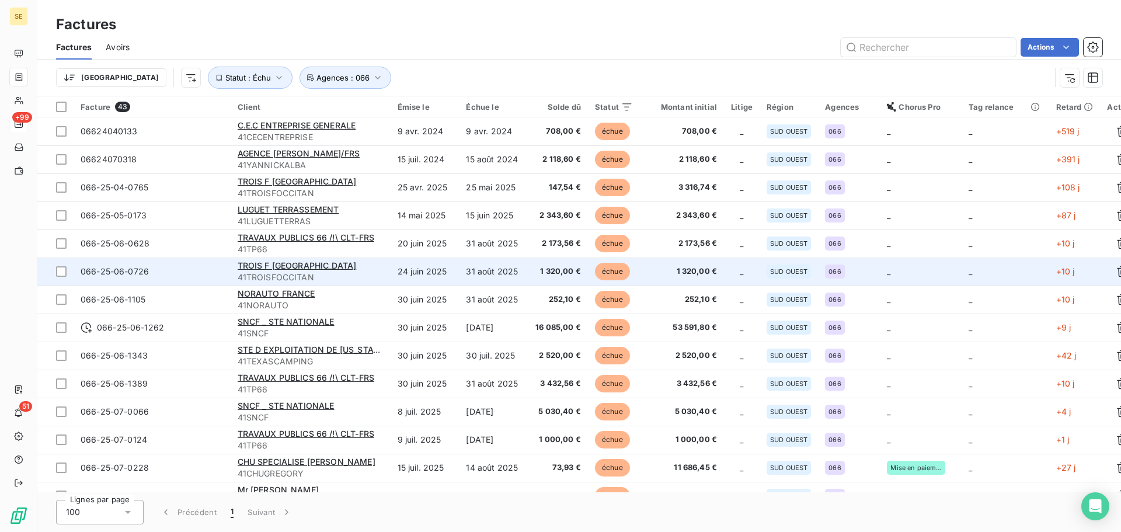
scroll to position [156, 0]
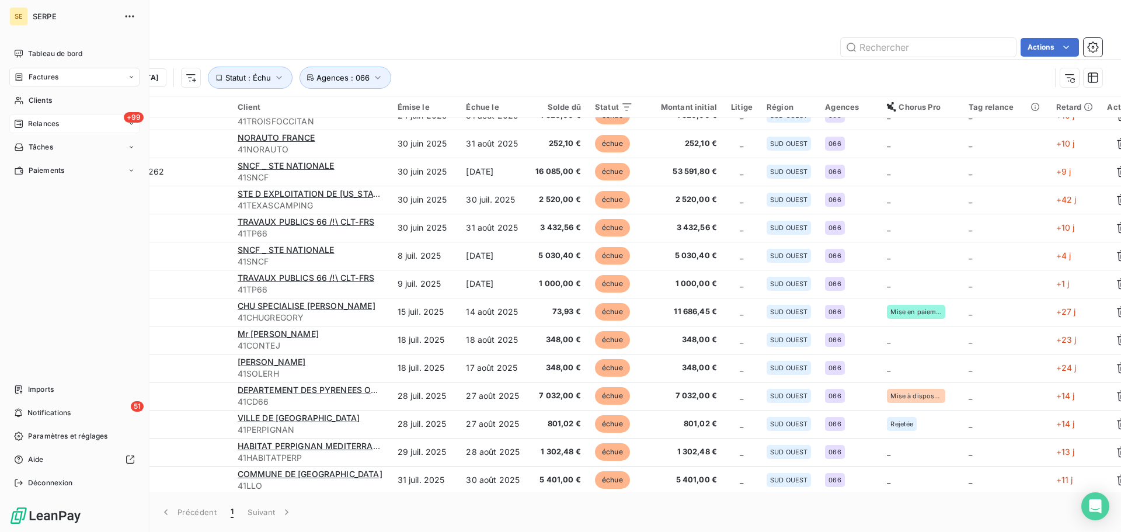
click at [62, 123] on div "+99 Relances" at bounding box center [74, 123] width 130 height 19
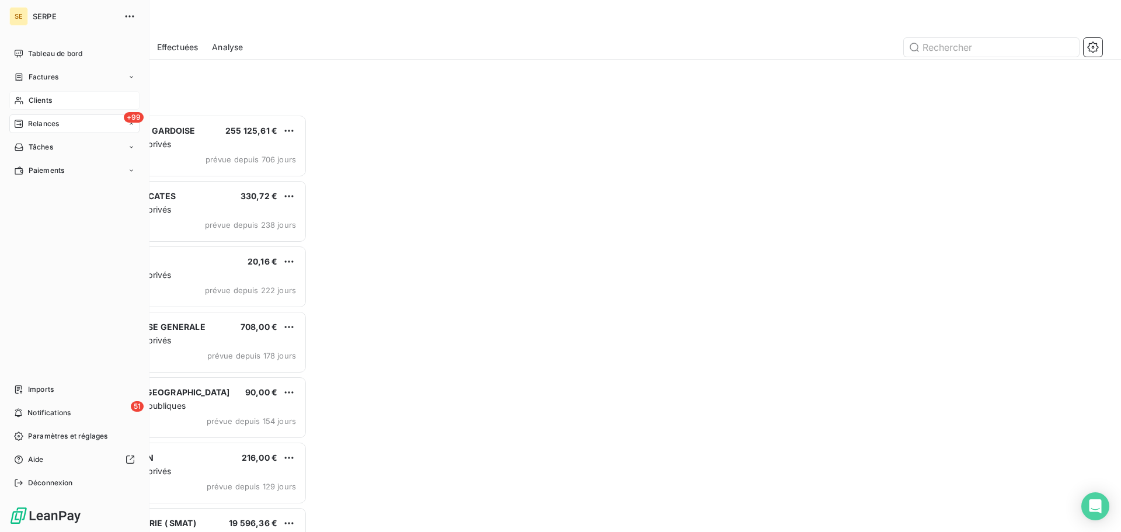
scroll to position [409, 242]
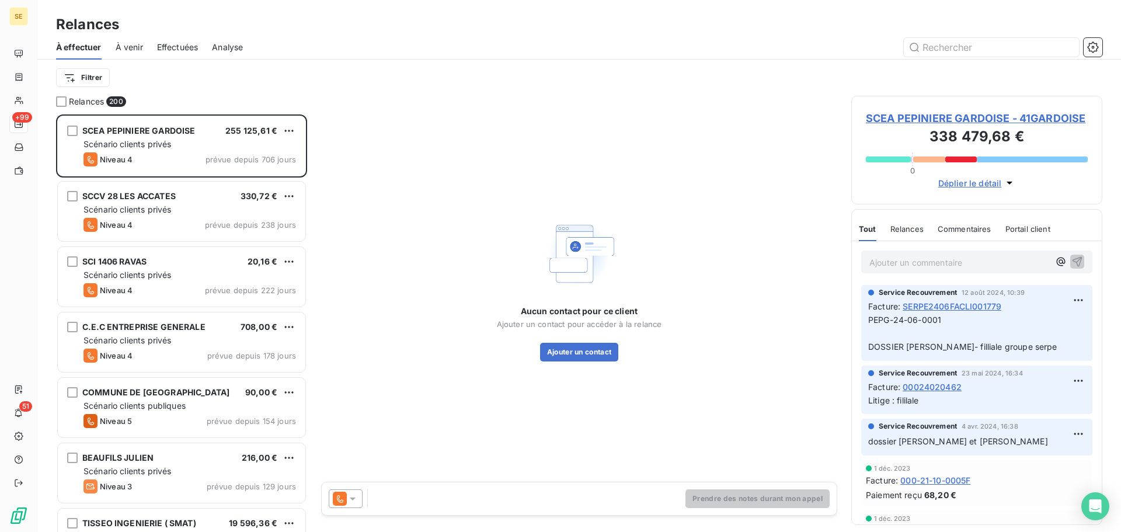
click at [174, 43] on span "Effectuées" at bounding box center [177, 47] width 41 height 12
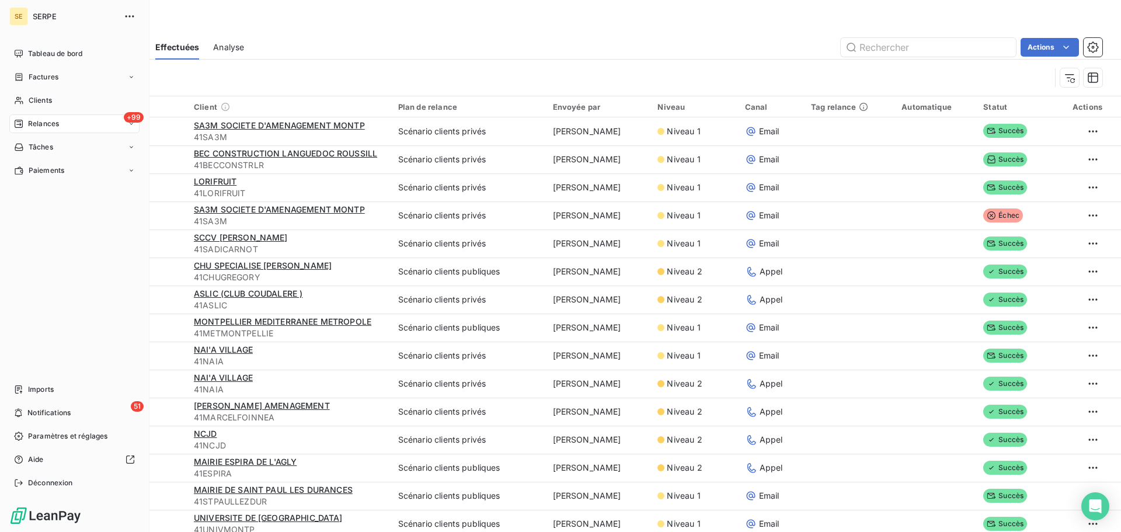
click at [22, 126] on icon at bounding box center [19, 124] width 8 height 8
click at [40, 123] on span "Relances" at bounding box center [43, 124] width 31 height 11
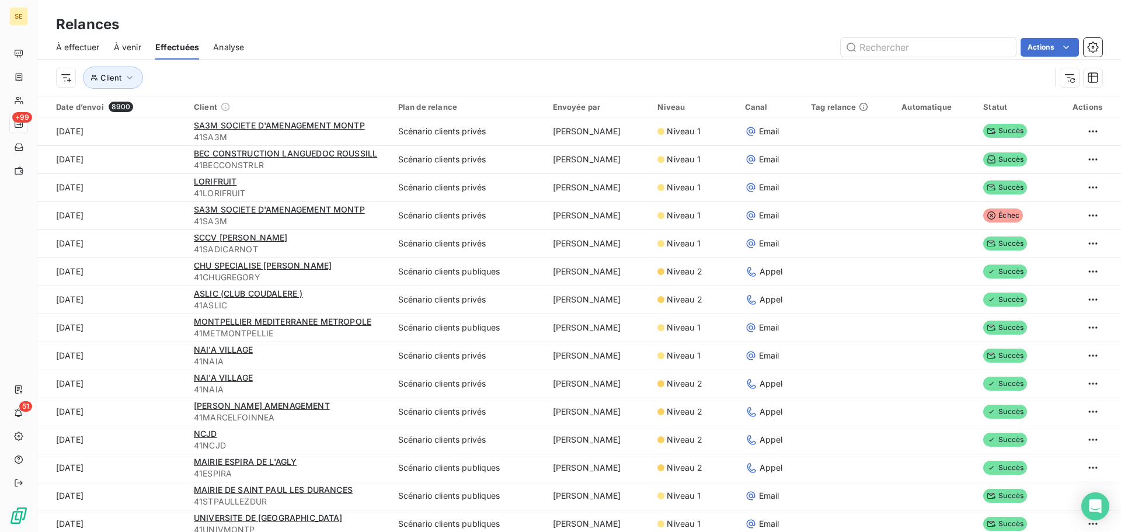
click at [328, 63] on div "Client" at bounding box center [579, 78] width 1046 height 36
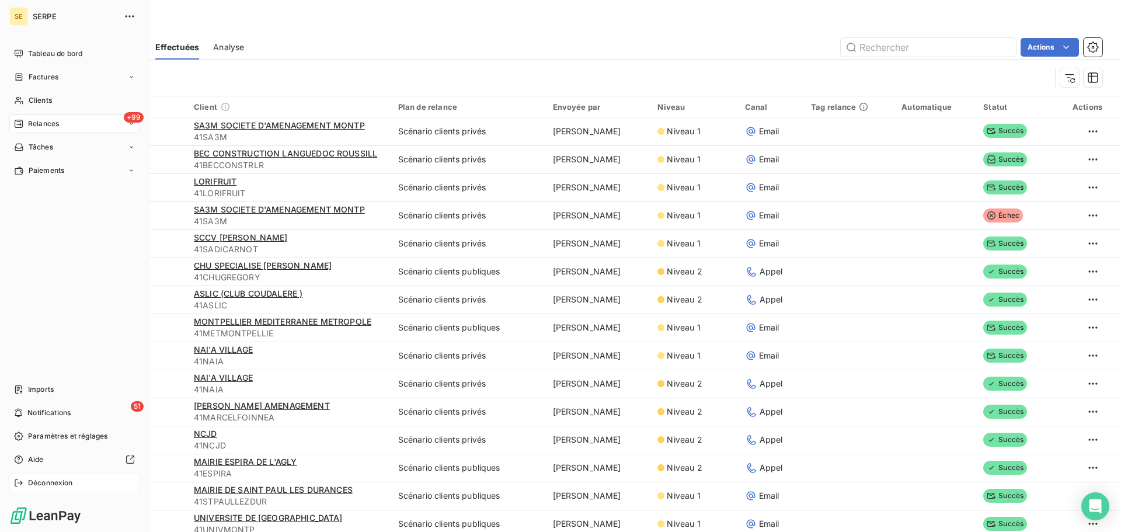
click at [76, 486] on div "Déconnexion" at bounding box center [74, 482] width 130 height 19
